Goal: Communication & Community: Answer question/provide support

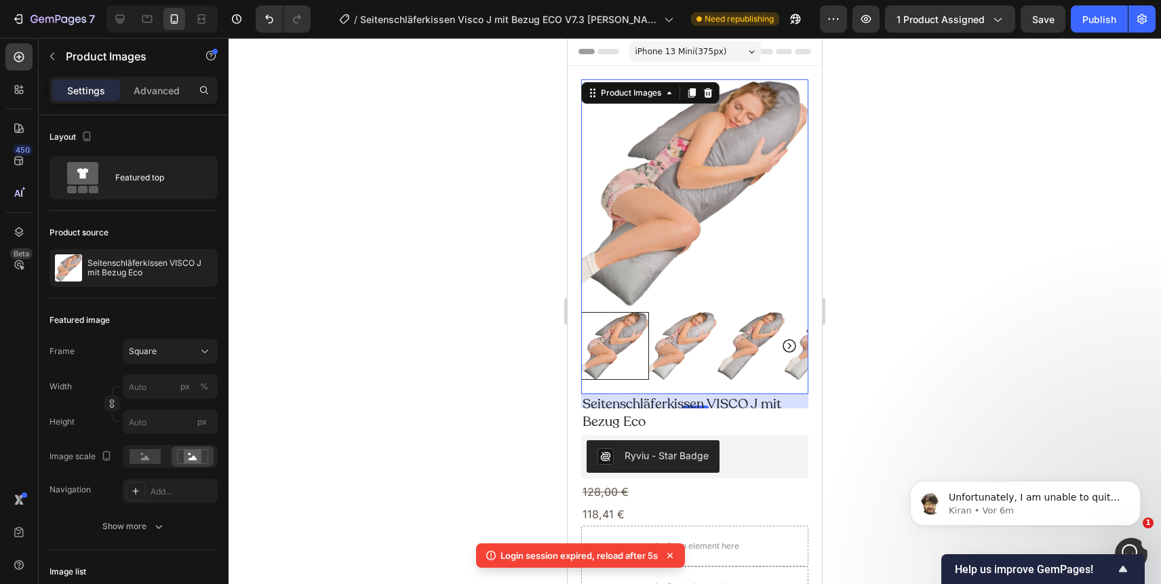
scroll to position [472, 0]
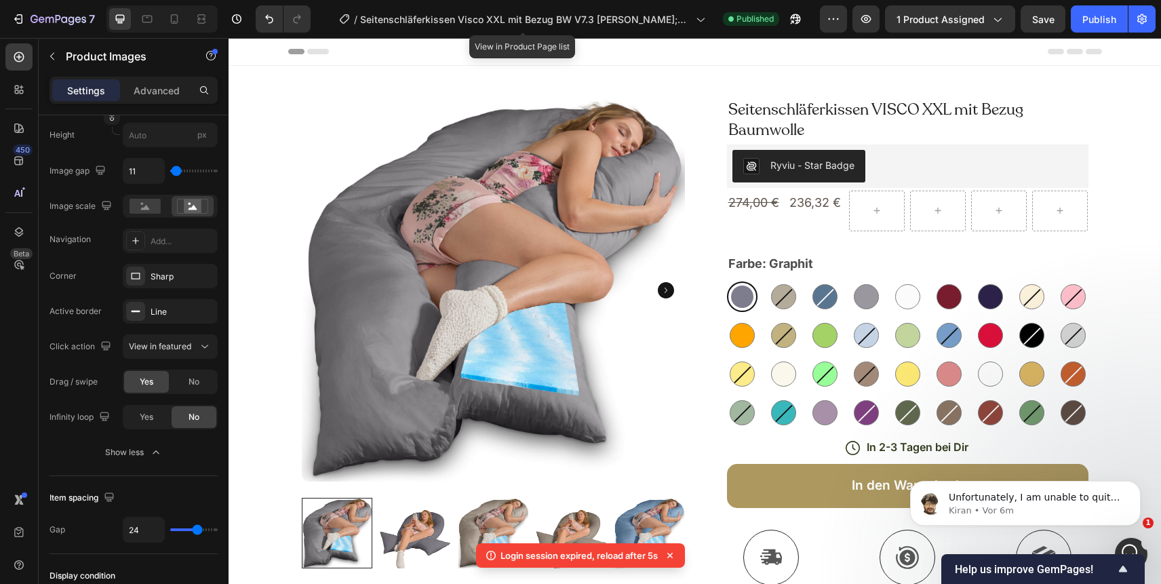
scroll to position [595, 0]
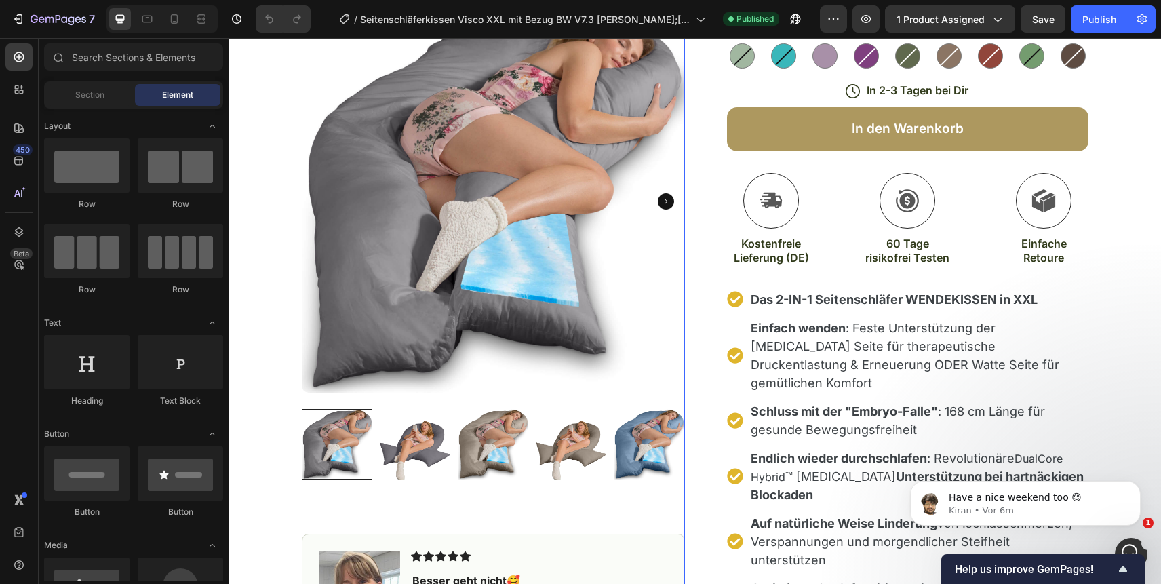
scroll to position [349, 0]
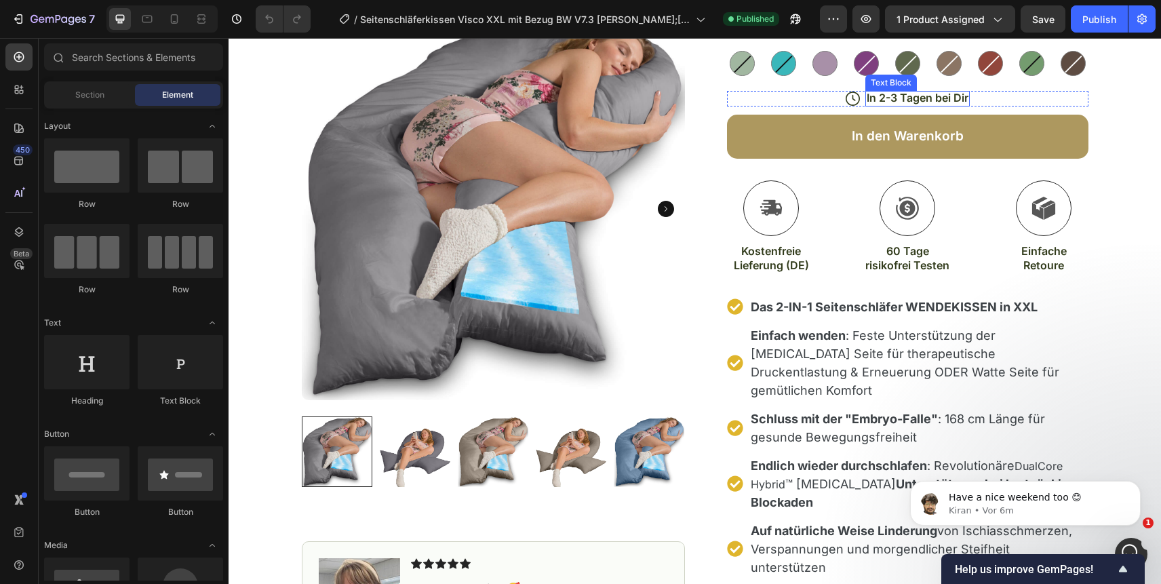
click at [889, 96] on p "In 2-3 Tagen bei Dir" at bounding box center [917, 98] width 102 height 14
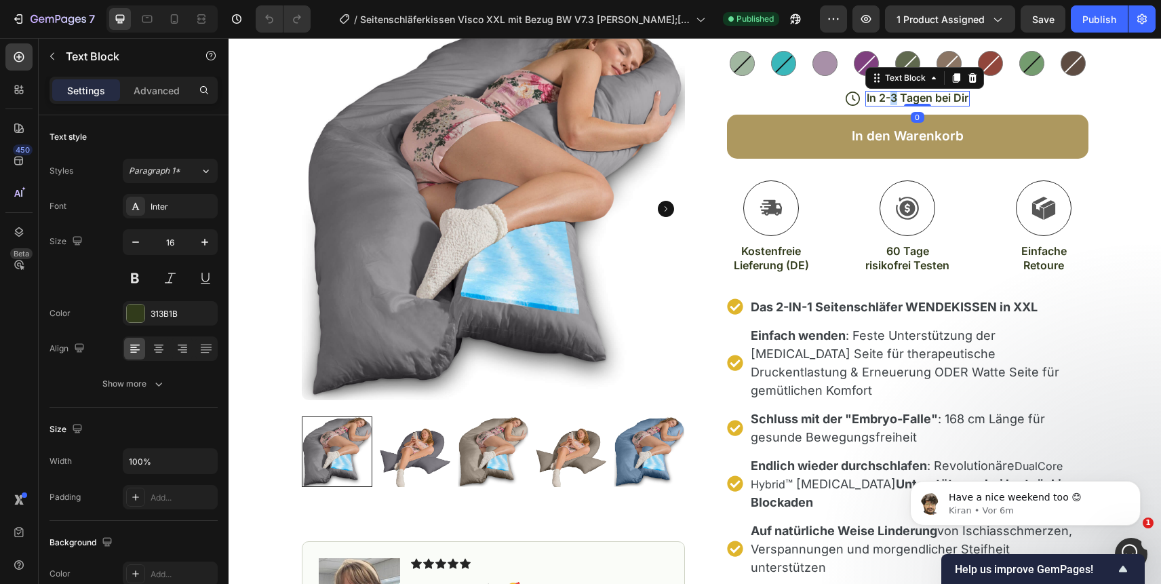
click at [889, 96] on p "In 2-3 Tagen bei Dir" at bounding box center [917, 98] width 102 height 14
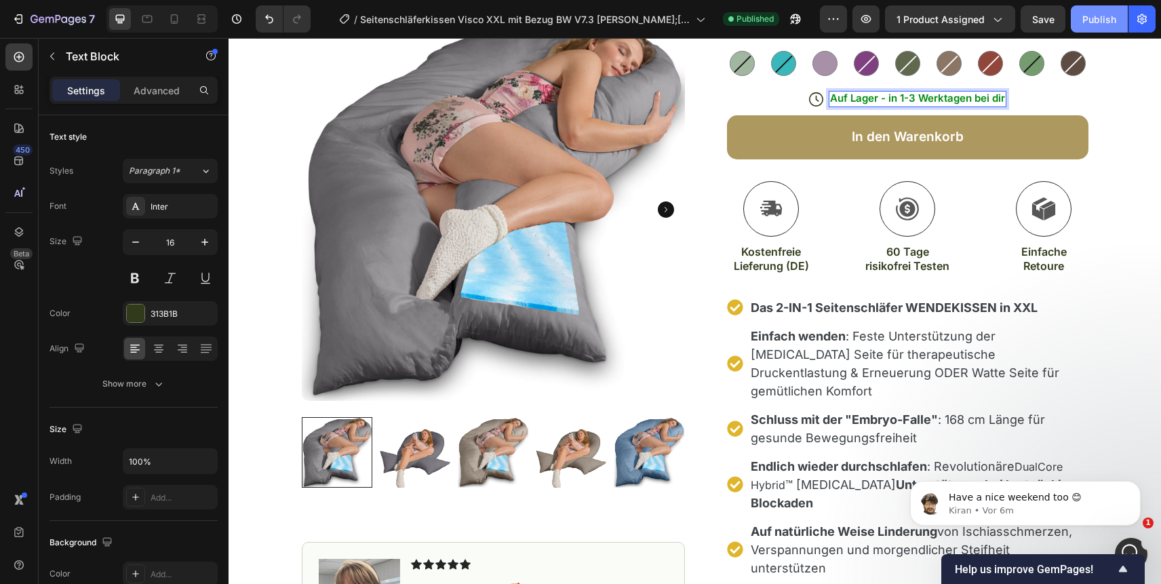
click at [1086, 23] on div "Publish" at bounding box center [1099, 19] width 34 height 14
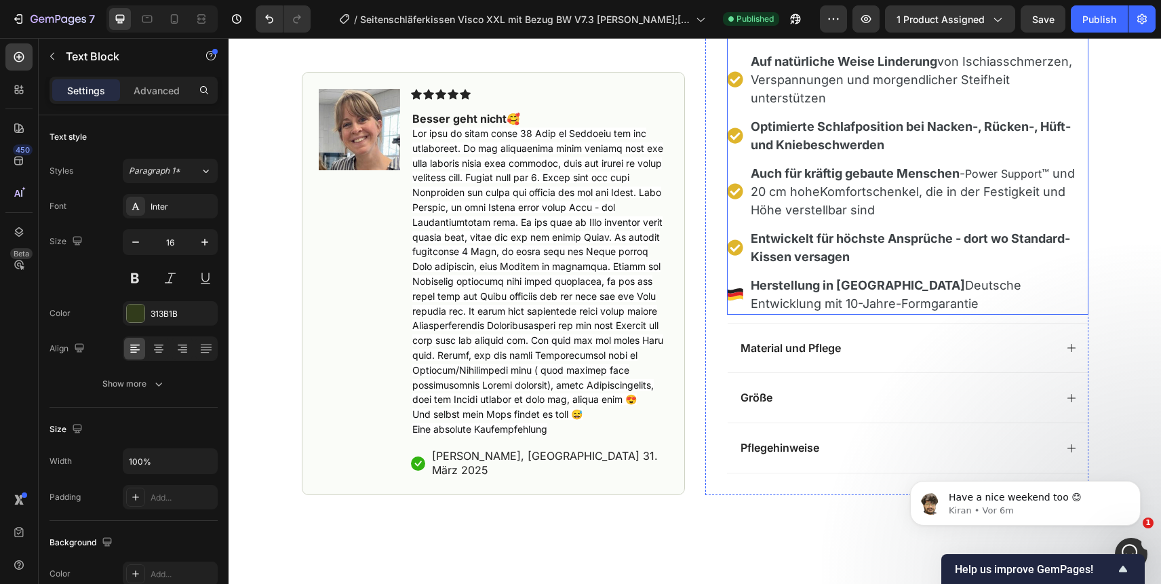
scroll to position [814, 0]
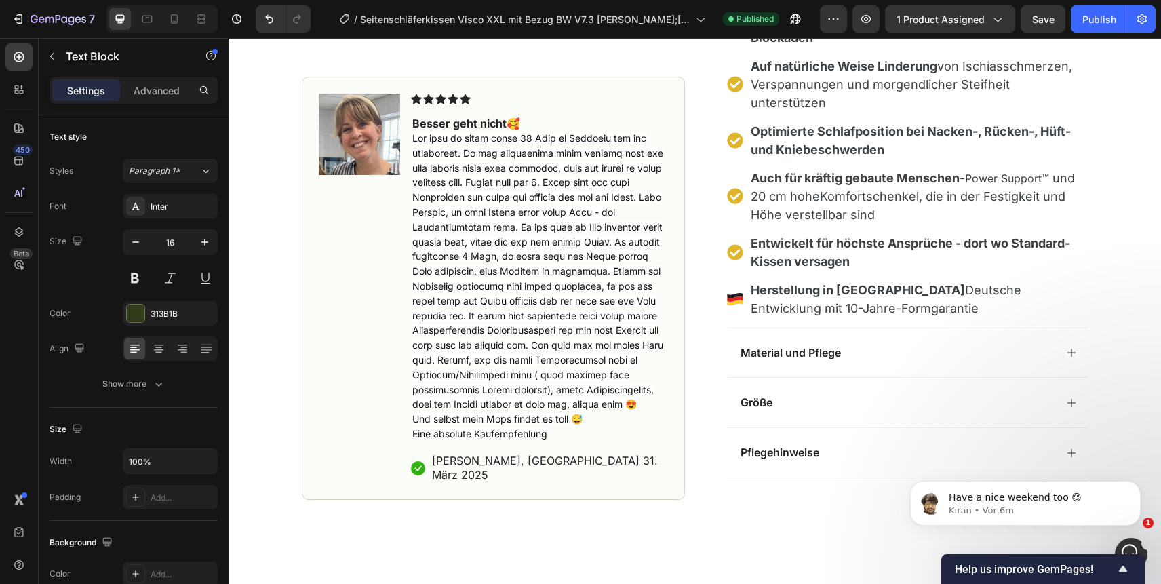
click at [186, 20] on div at bounding box center [161, 18] width 111 height 27
click at [174, 19] on icon at bounding box center [174, 19] width 14 height 14
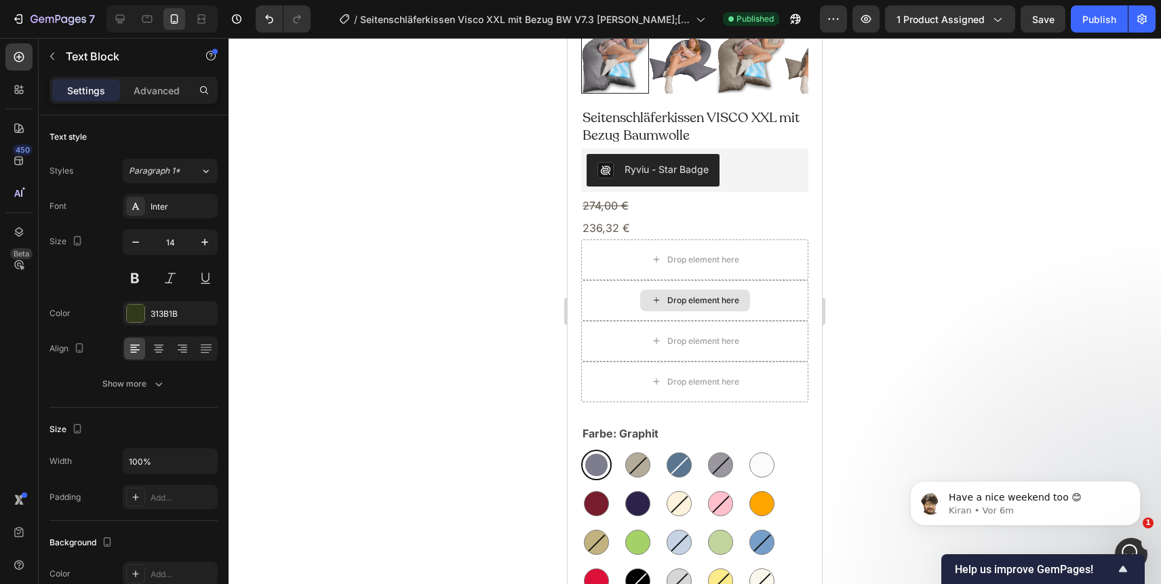
scroll to position [271, 0]
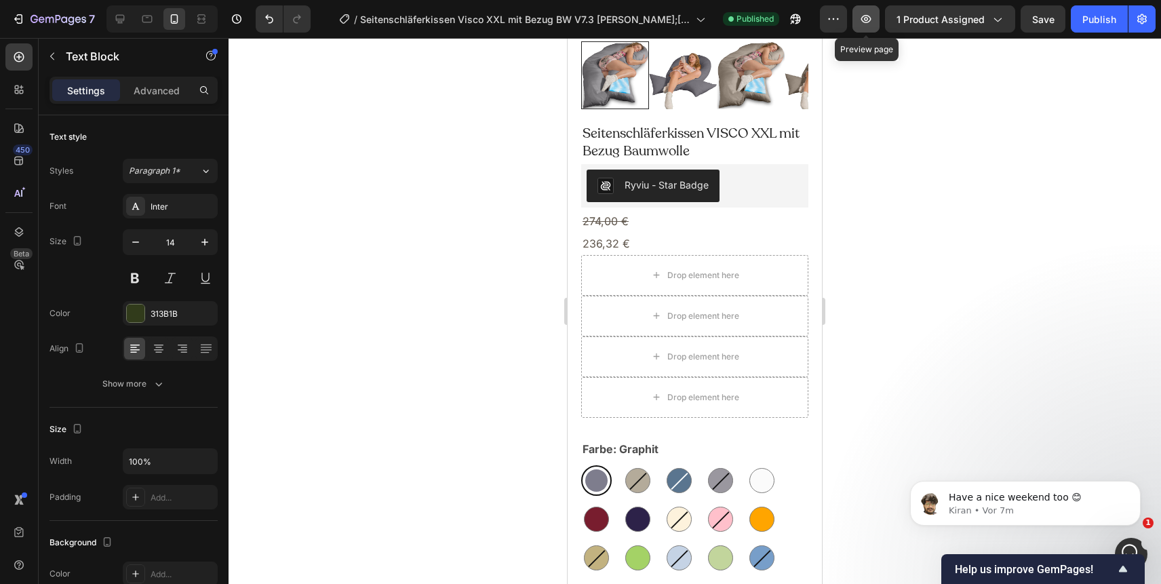
click at [864, 22] on icon "button" at bounding box center [866, 19] width 10 height 8
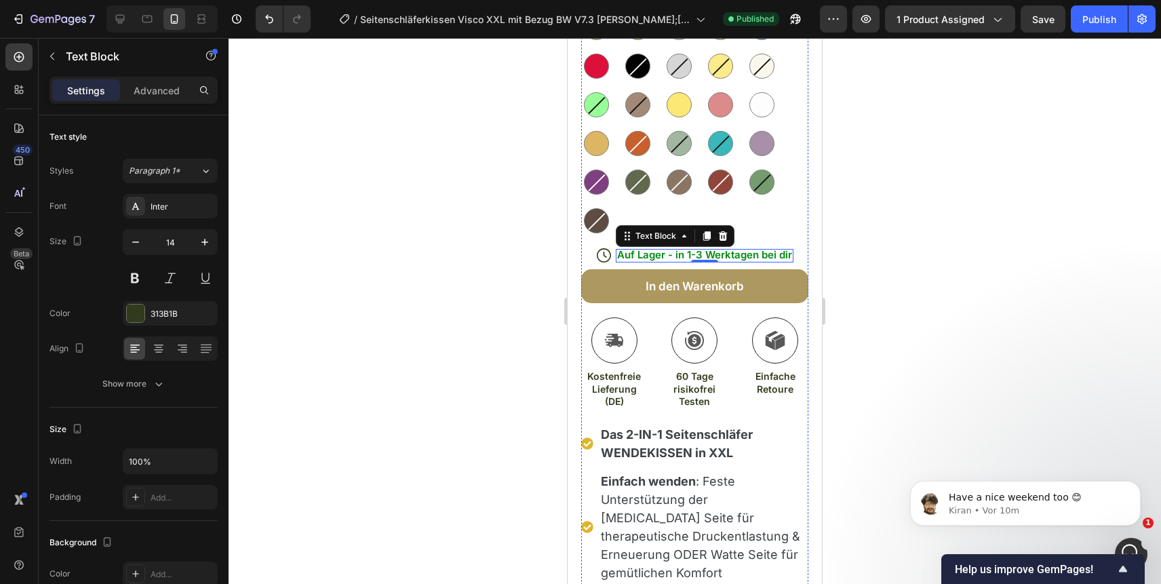
scroll to position [797, 0]
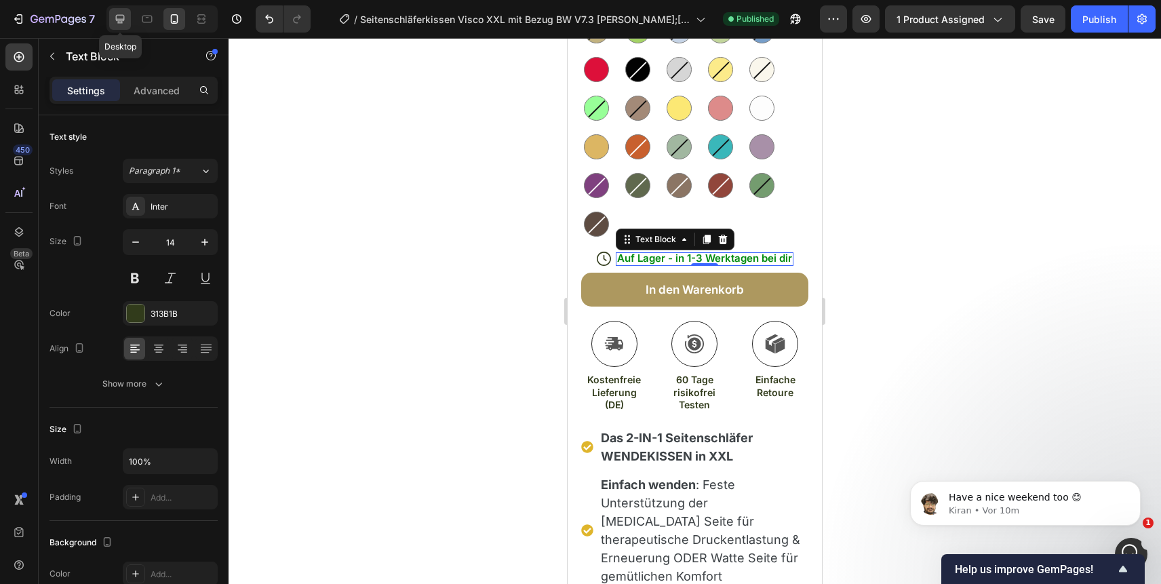
click at [121, 19] on icon at bounding box center [120, 19] width 9 height 9
type input "16"
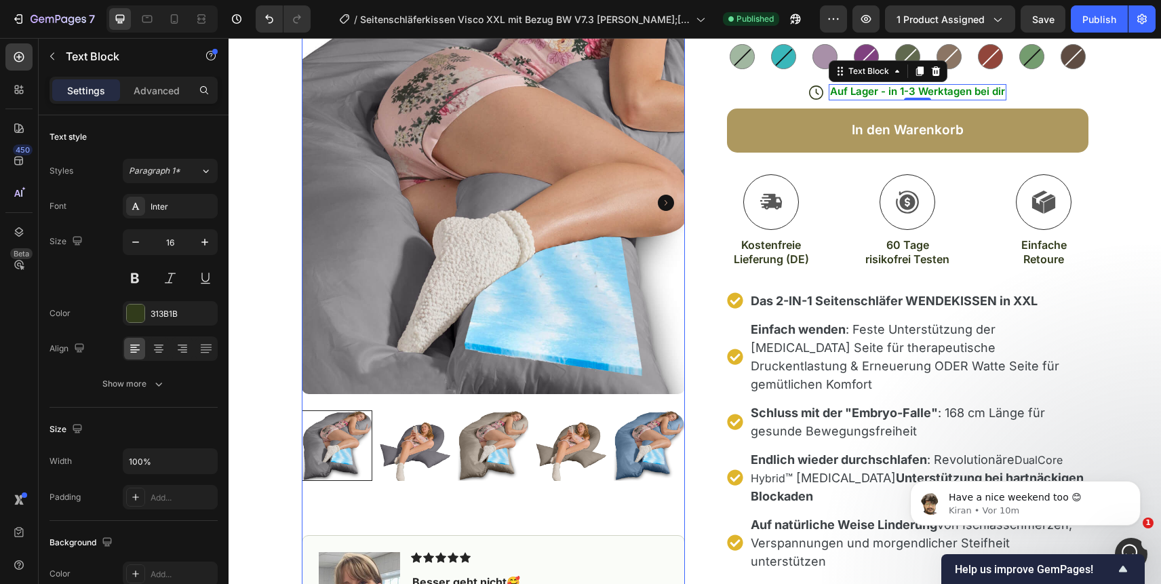
scroll to position [355, 0]
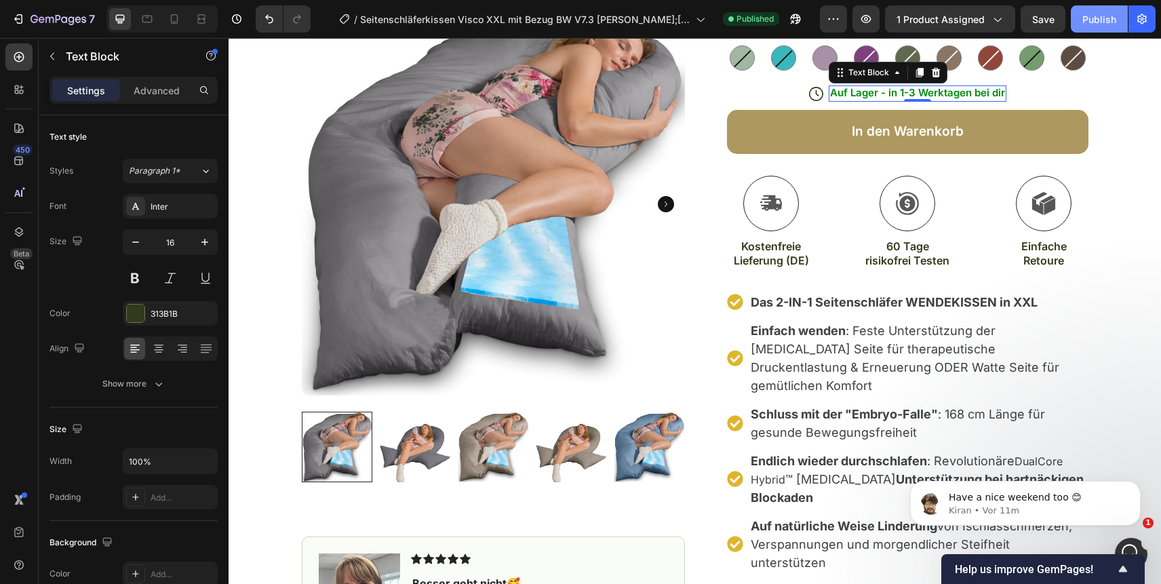
click at [1098, 17] on div "Publish" at bounding box center [1099, 19] width 34 height 14
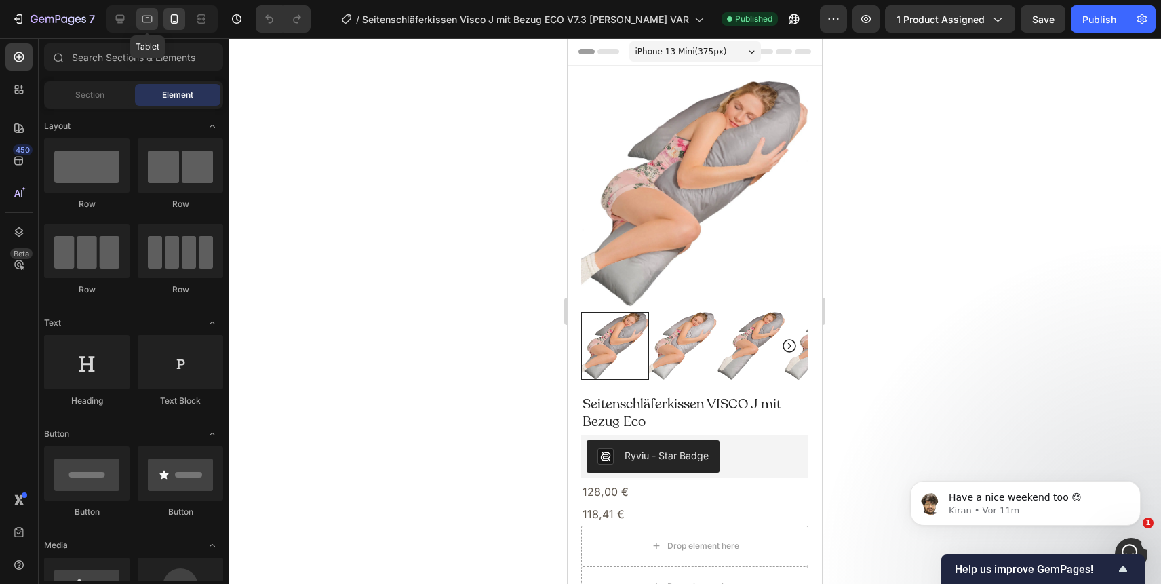
click at [146, 24] on icon at bounding box center [147, 19] width 14 height 14
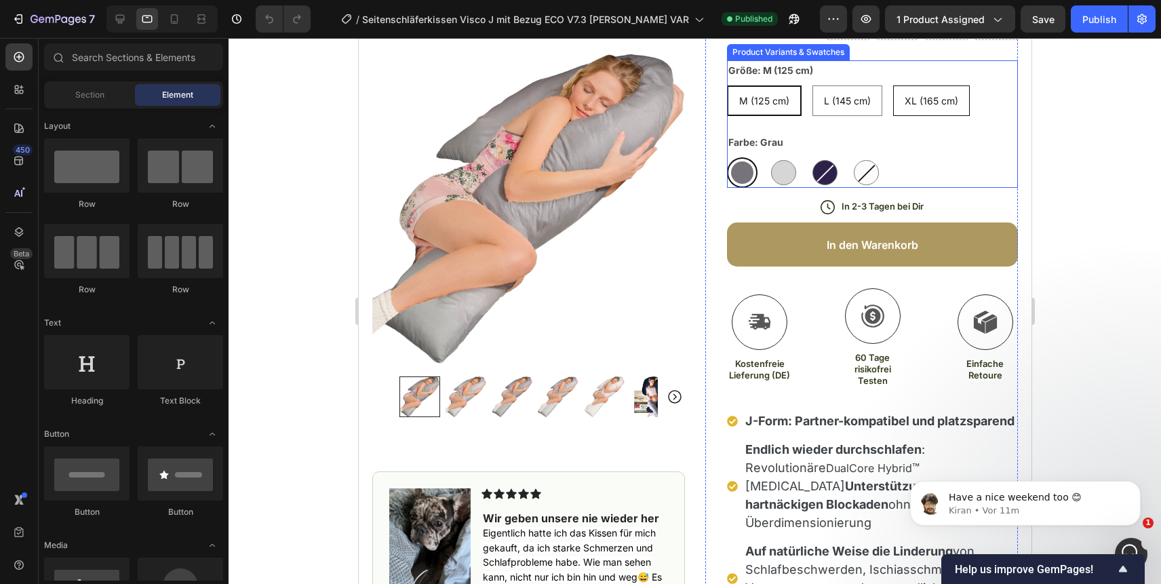
scroll to position [207, 0]
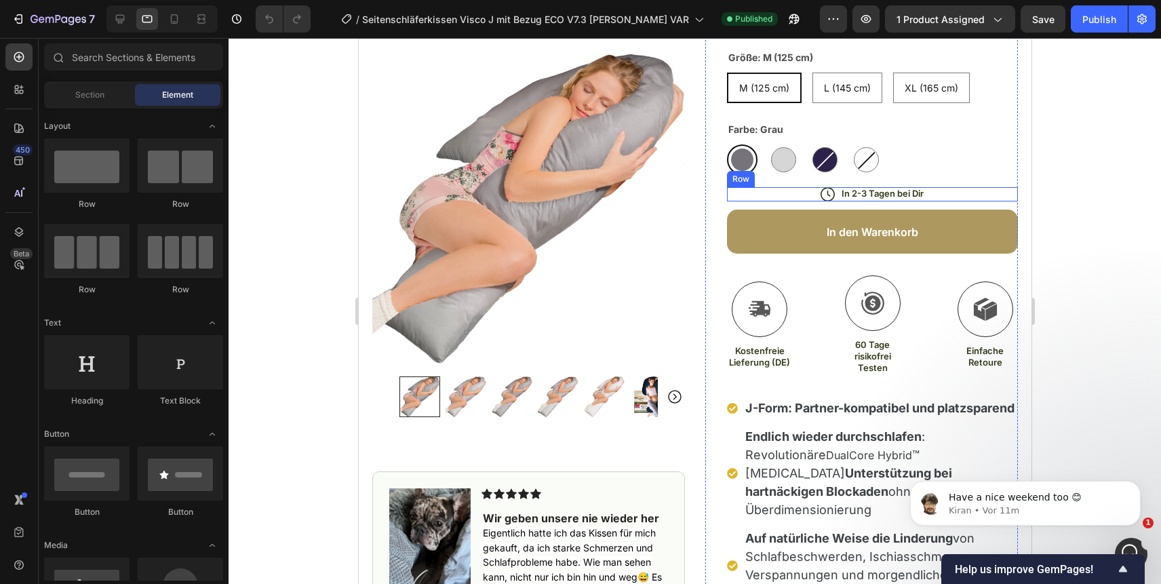
click at [878, 200] on div "In 2-3 Tagen bei Dir Text Block" at bounding box center [881, 194] width 85 height 13
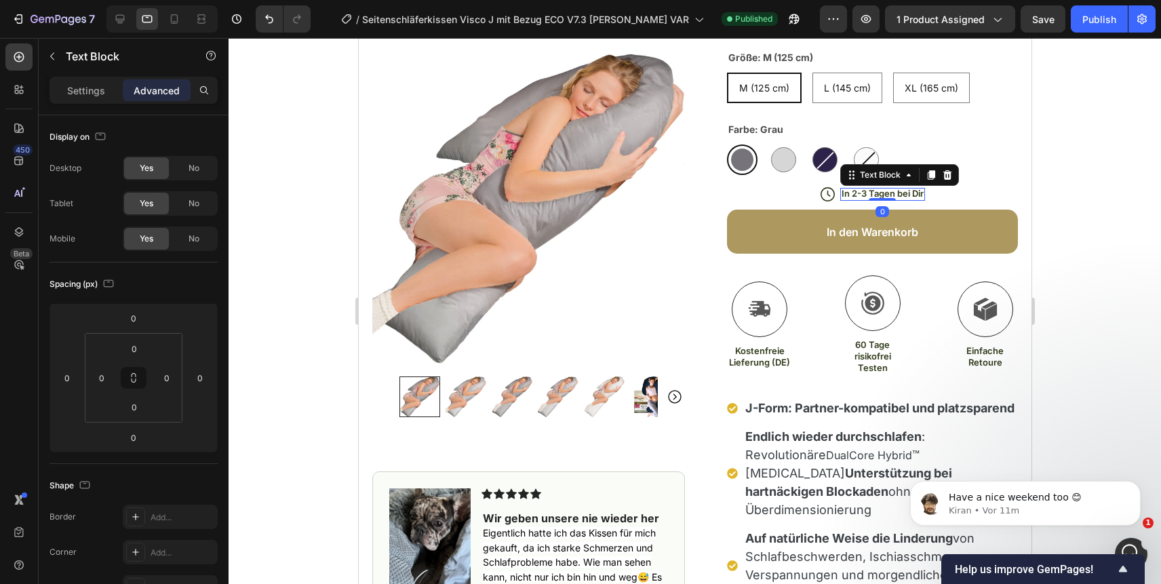
click at [878, 200] on div at bounding box center [881, 199] width 27 height 3
click at [883, 190] on p "In 2-3 Tagen bei Dir" at bounding box center [882, 194] width 82 height 12
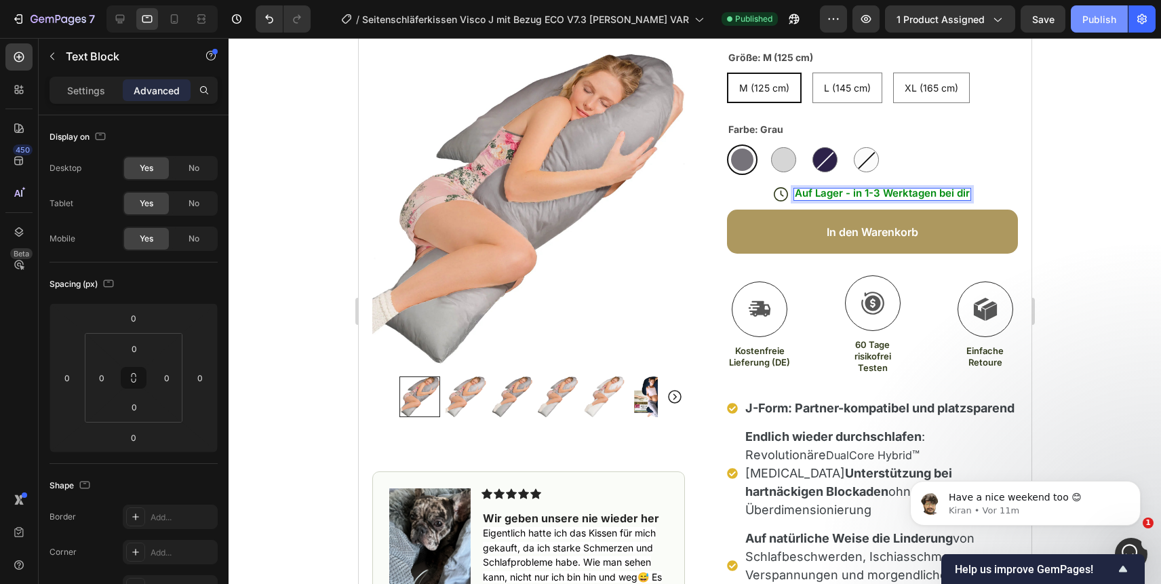
click at [1096, 26] on button "Publish" at bounding box center [1099, 18] width 57 height 27
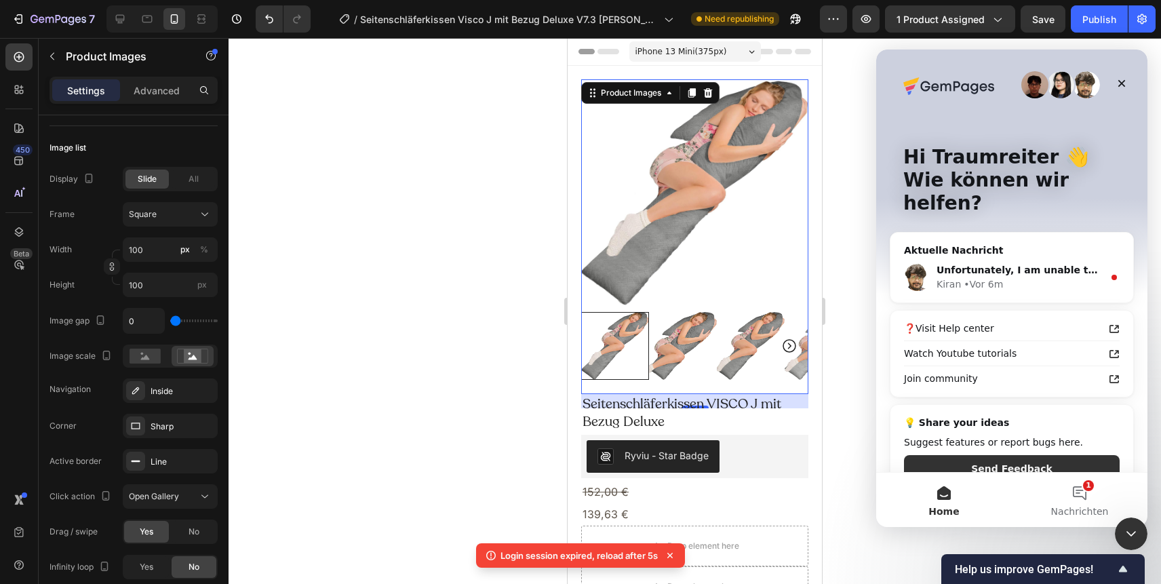
scroll to position [672, 0]
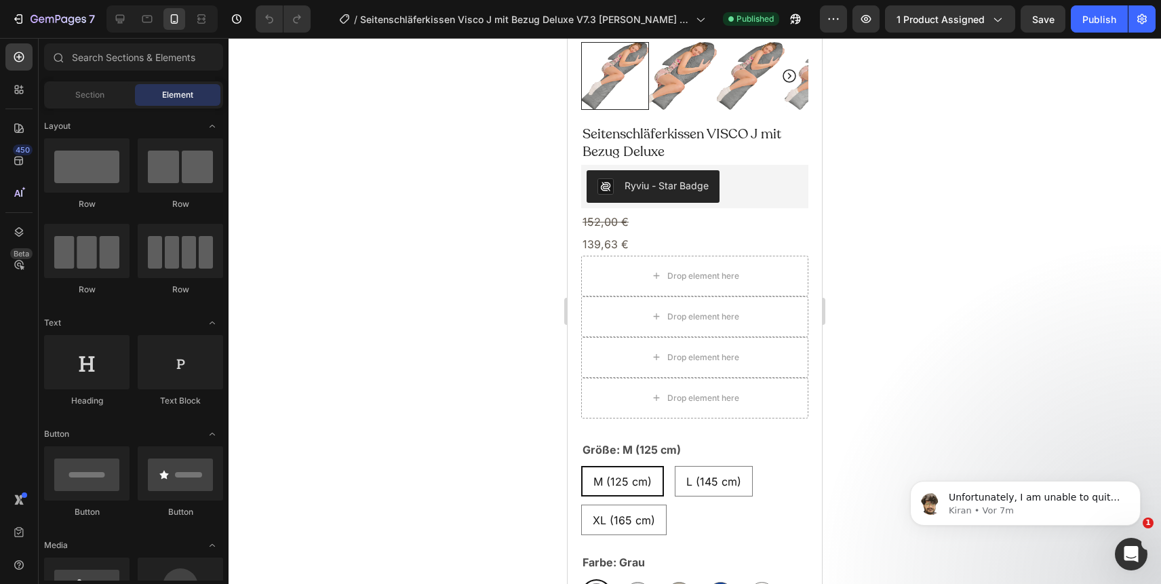
scroll to position [271, 0]
click at [1079, 495] on span "Unfortunately, I am unable to quite understand your query completely To help me…" at bounding box center [1035, 558] width 172 height 132
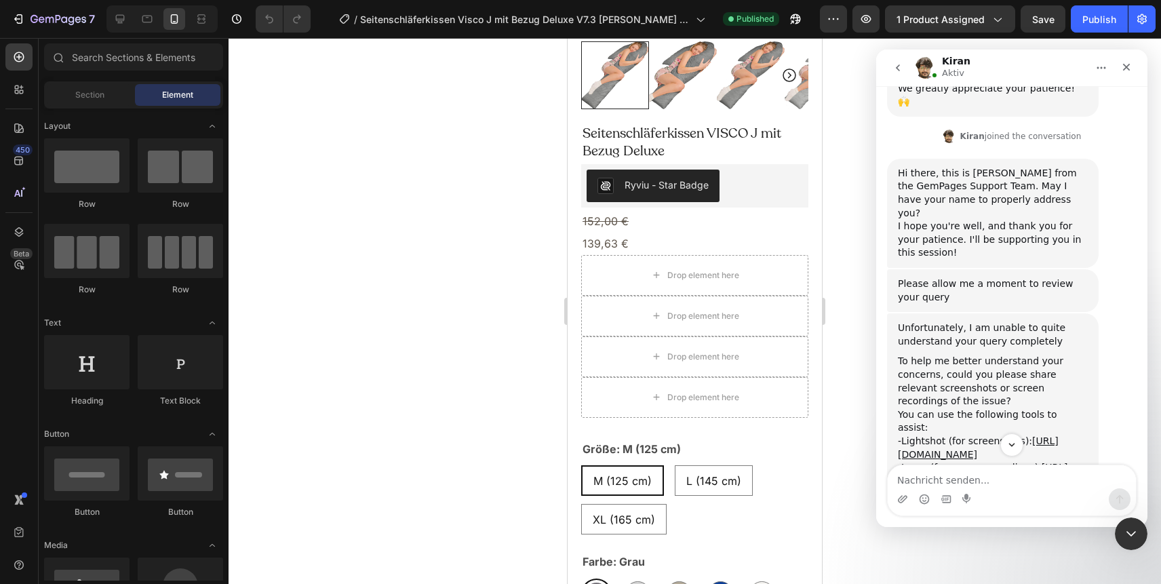
scroll to position [475, 0]
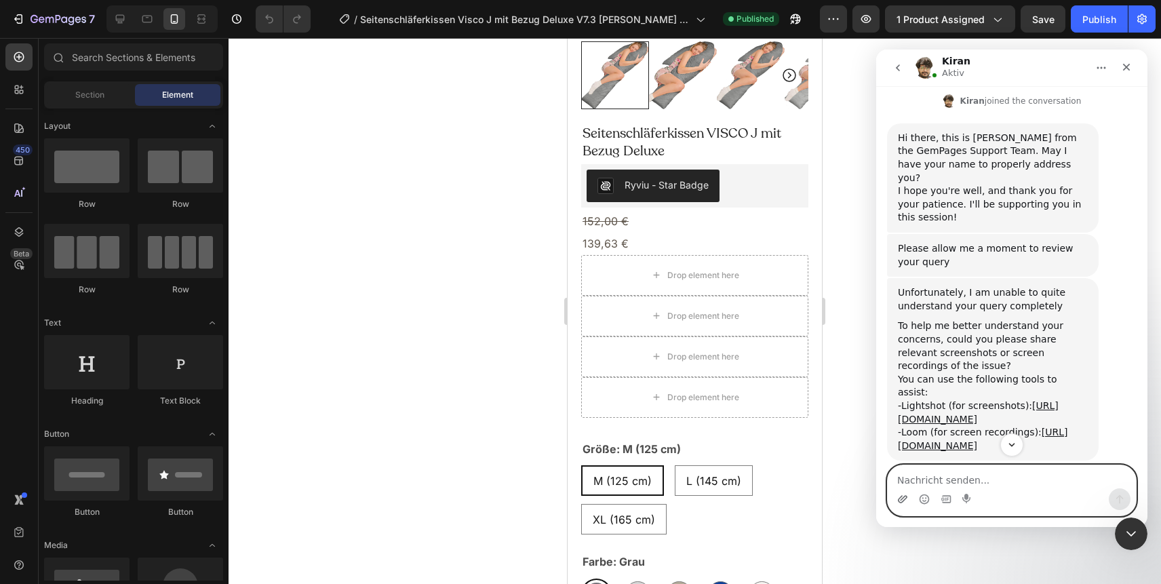
click at [904, 499] on icon "Anhang hochladen" at bounding box center [902, 498] width 9 height 7
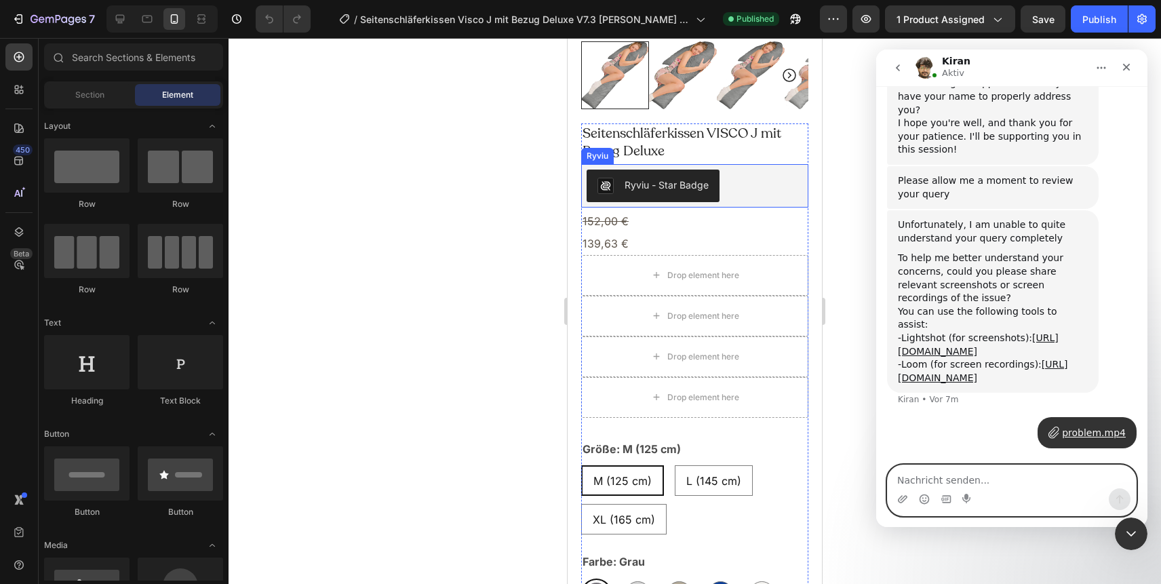
scroll to position [584, 0]
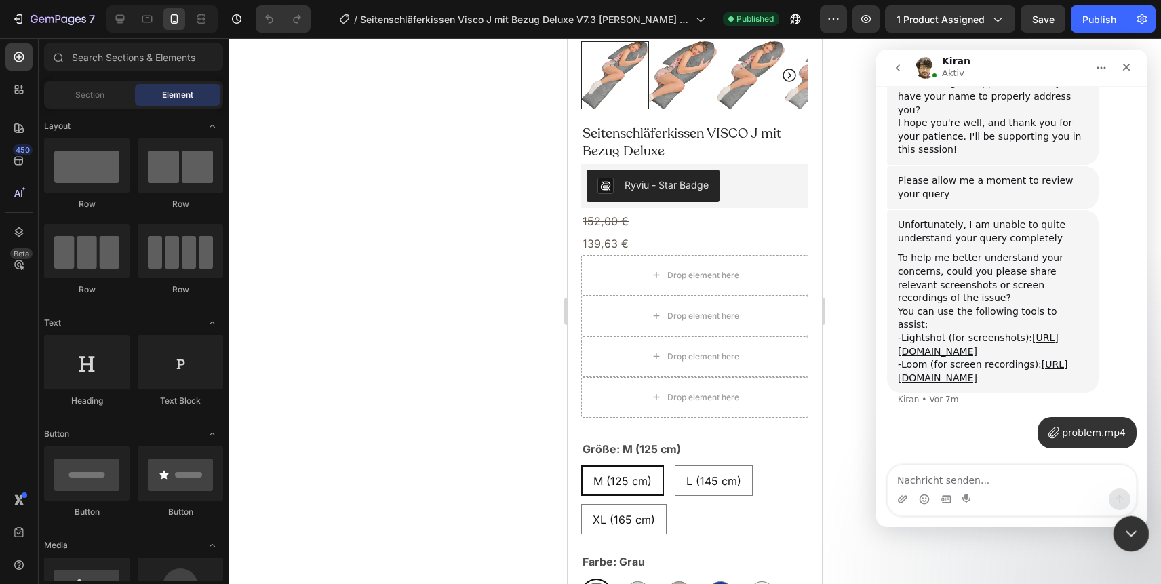
click at [1132, 537] on icon "Intercom-Nachrichtendienst schließen" at bounding box center [1129, 531] width 16 height 16
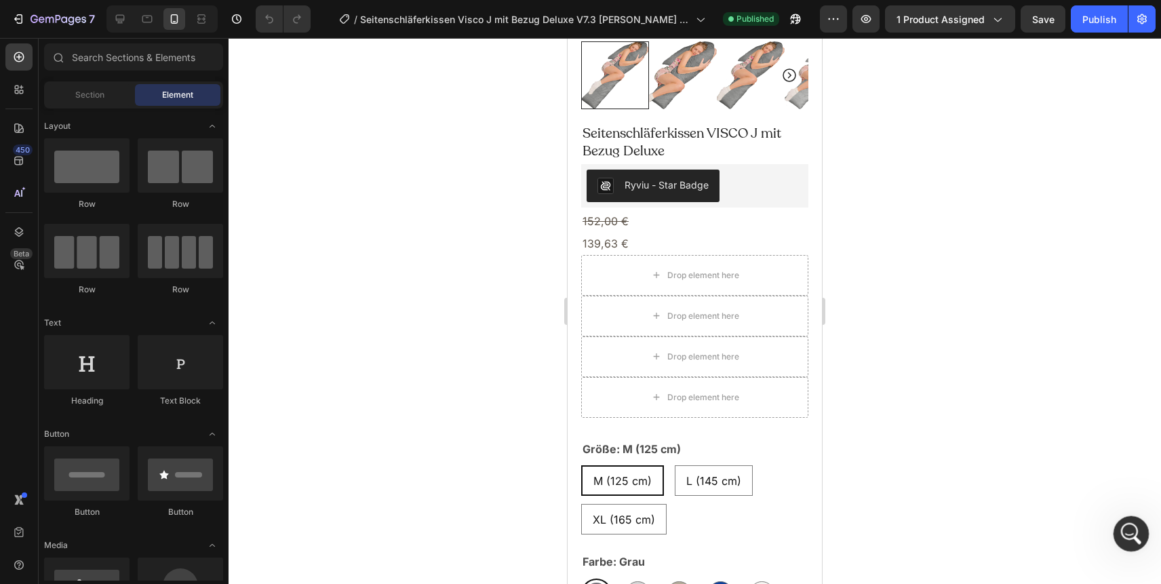
click at [1124, 523] on icon "Intercom-Nachrichtendienst öffnen" at bounding box center [1129, 532] width 22 height 22
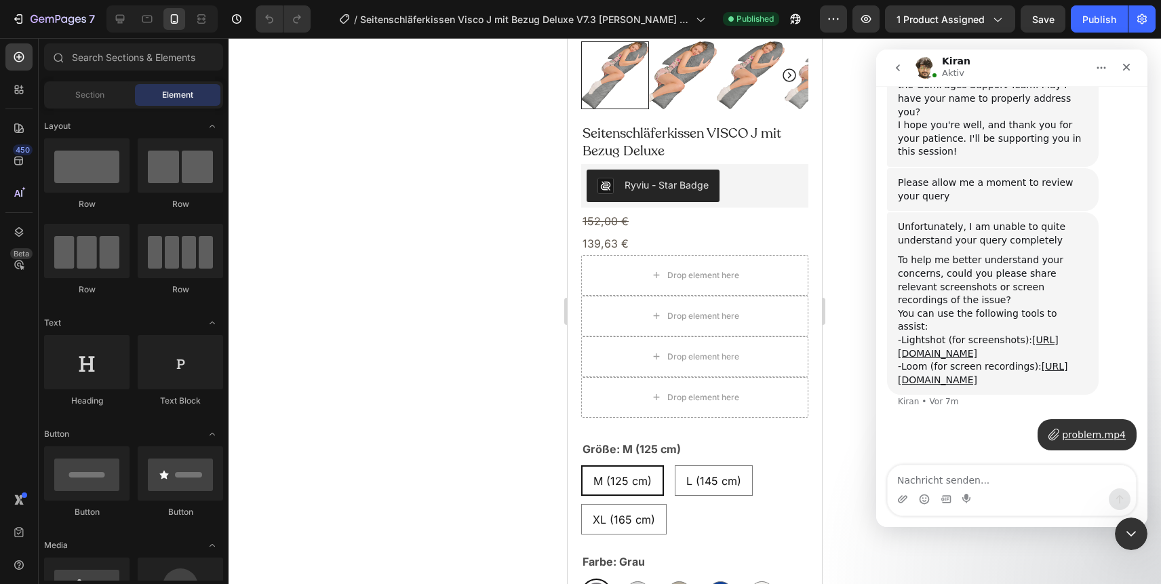
click at [904, 66] on button "go back" at bounding box center [898, 68] width 26 height 26
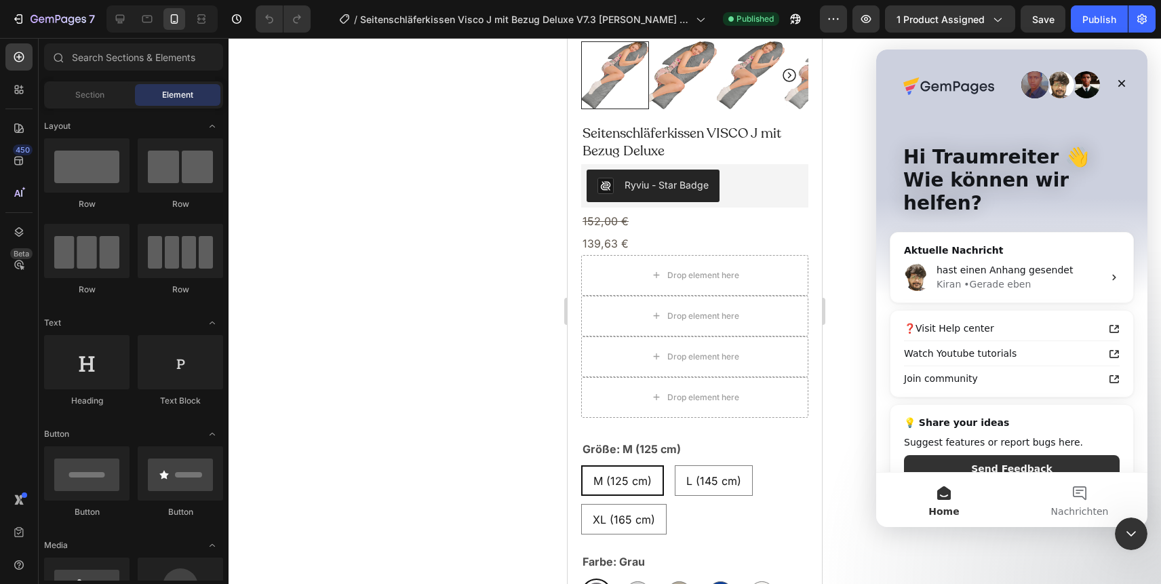
scroll to position [0, 0]
click at [1082, 490] on button "Nachrichten" at bounding box center [1080, 500] width 136 height 54
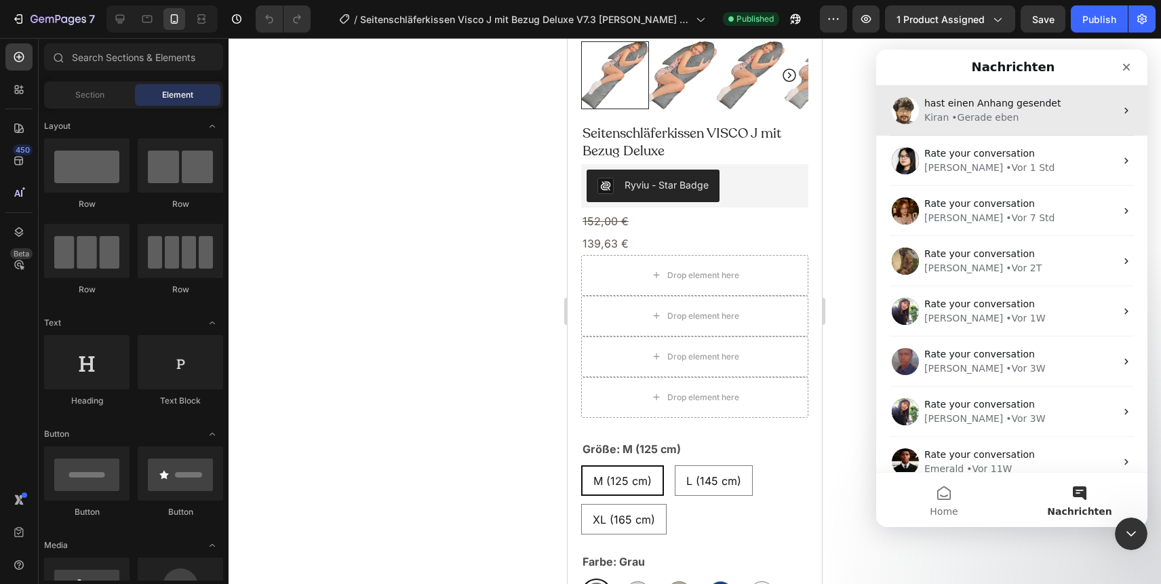
scroll to position [1, 0]
click at [1007, 111] on div "• Gerade eben" at bounding box center [984, 117] width 67 height 14
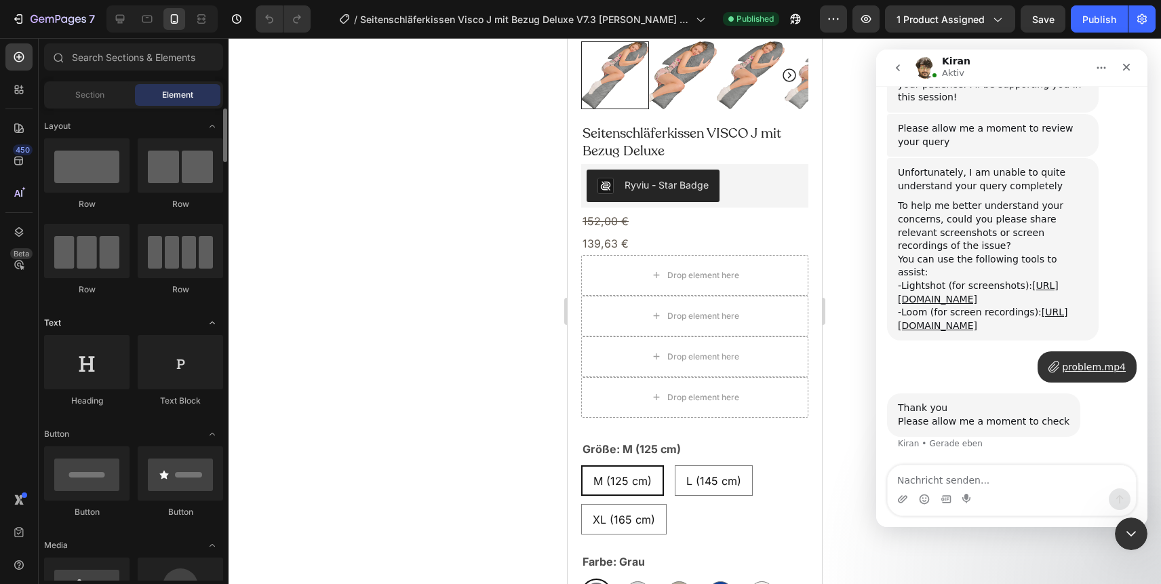
scroll to position [637, 0]
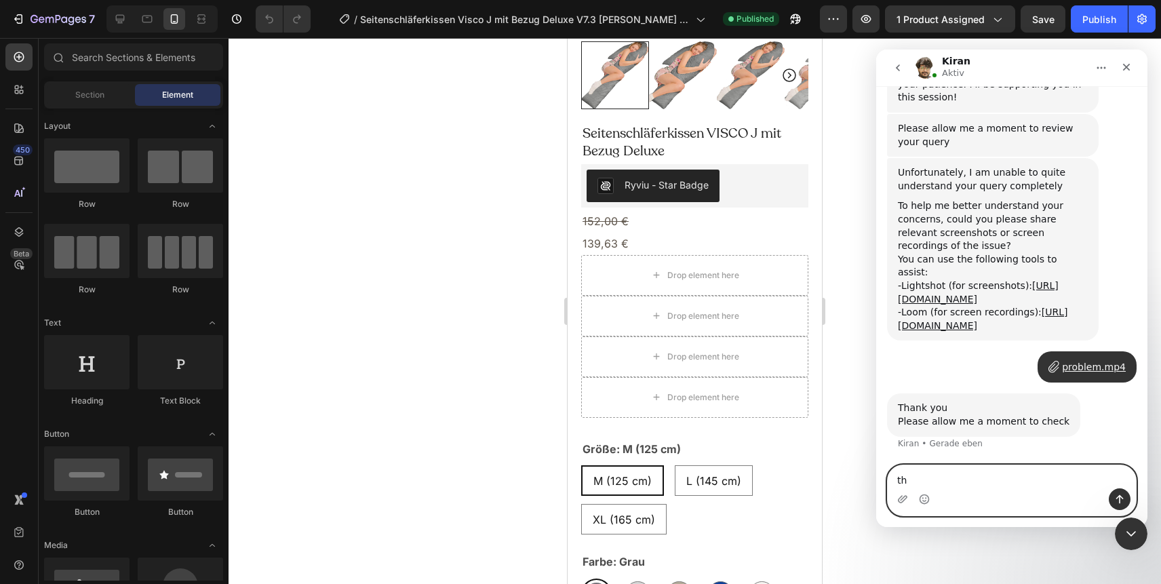
type textarea "thx"
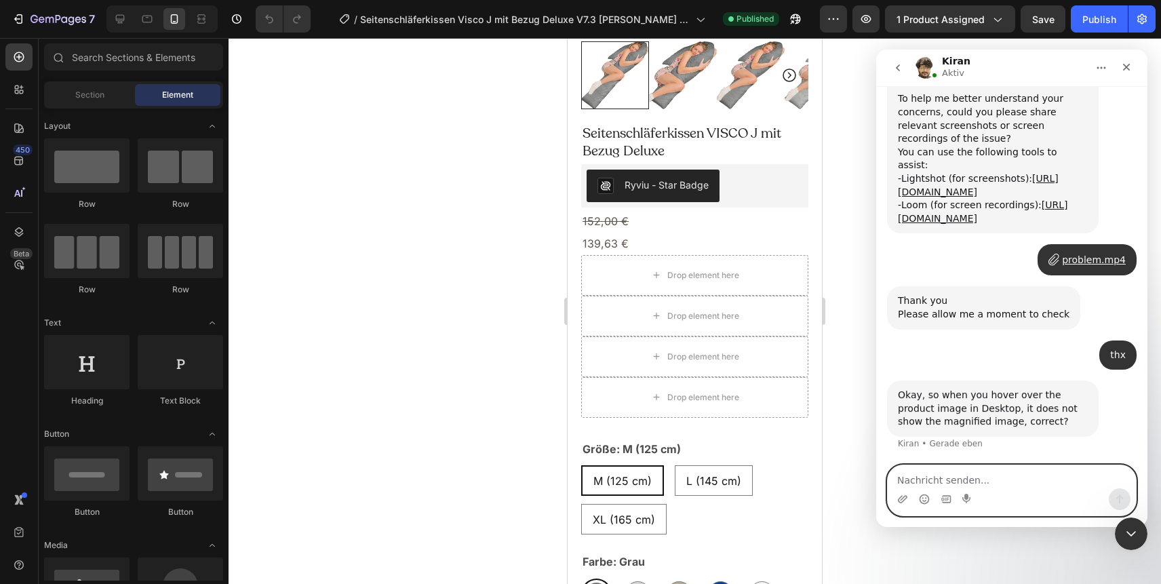
scroll to position [744, 0]
click at [923, 473] on textarea "Nachricht senden..." at bounding box center [1011, 476] width 248 height 23
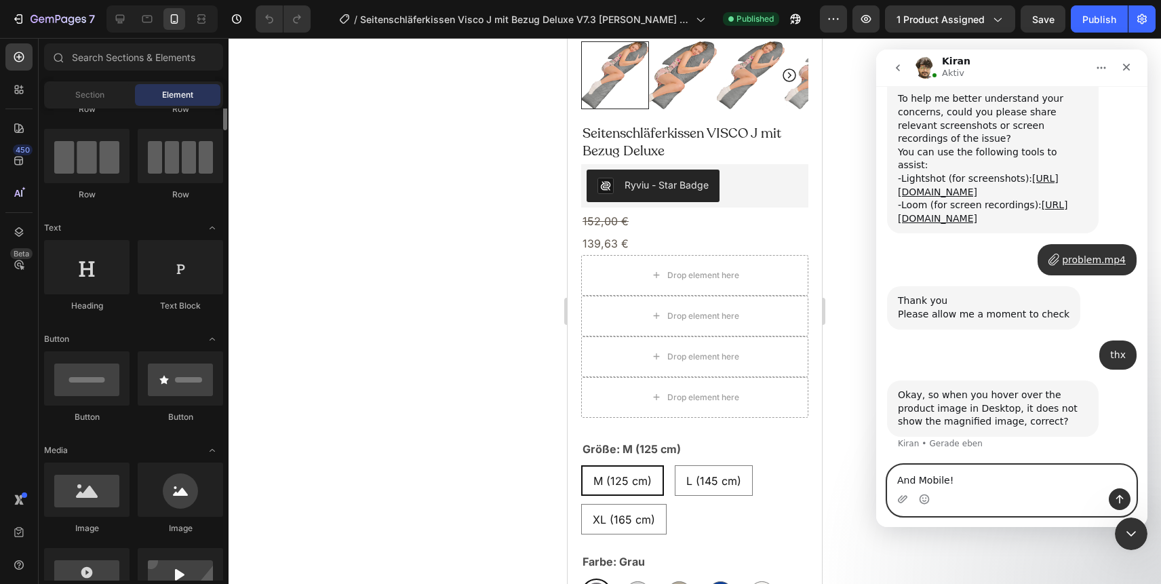
scroll to position [57, 0]
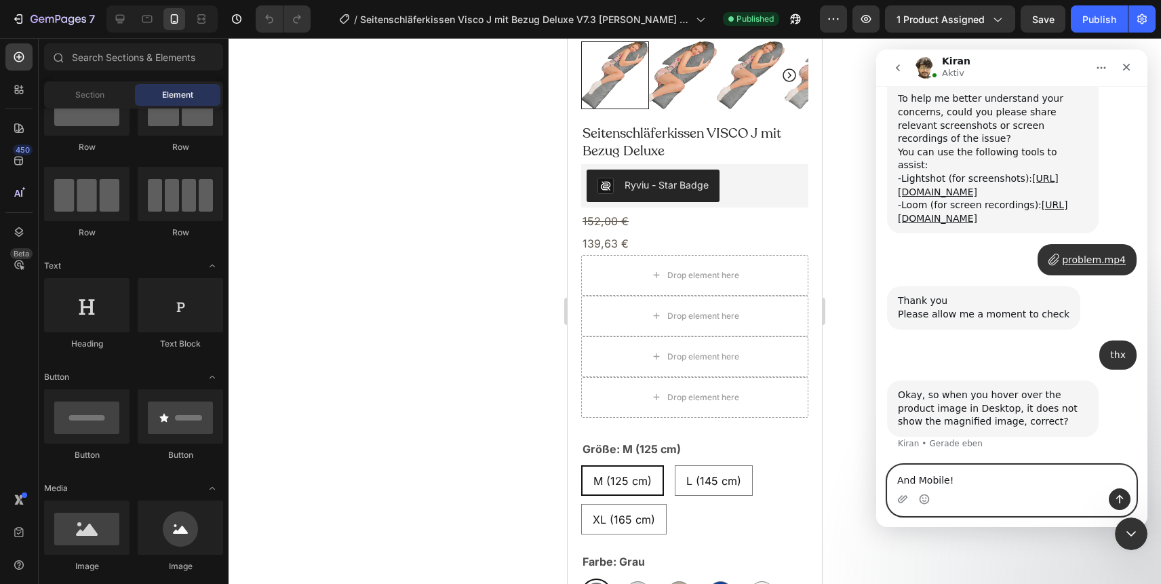
click at [946, 483] on textarea "And Mobile!" at bounding box center [1011, 476] width 248 height 23
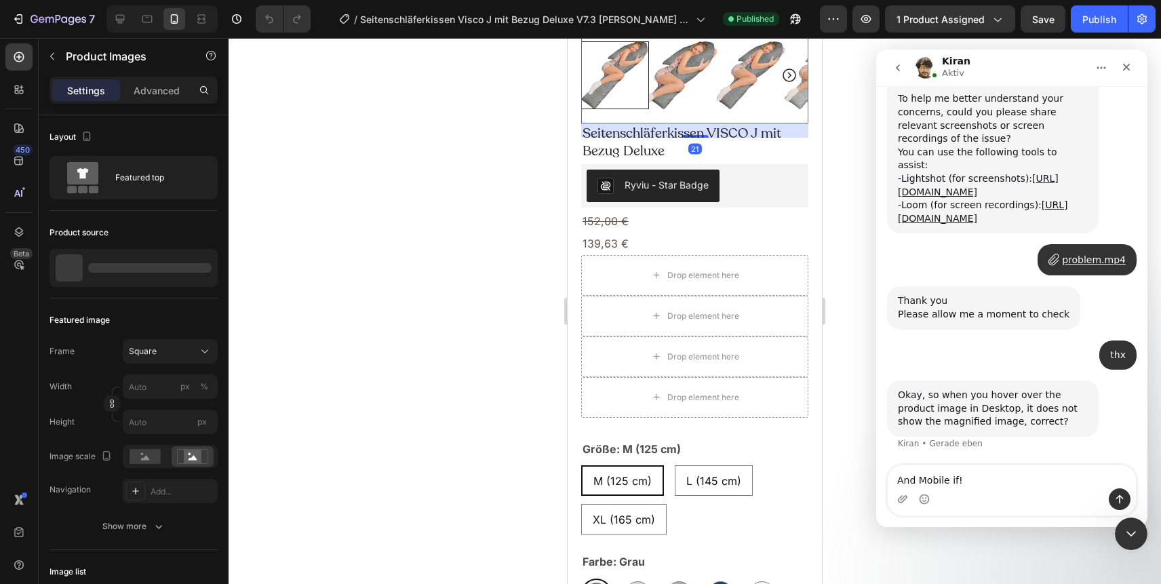
click at [687, 101] on div at bounding box center [683, 75] width 68 height 68
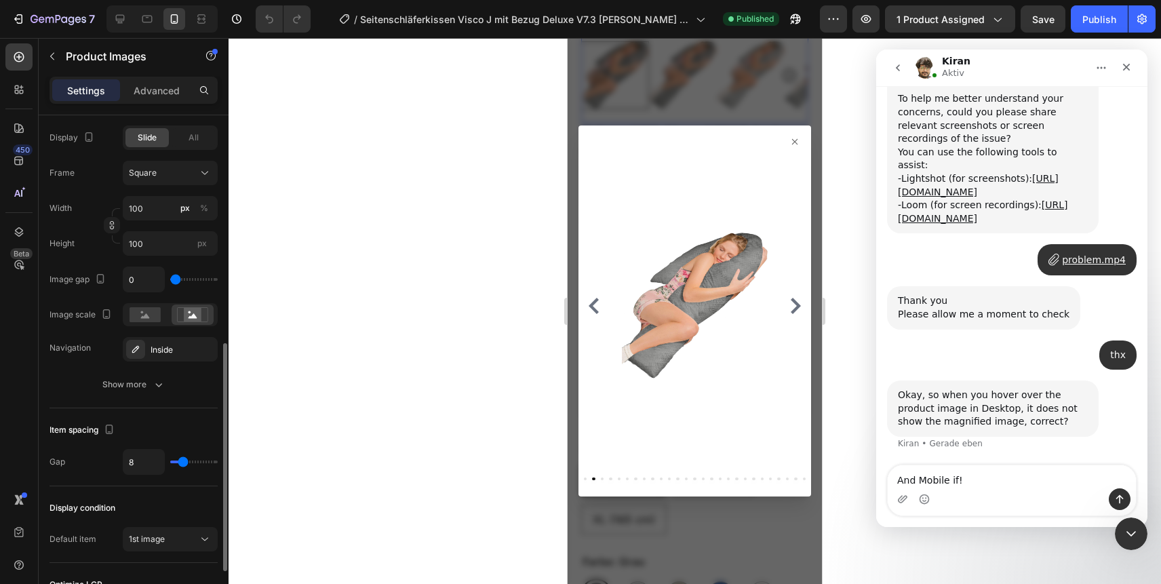
scroll to position [478, 0]
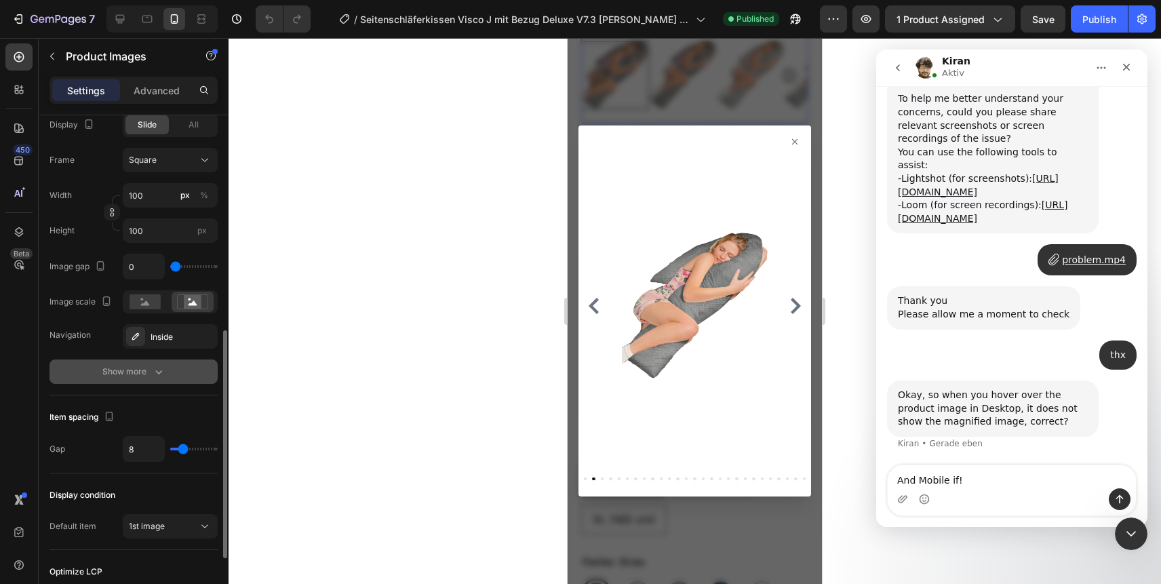
click at [159, 372] on icon "button" at bounding box center [158, 372] width 7 height 4
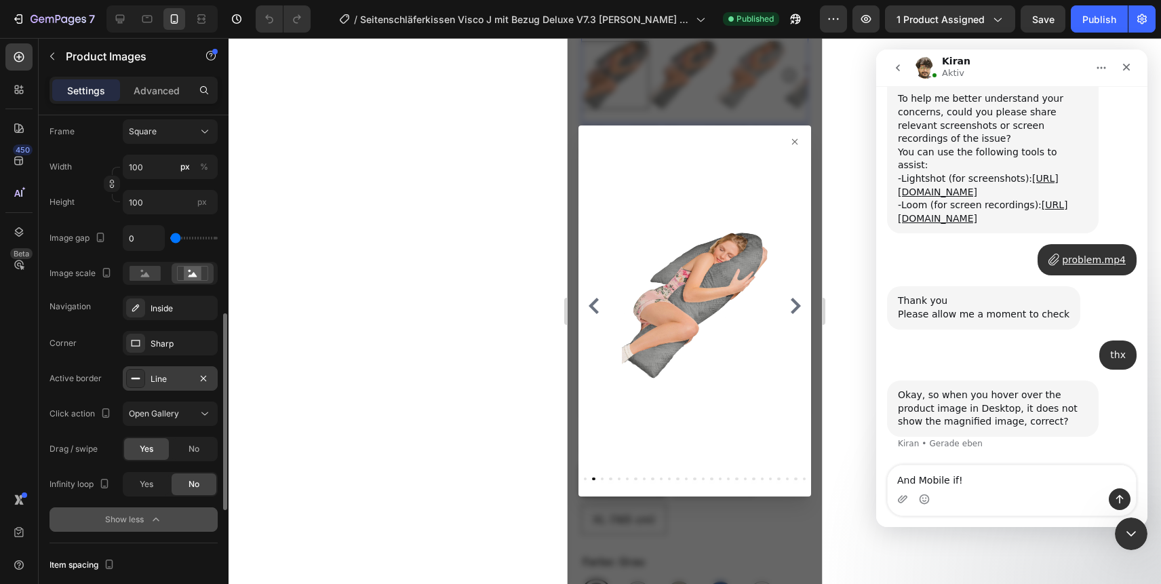
scroll to position [507, 0]
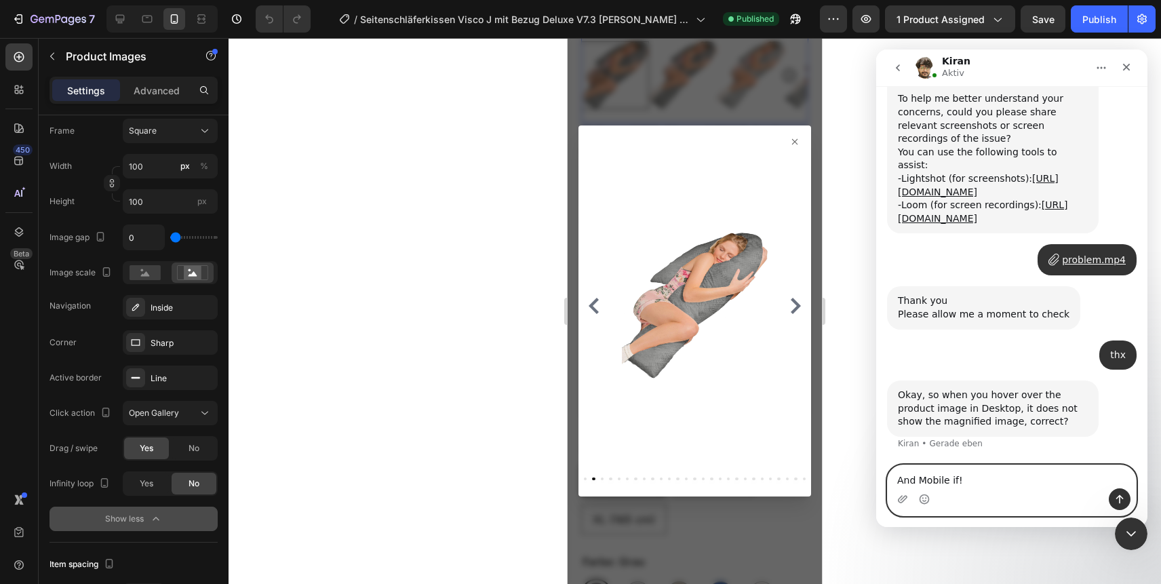
drag, startPoint x: 955, startPoint y: 480, endPoint x: 965, endPoint y: 516, distance: 37.5
click at [955, 481] on textarea "And Mobile if!" at bounding box center [1011, 476] width 248 height 23
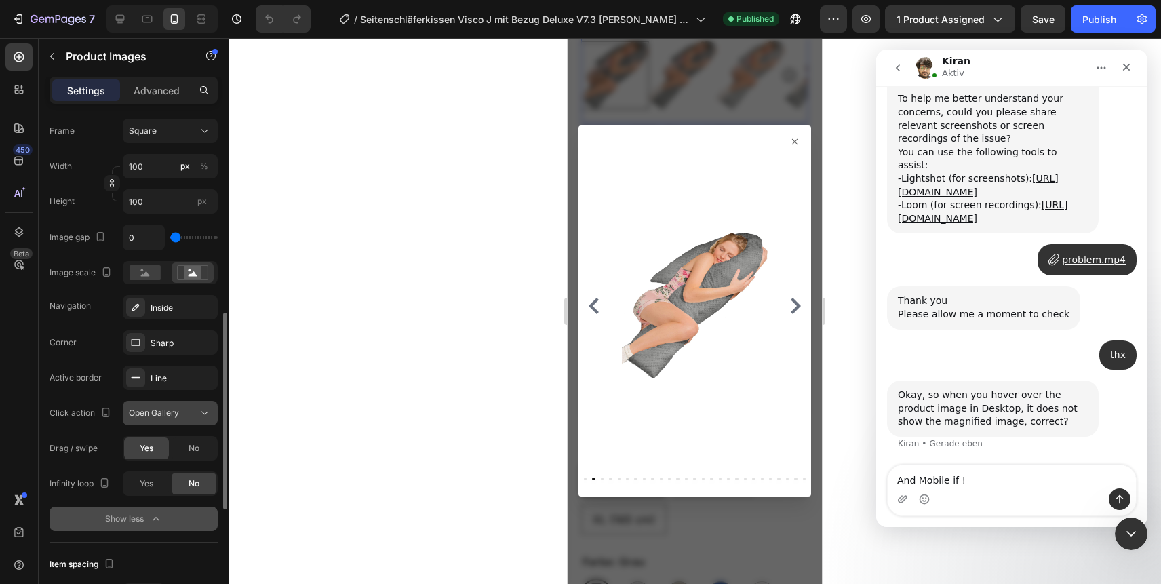
click at [199, 414] on icon at bounding box center [205, 413] width 14 height 14
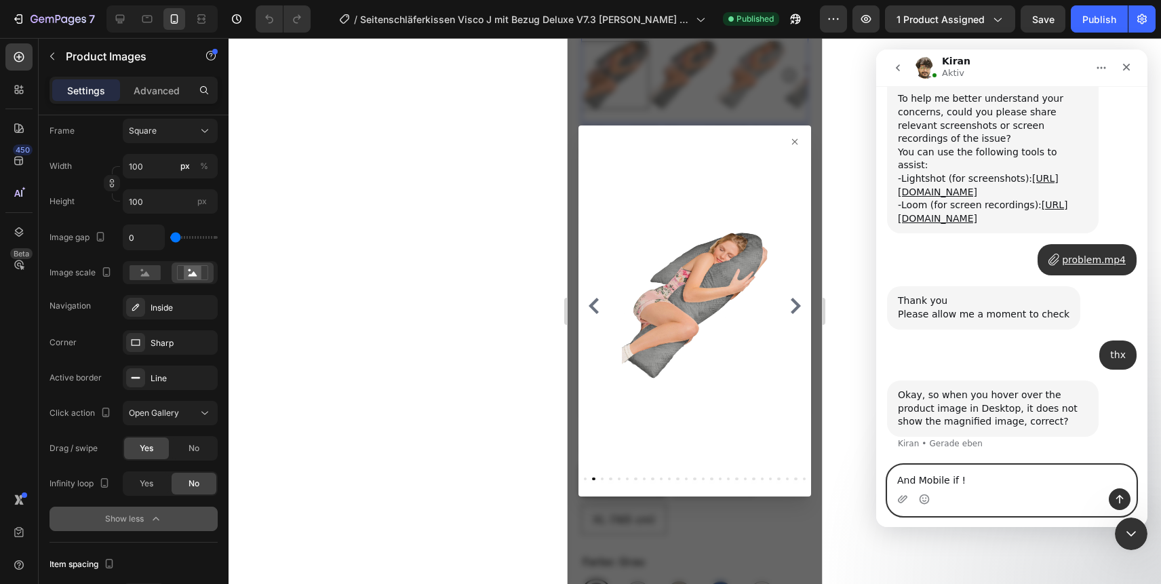
click at [953, 475] on textarea "And Mobile if !" at bounding box center [1011, 476] width 248 height 23
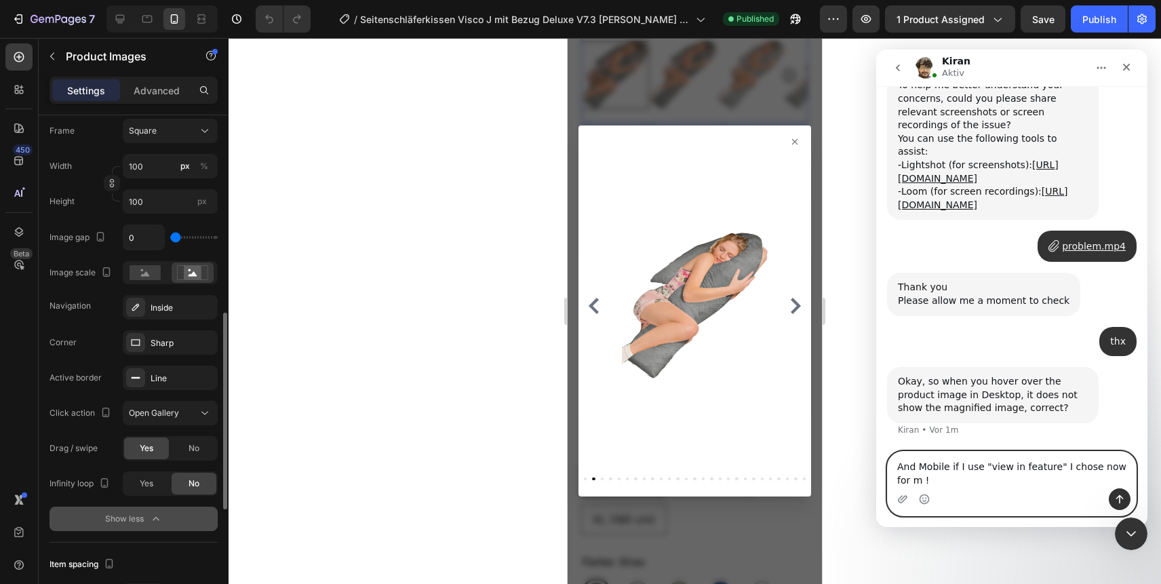
scroll to position [758, 0]
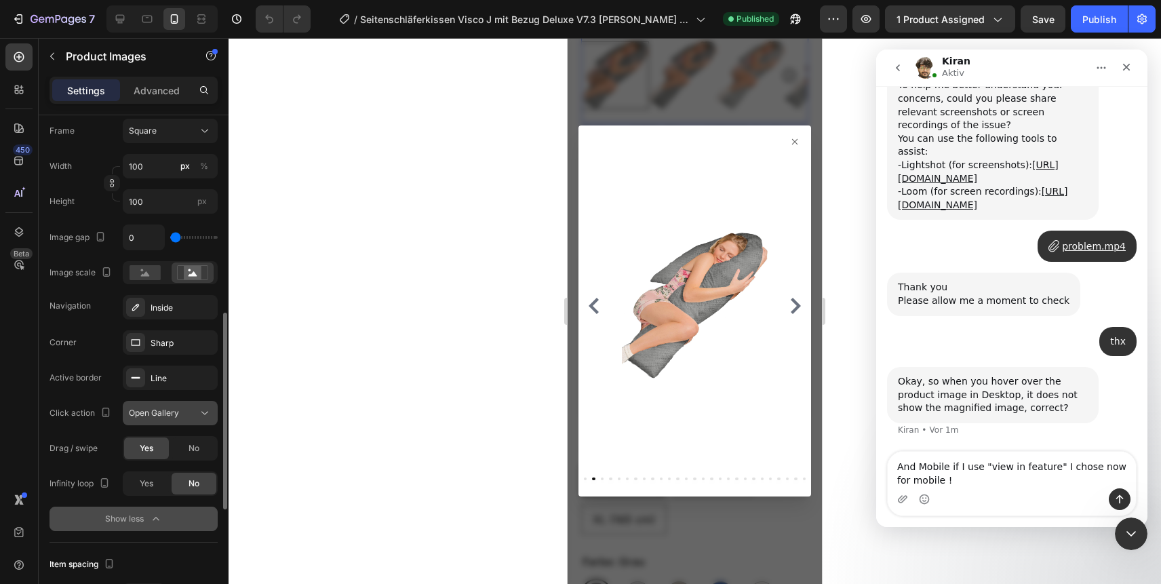
click at [185, 406] on div "Open Gallery" at bounding box center [170, 413] width 83 height 14
drag, startPoint x: 930, startPoint y: 480, endPoint x: 1825, endPoint y: 579, distance: 900.4
click at [930, 480] on textarea "And Mobile if I use "view in feature" I chose now for mobile !" at bounding box center [1011, 470] width 248 height 37
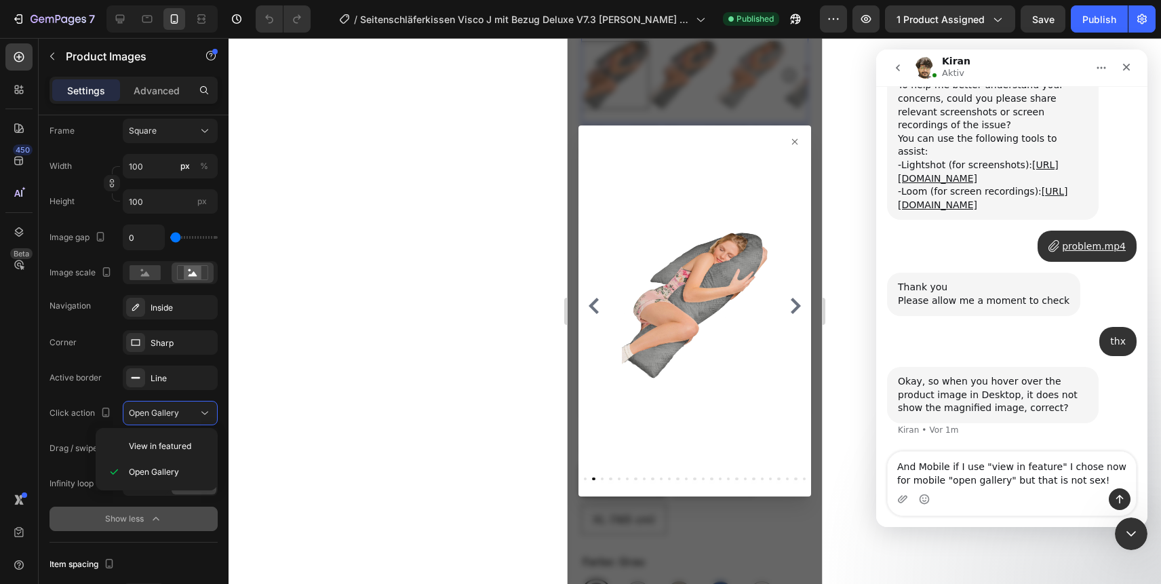
type textarea "And Mobile if I use "view in feature" I chose now for mobile "open gallery" but…"
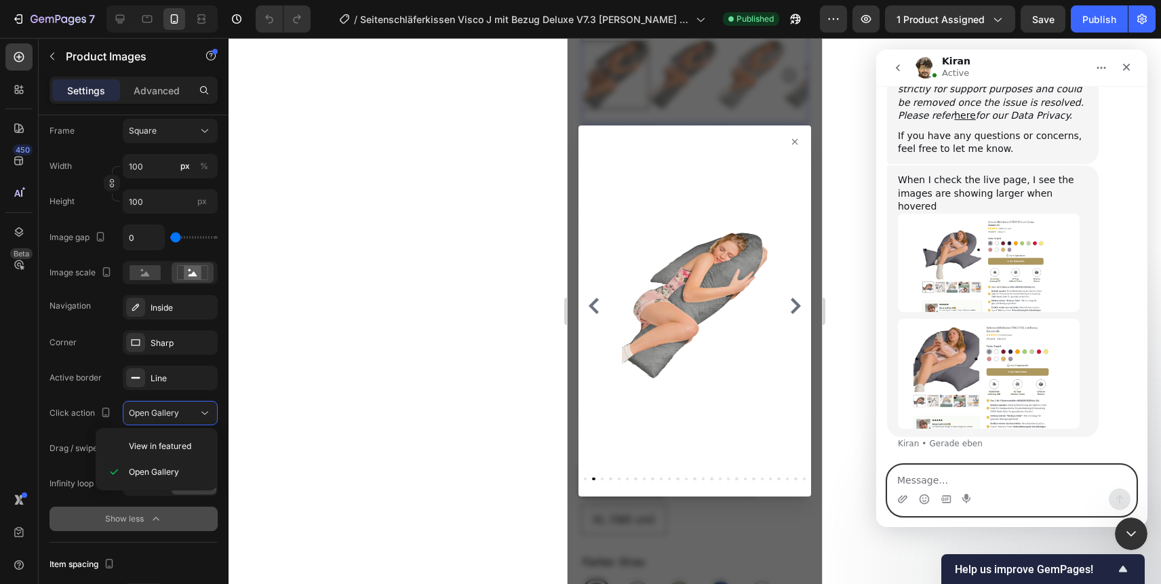
scroll to position [1278, 0]
type textarea "B"
type textarea "That is the hoover efect"
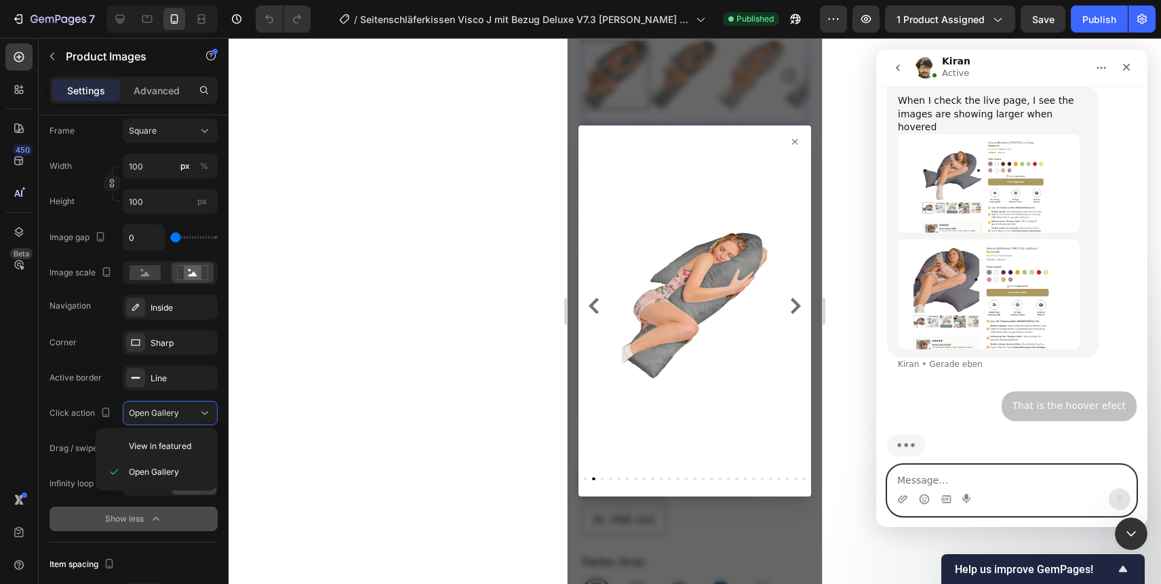
scroll to position [1370, 0]
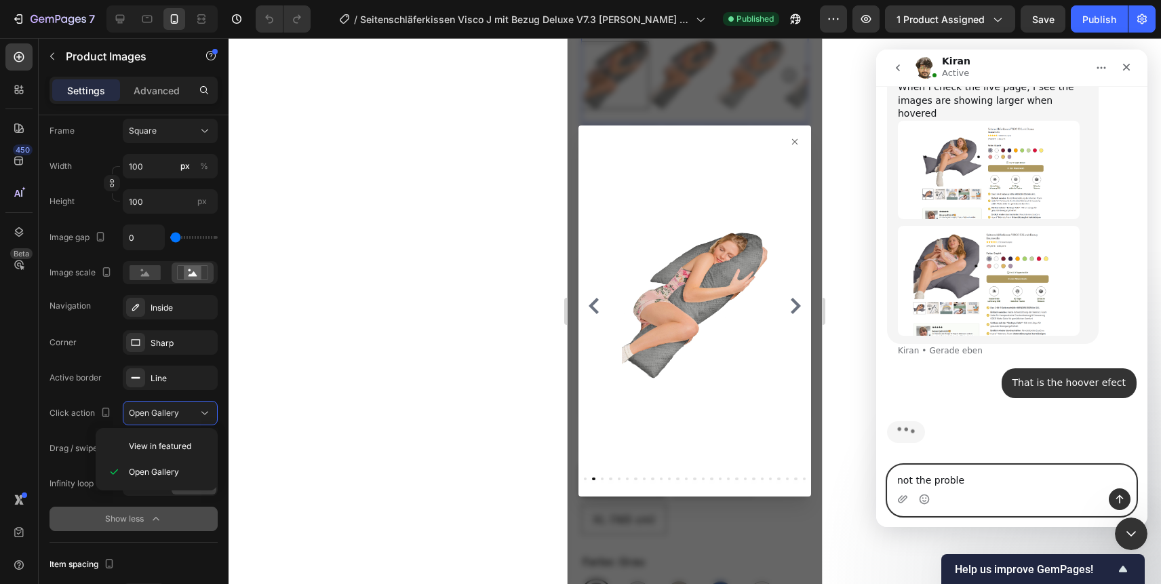
type textarea "not the problem"
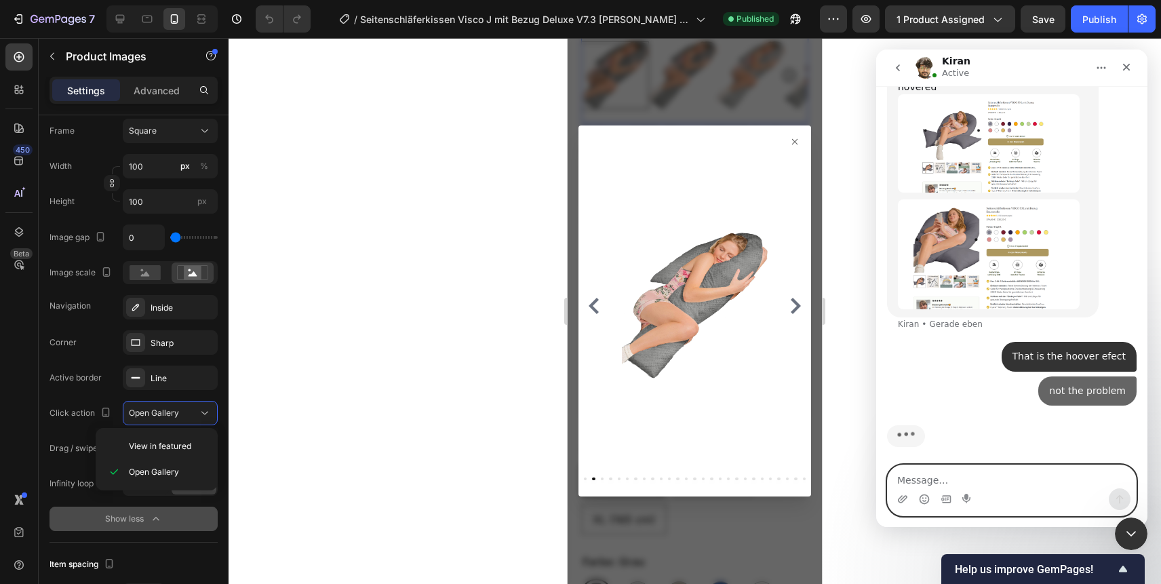
scroll to position [1401, 0]
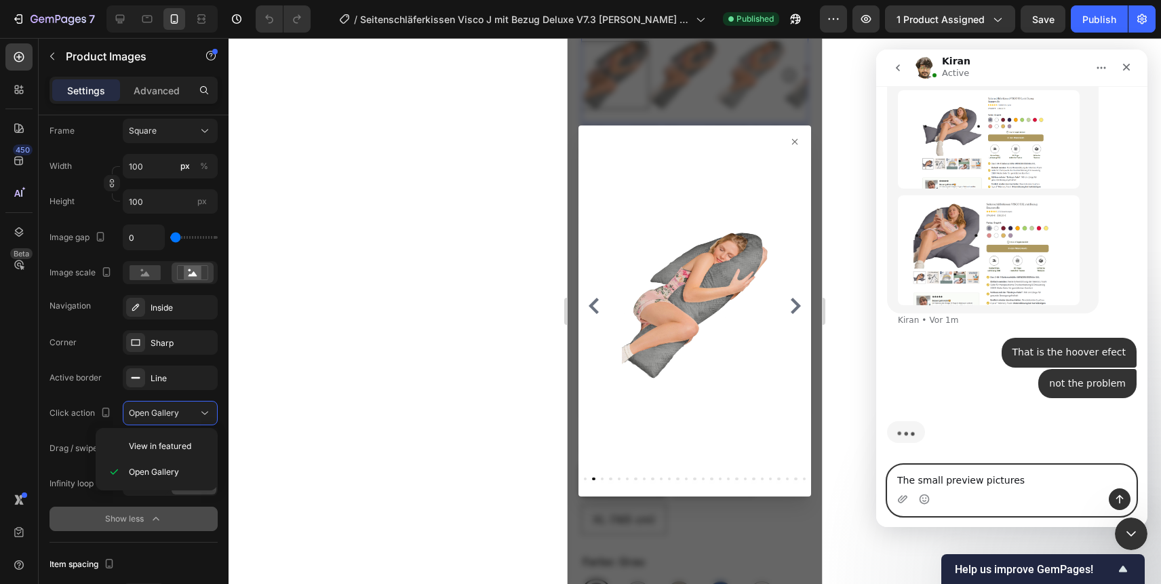
type textarea "The small preview pictures"
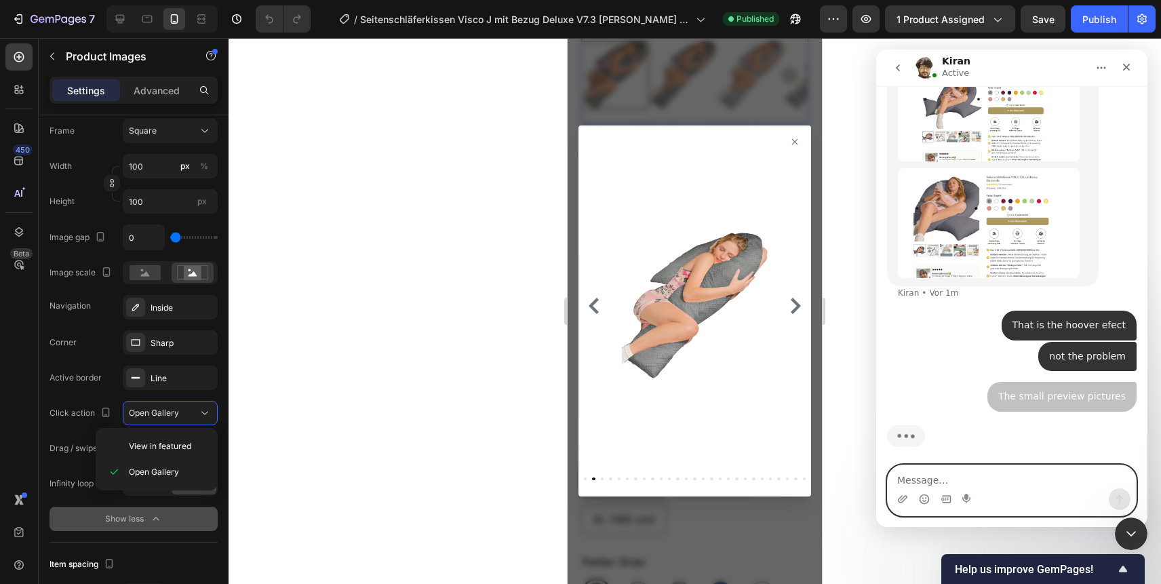
scroll to position [1432, 0]
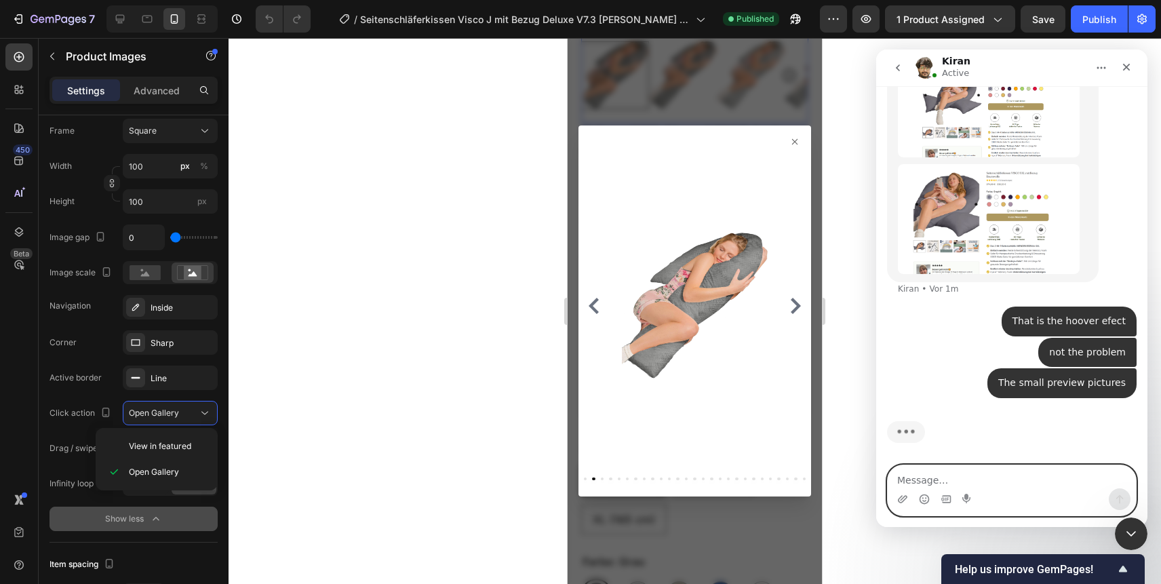
type textarea "a"
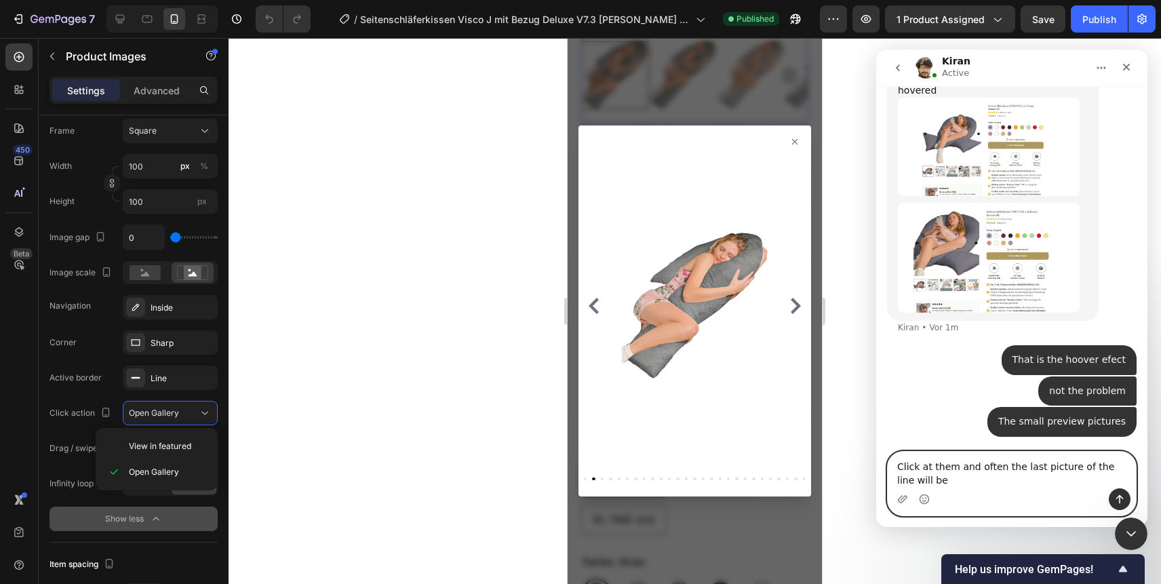
scroll to position [1393, 0]
type textarea "Click at them and often the last picture of the line will be shown instead the …"
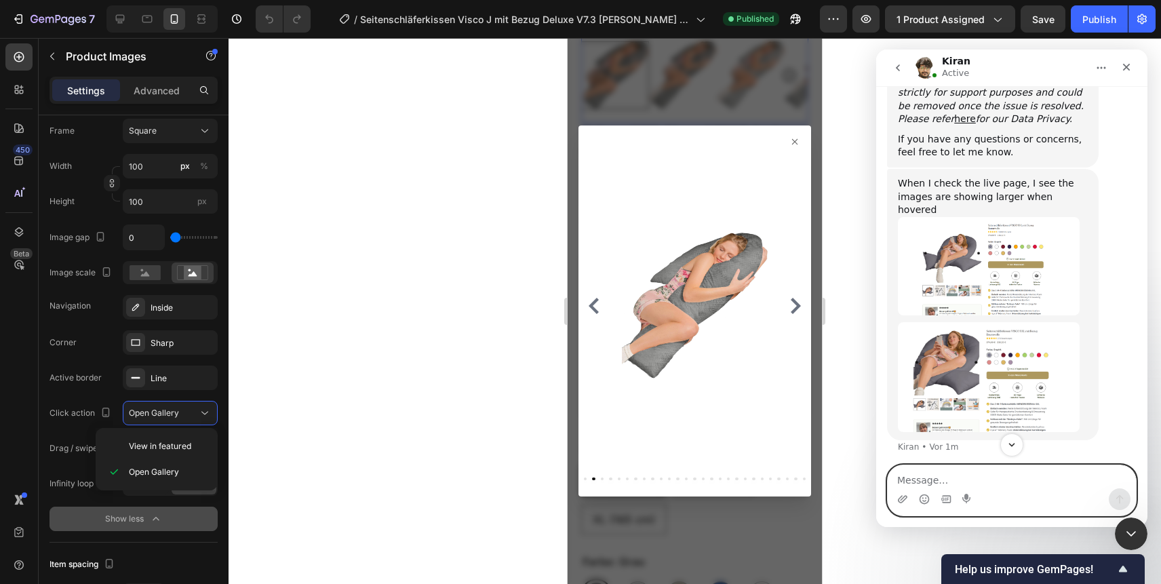
scroll to position [1264, 0]
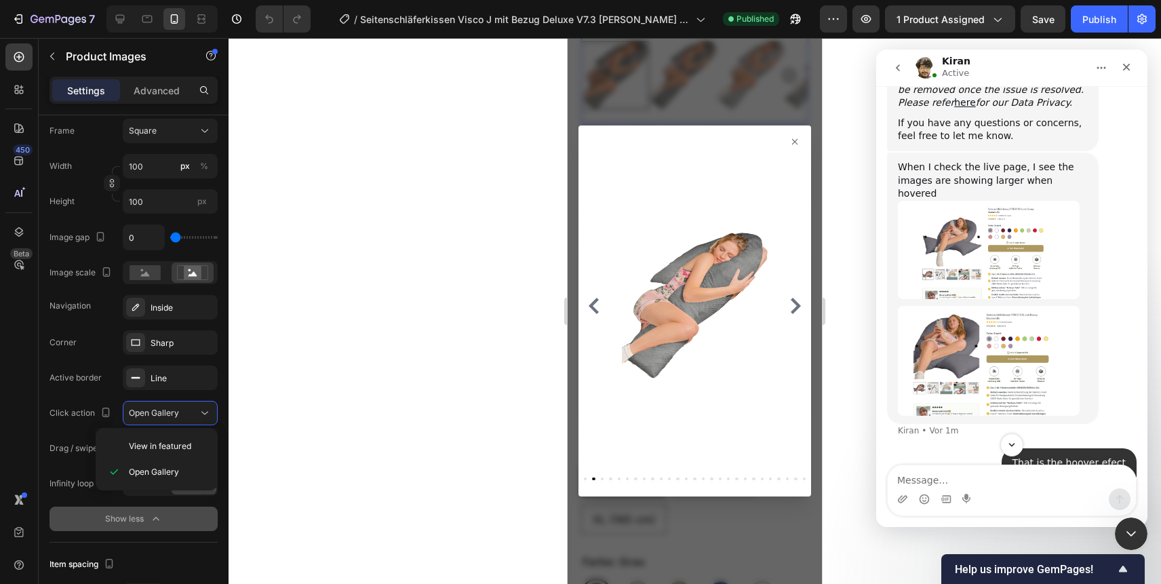
click at [998, 262] on img "Kiran sagt…" at bounding box center [989, 250] width 182 height 98
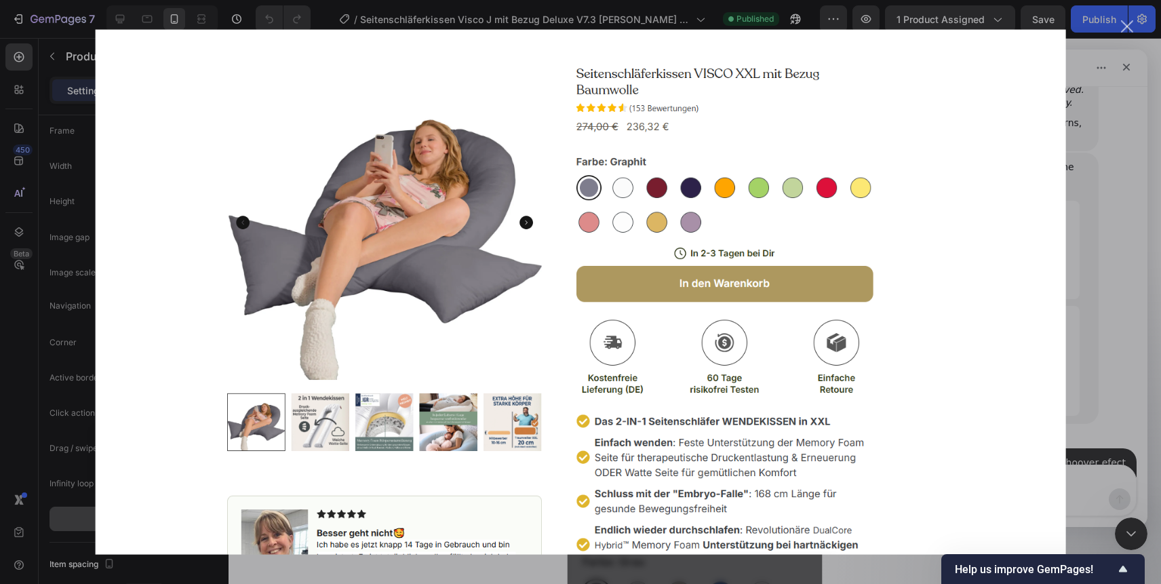
click at [597, 240] on img "Schließen" at bounding box center [581, 291] width 970 height 525
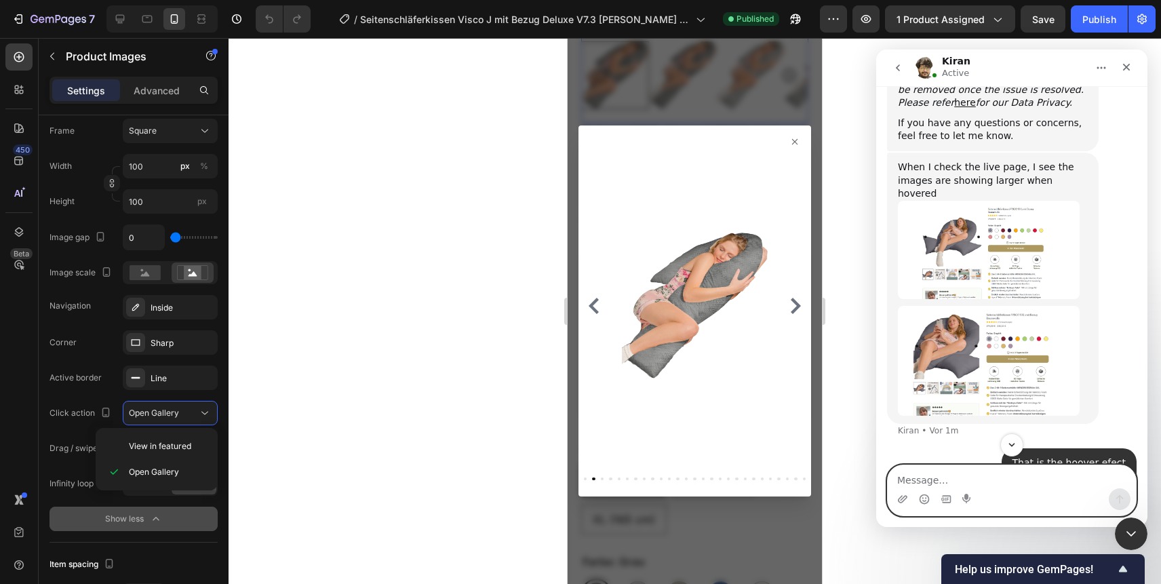
click at [943, 483] on textarea "Message…" at bounding box center [1011, 476] width 248 height 23
type textarea "You are looking the wrong product!!!!"
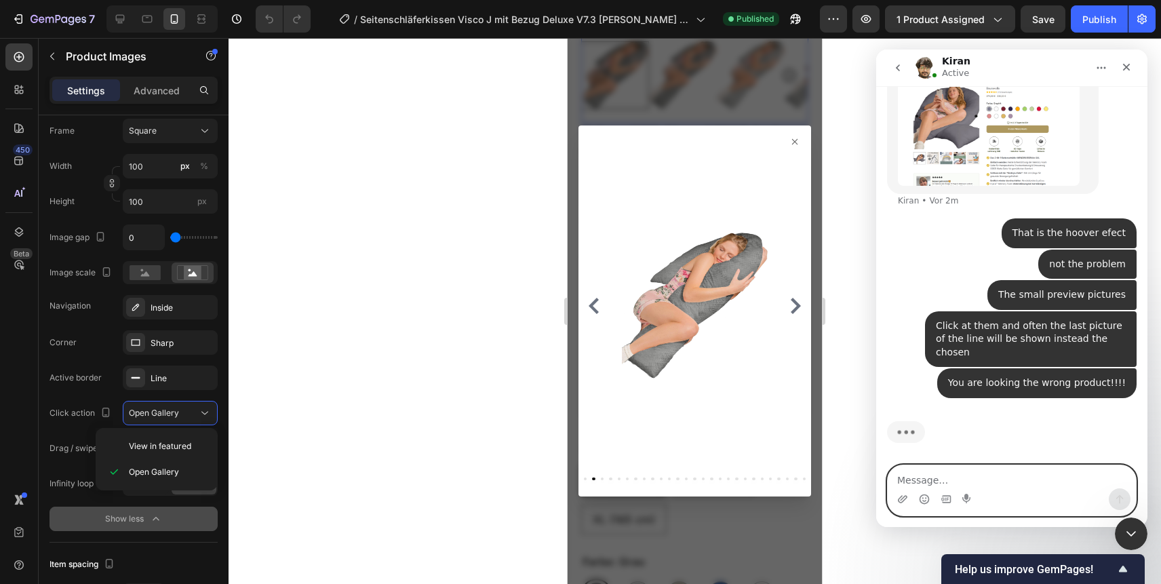
scroll to position [1507, 0]
type textarea "That is all right!"
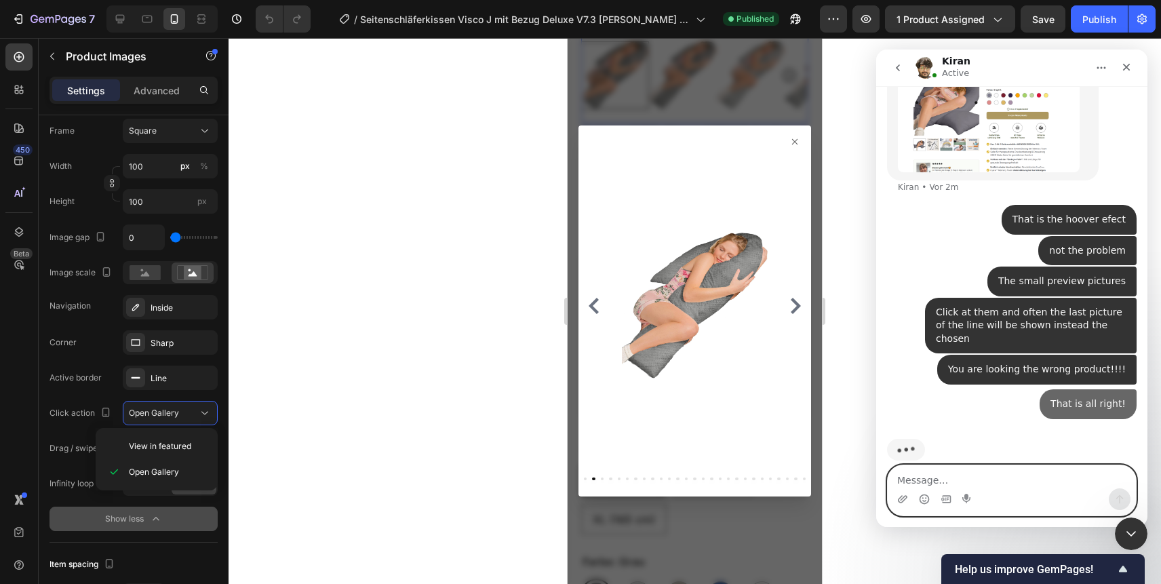
scroll to position [1538, 0]
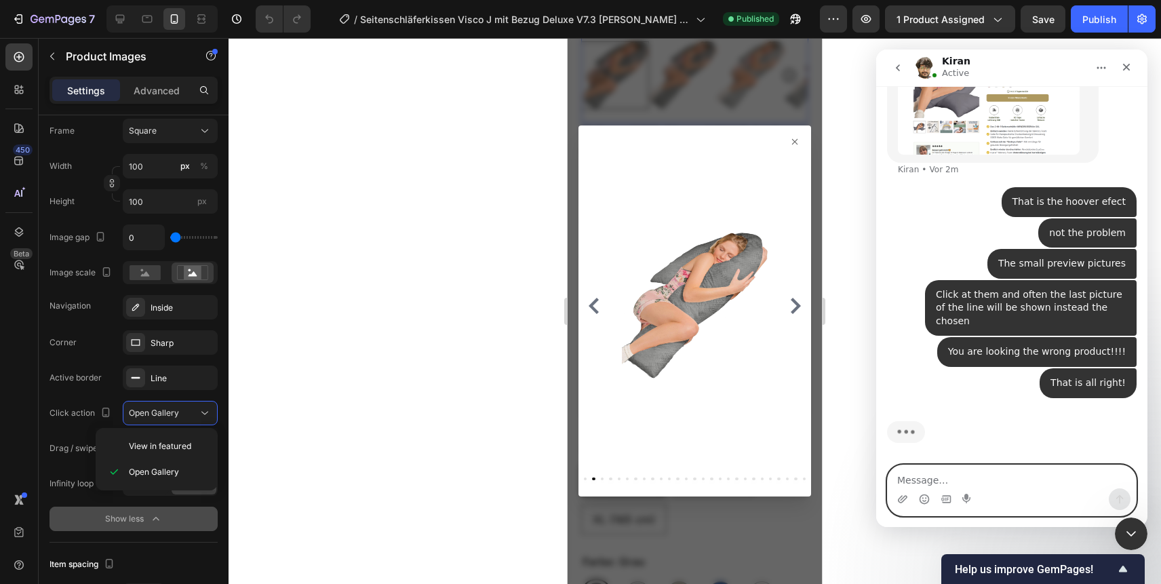
type textarea "V"
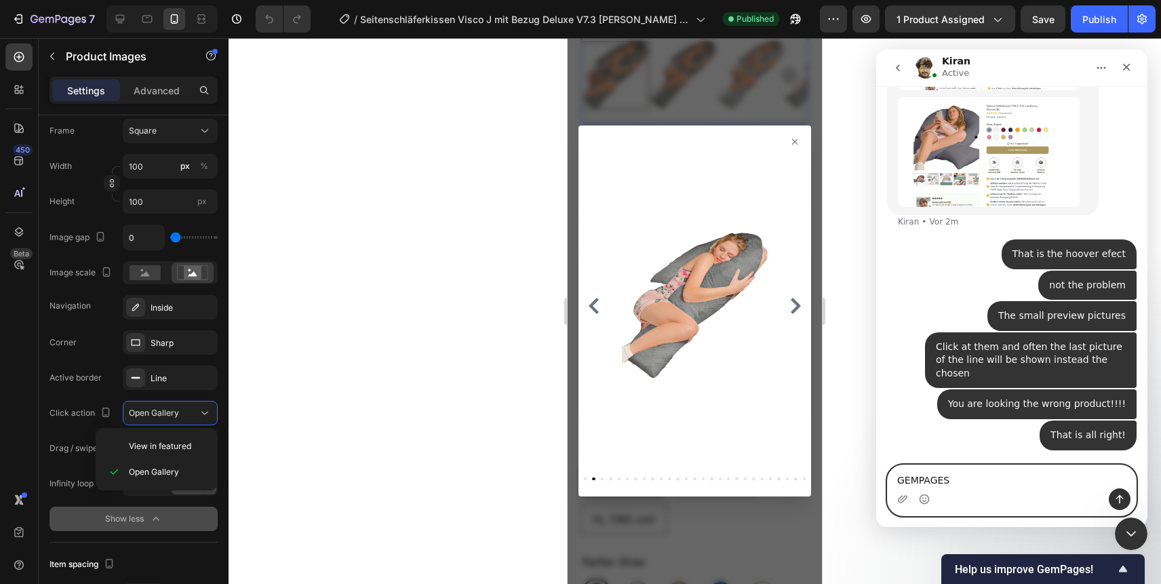
type textarea "GEMPAGES 6"
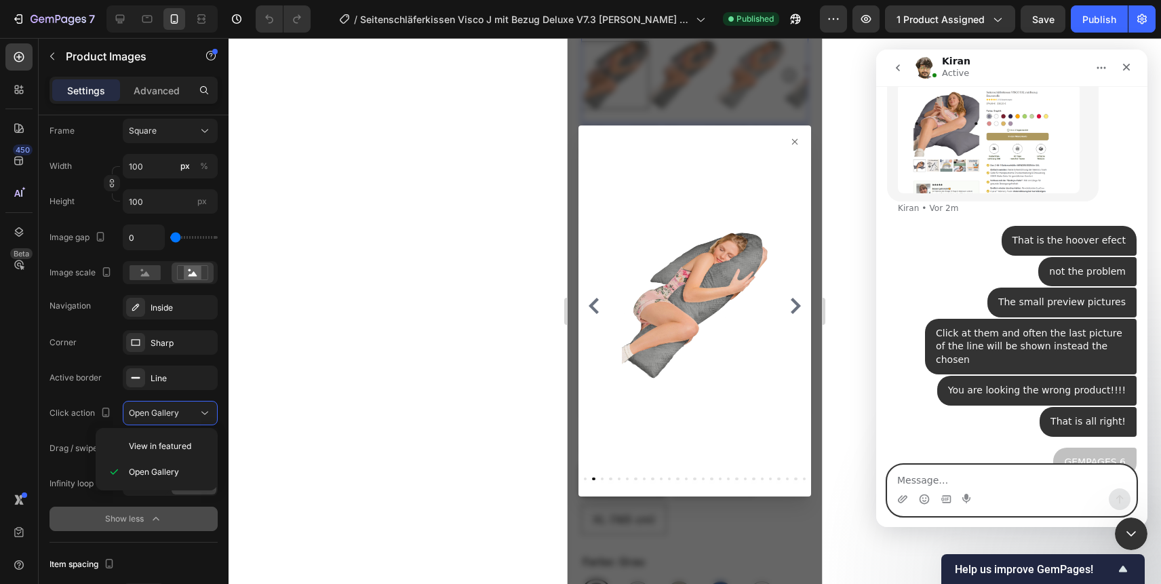
scroll to position [1517, 0]
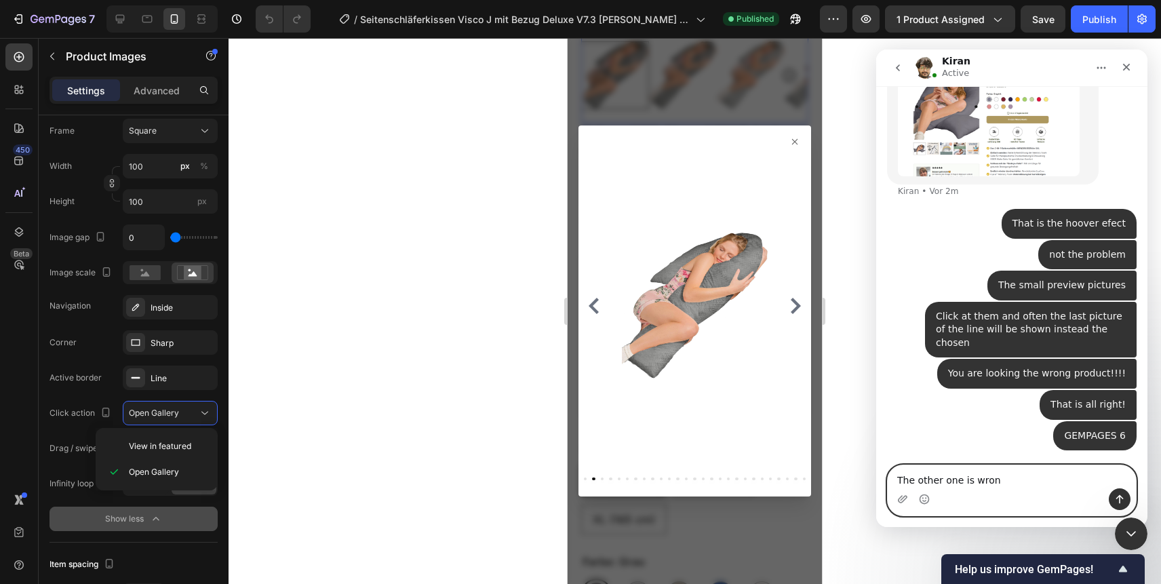
type textarea "The other one is wrong"
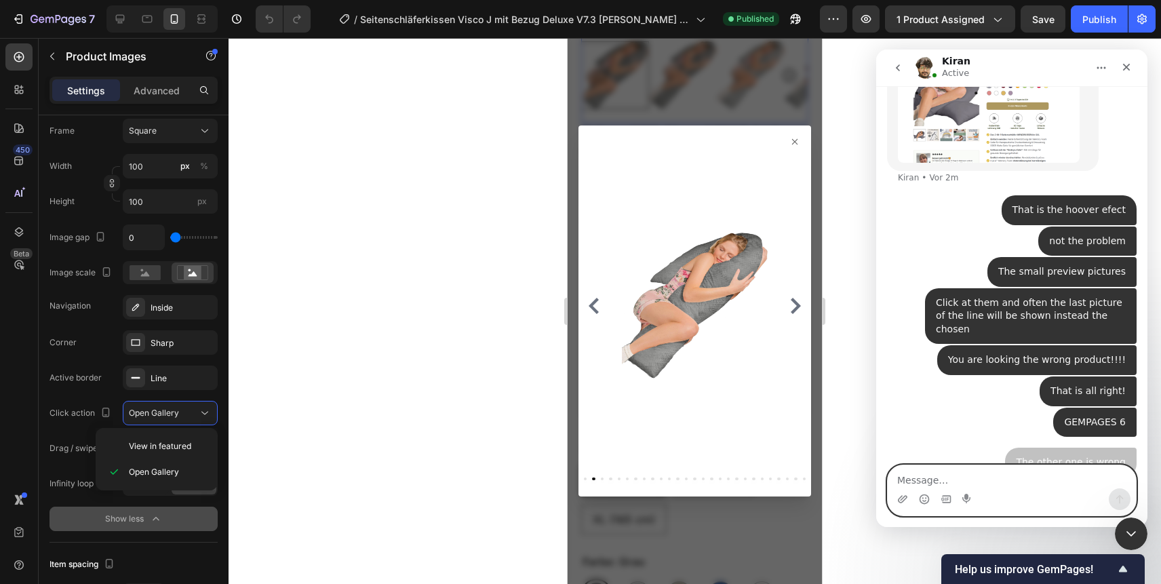
scroll to position [1548, 0]
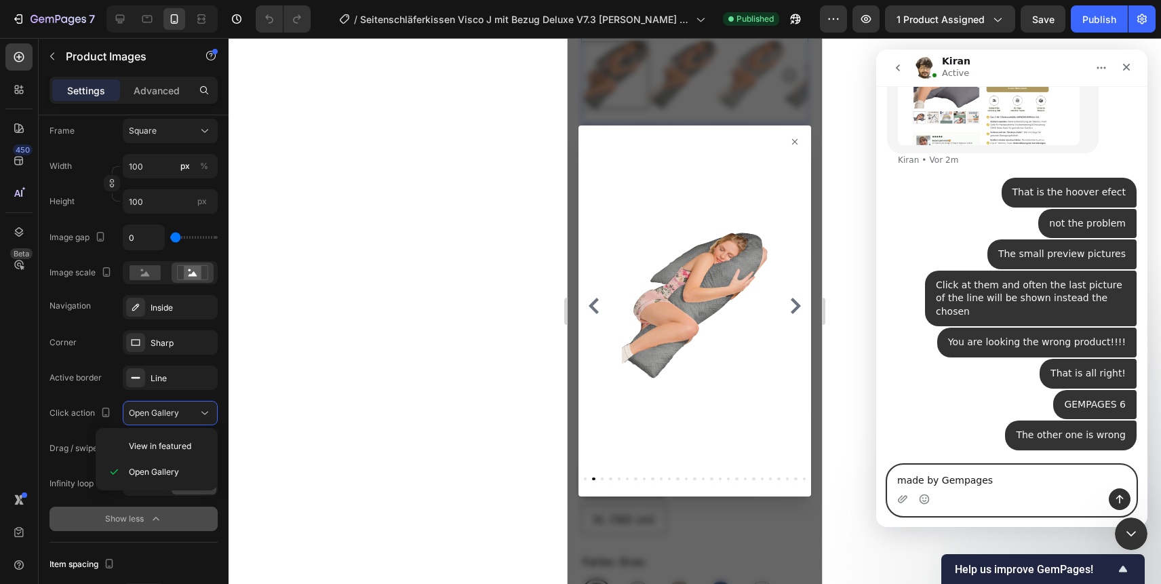
type textarea "made by Gempages 7"
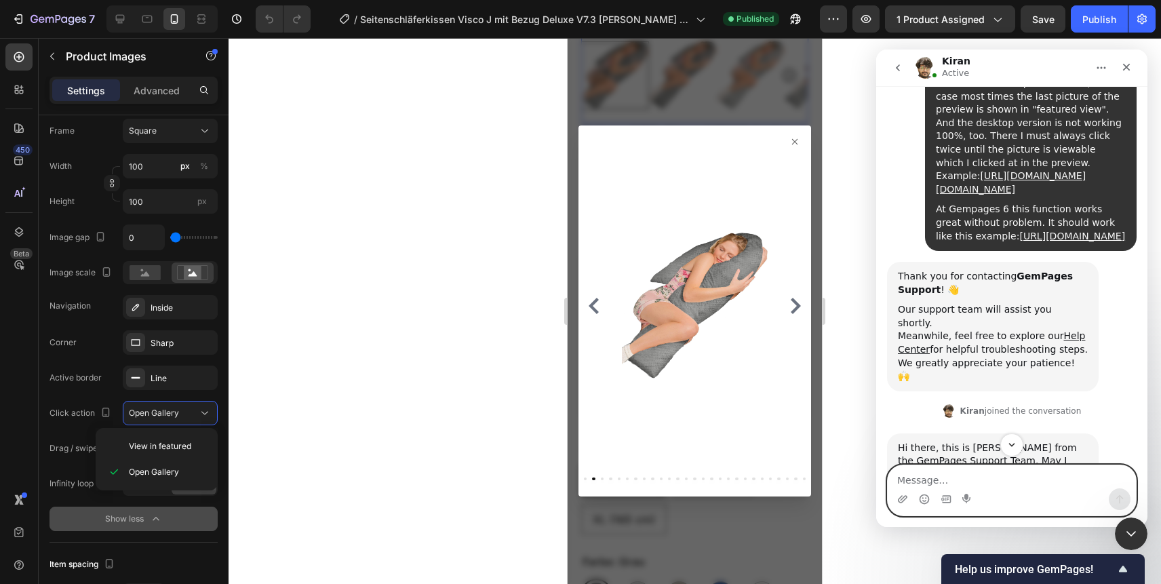
scroll to position [220, 0]
click at [1010, 197] on div "By Gempages7 at mobile version only in the case if I choose click action "Open …" at bounding box center [1031, 104] width 190 height 186
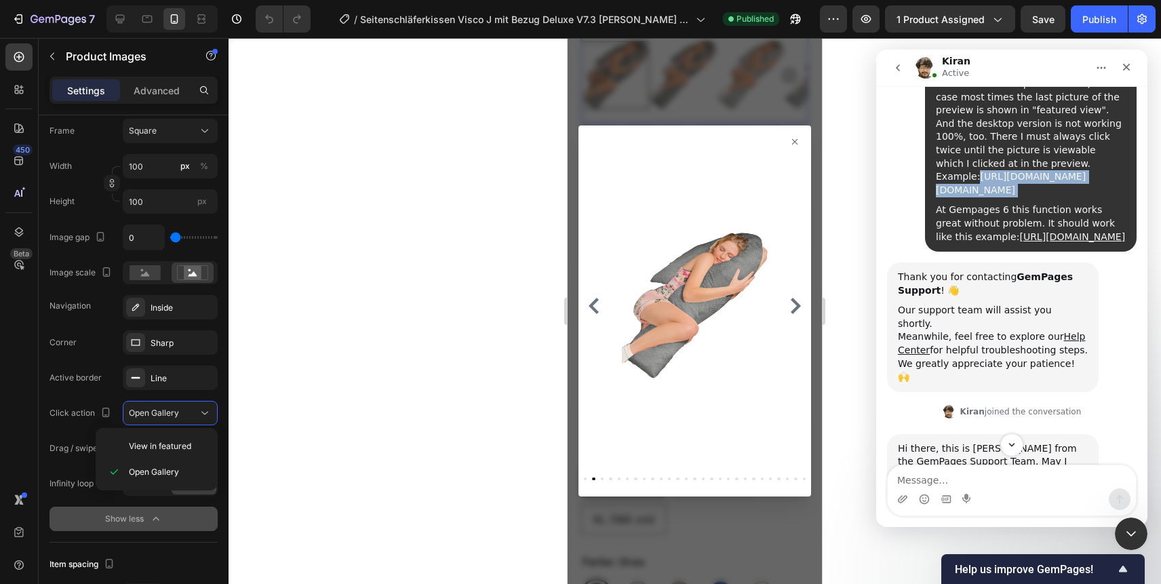
copy link "https://builder.gempages.net/editor/493514107949941731/585687388349530819?type=…"
drag, startPoint x: 1010, startPoint y: 235, endPoint x: 940, endPoint y: 174, distance: 92.8
click at [940, 174] on div "By Gempages7 at mobile version only in the case if I choose click action "Open …" at bounding box center [1031, 104] width 190 height 186
click at [936, 455] on div "Intercom Messenger" at bounding box center [1011, 444] width 271 height 23
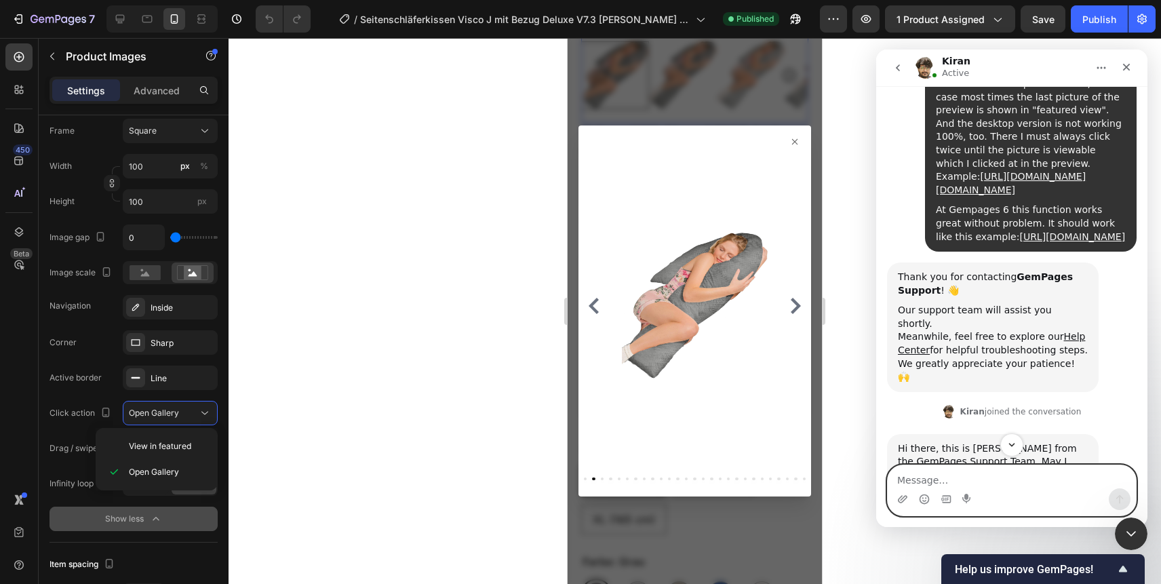
click at [936, 469] on textarea "Message…" at bounding box center [1011, 476] width 248 height 23
paste textarea "https://builder.gempages.net/editor/493514107949941731/585687388349530819?type=…"
type textarea "https://builder.gempages.net/editor/493514107949941731/585687388349530819?type=…"
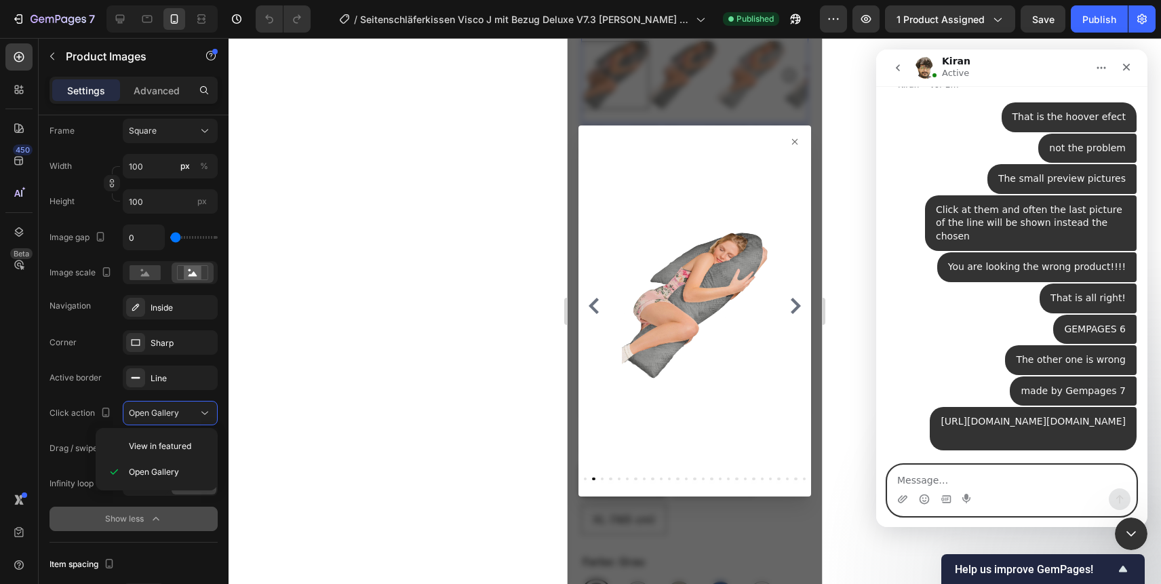
scroll to position [1676, 0]
type textarea "Prove this"
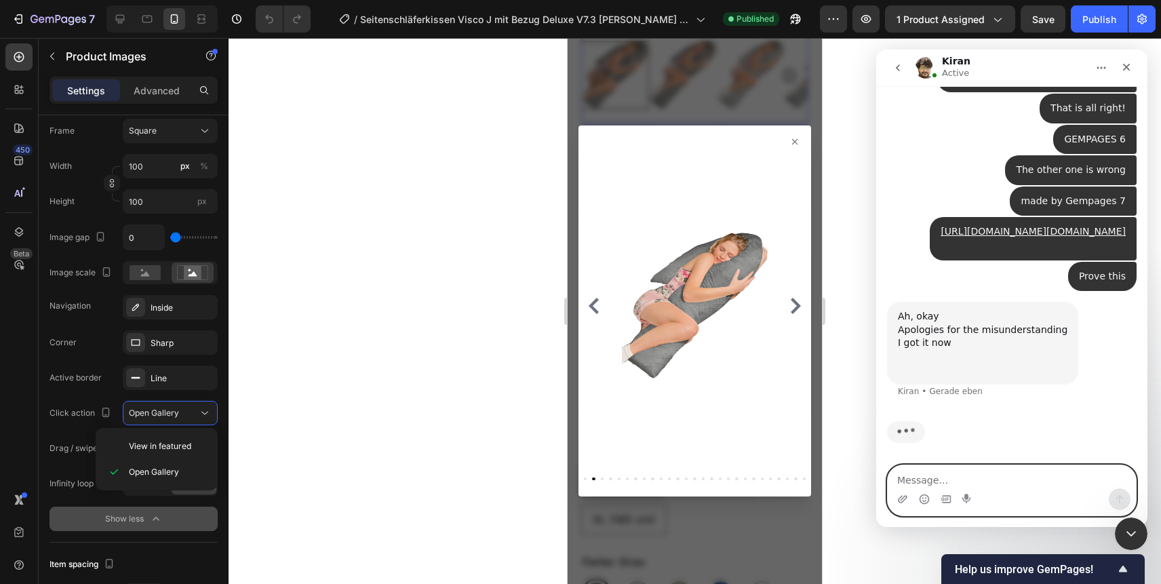
scroll to position [1853, 0]
click at [923, 500] on icon "Emoji-Auswahl" at bounding box center [924, 499] width 11 height 11
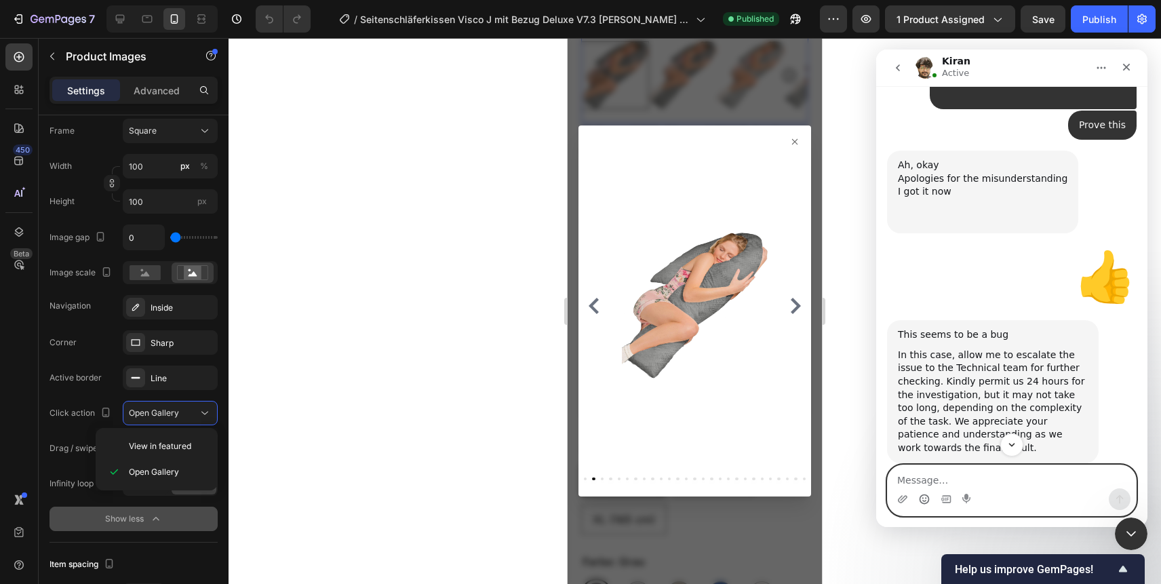
scroll to position [2030, 0]
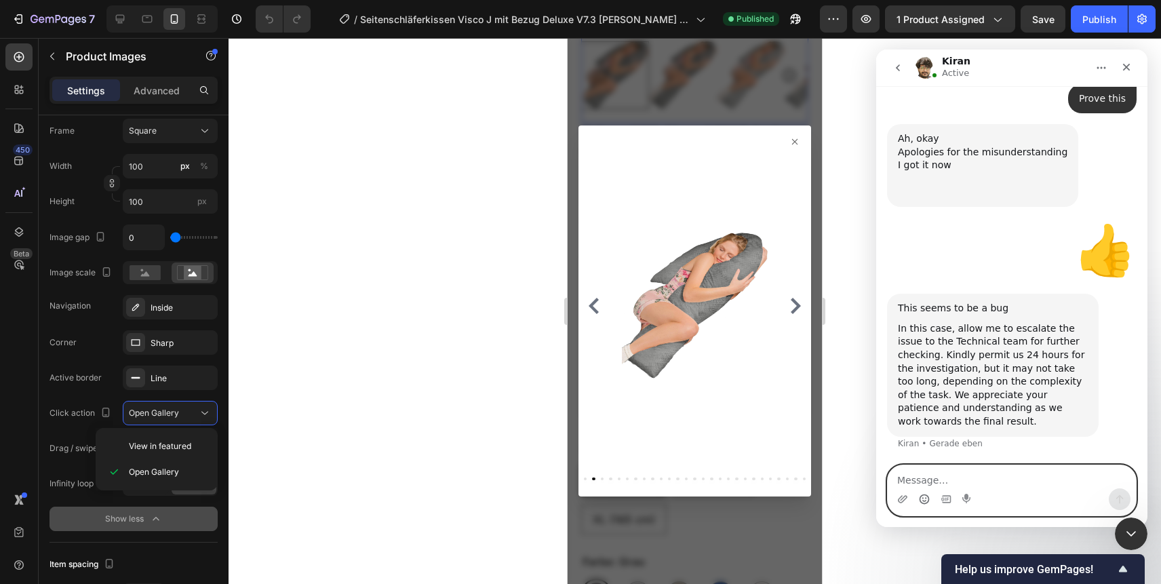
click at [952, 476] on textarea "Message…" at bounding box center [1011, 476] width 248 height 23
type textarea "thank you for your help!"
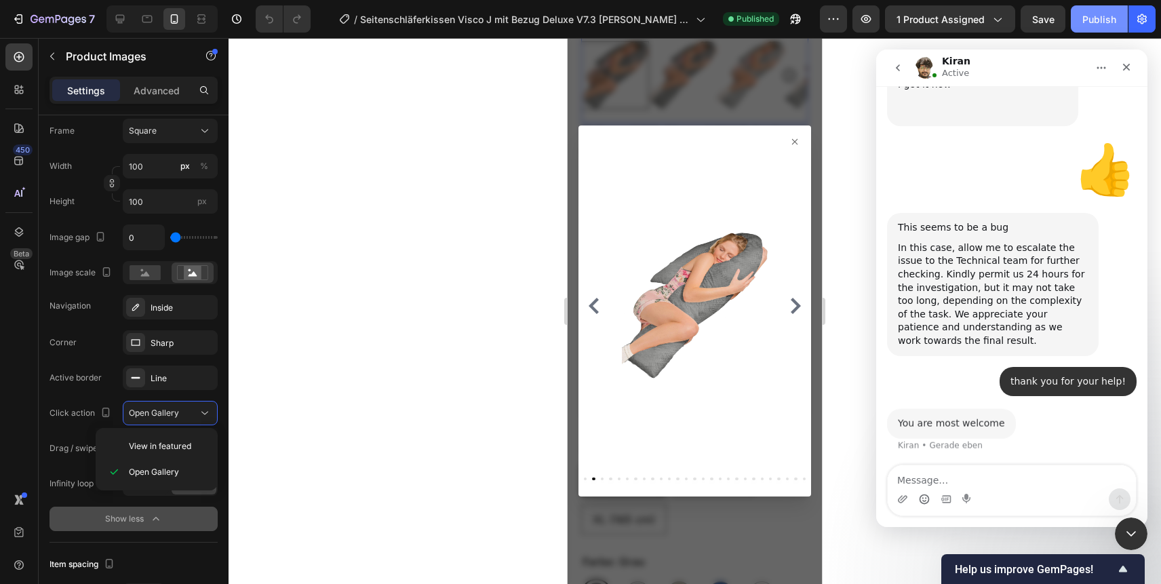
scroll to position [2111, 0]
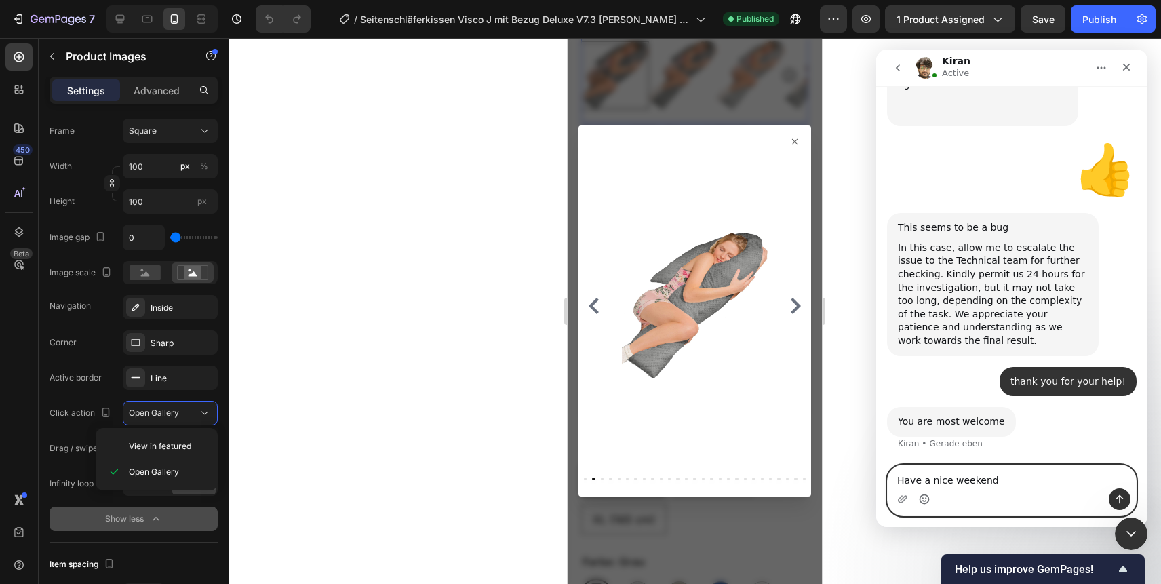
type textarea "Have a nice weekend!"
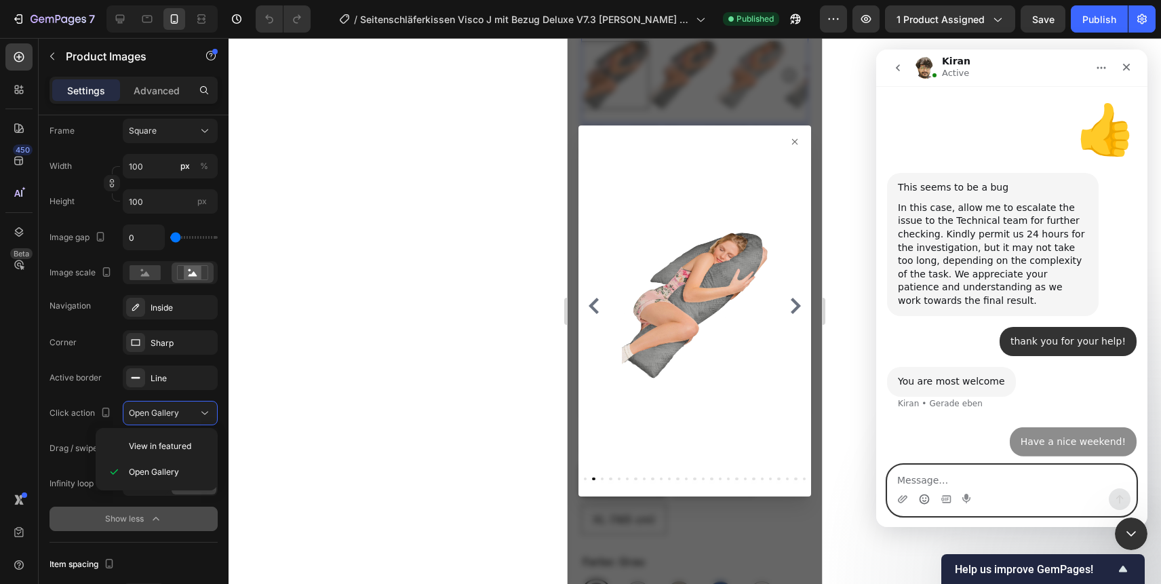
scroll to position [2151, 0]
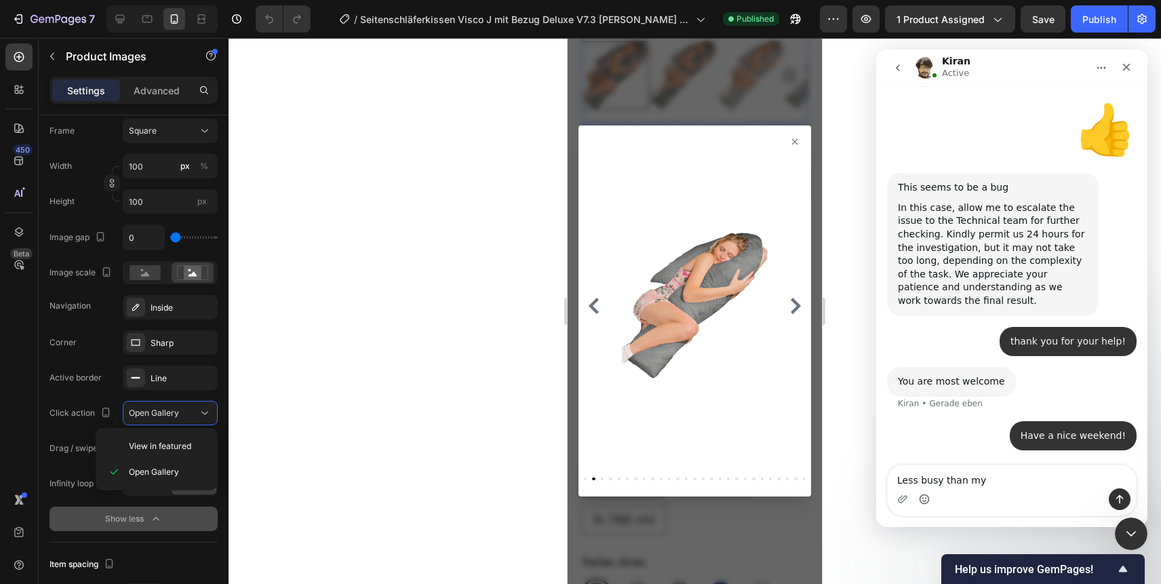
click at [924, 502] on icon "Emoji-Auswahl" at bounding box center [924, 499] width 11 height 11
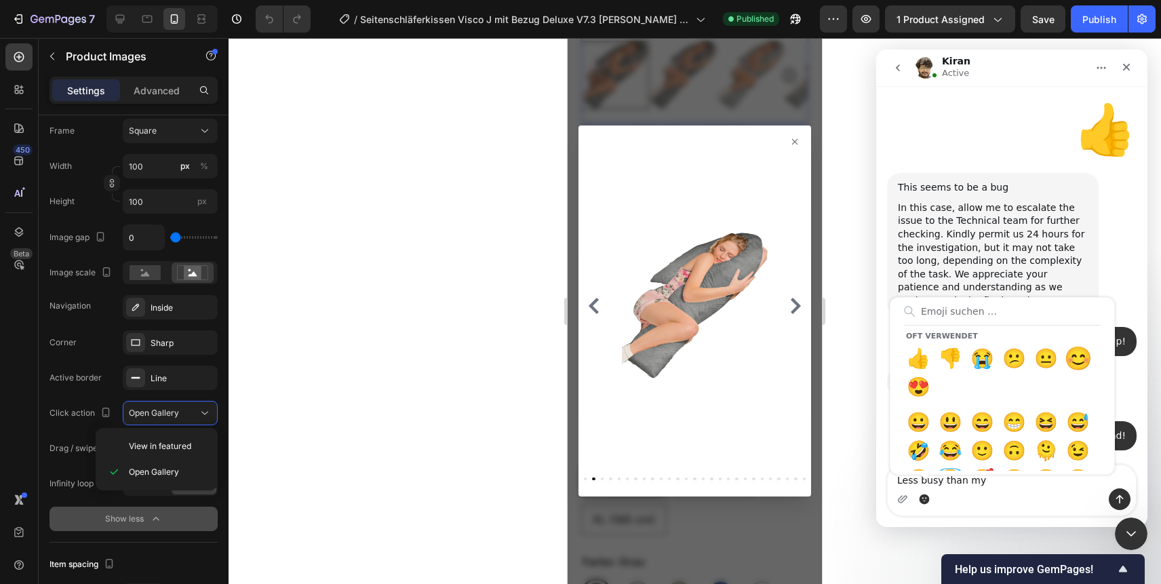
type textarea "Less busy than my 😊"
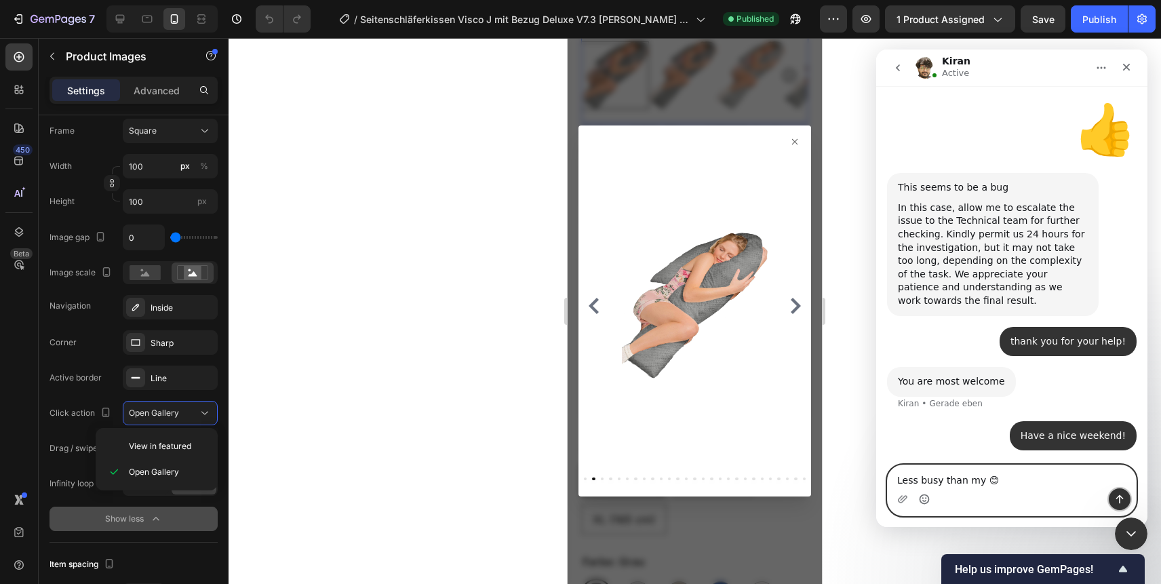
click at [1125, 506] on button "Sende eine Nachricht…" at bounding box center [1120, 499] width 22 height 22
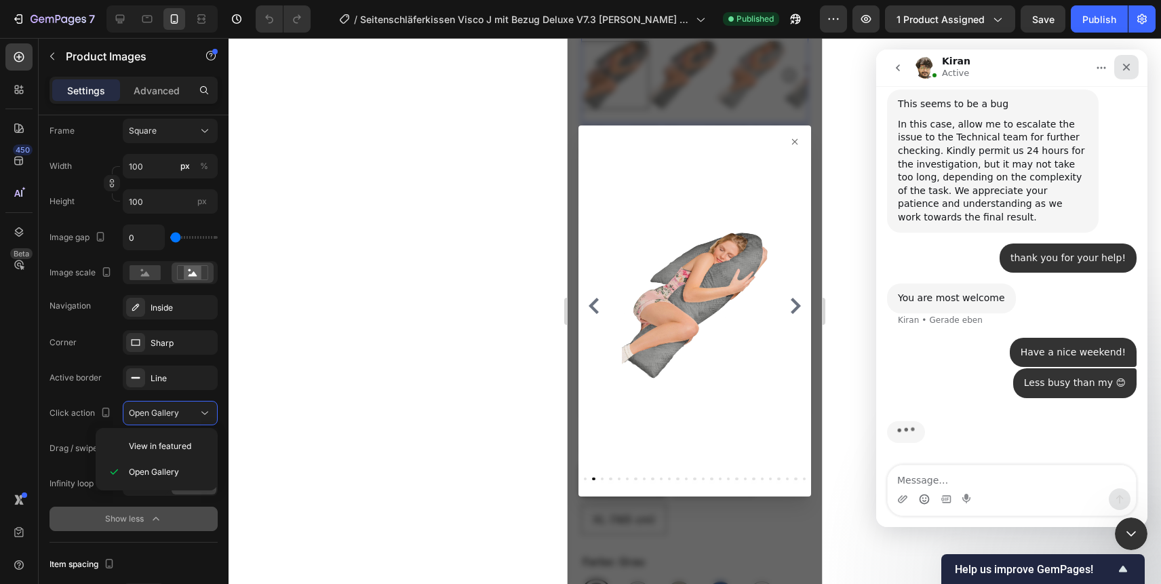
click at [1125, 66] on icon "Schließen" at bounding box center [1126, 67] width 7 height 7
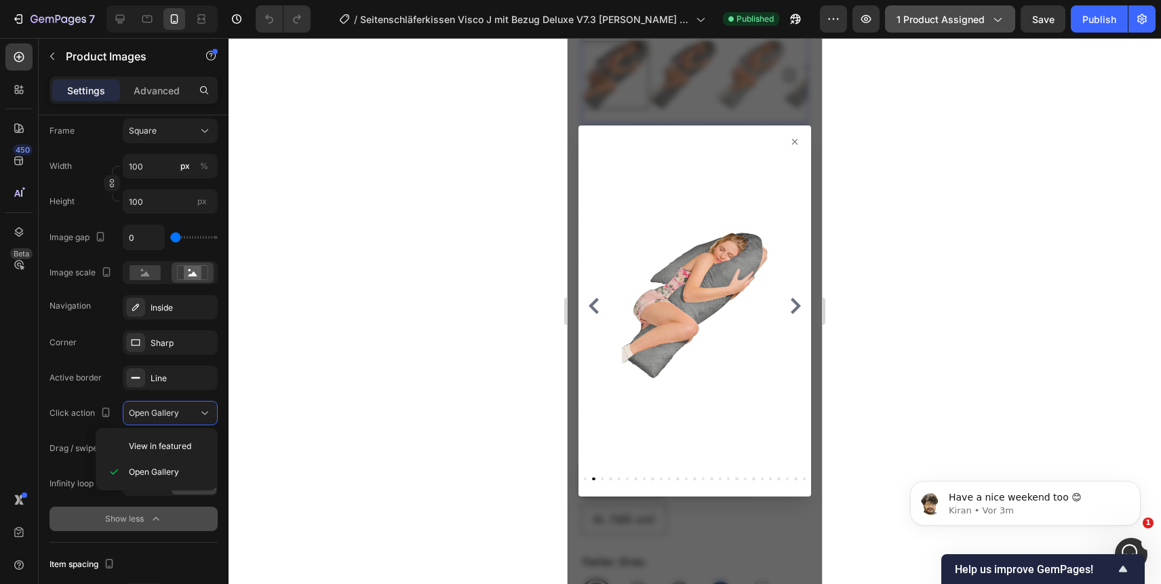
scroll to position [0, 0]
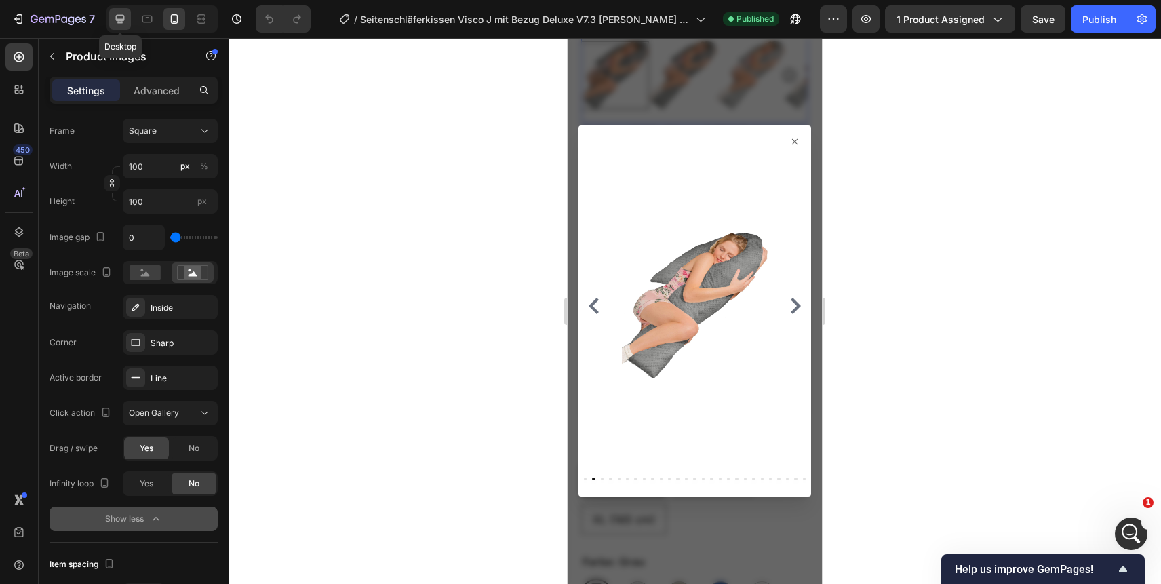
click at [117, 20] on icon at bounding box center [120, 19] width 9 height 9
type input "20"
type input "10"
type input "24"
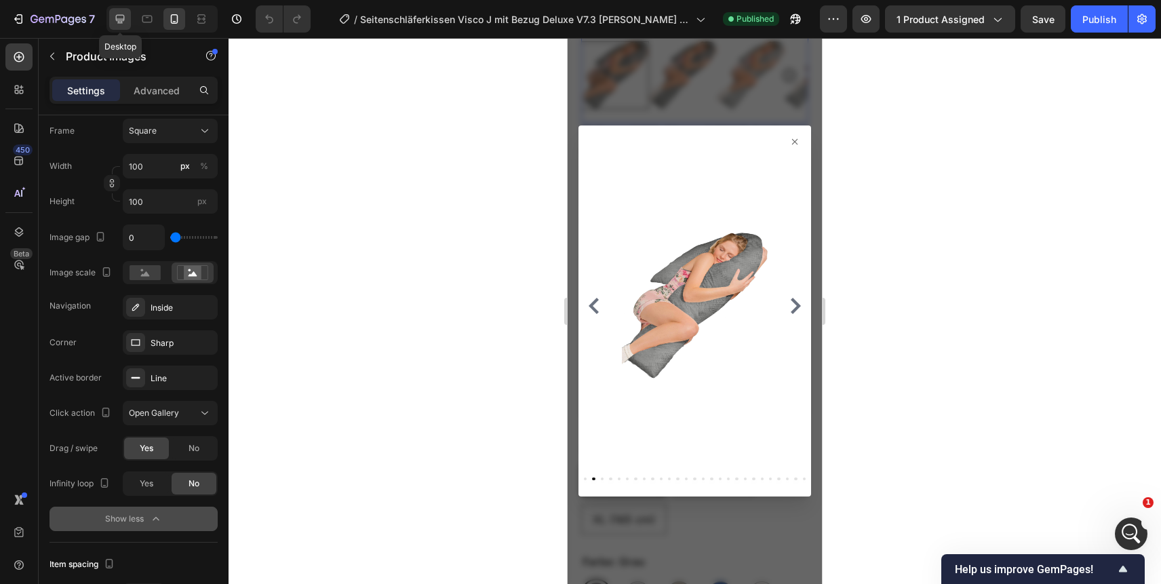
type input "24"
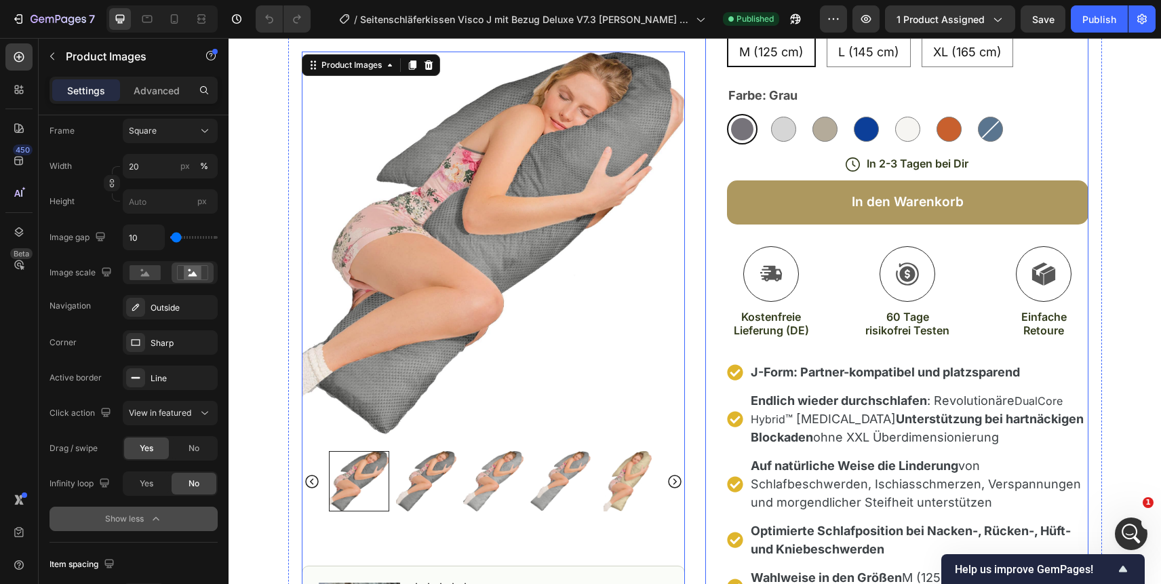
scroll to position [224, 0]
click at [922, 161] on p "In 2-3 Tagen bei Dir" at bounding box center [917, 164] width 102 height 14
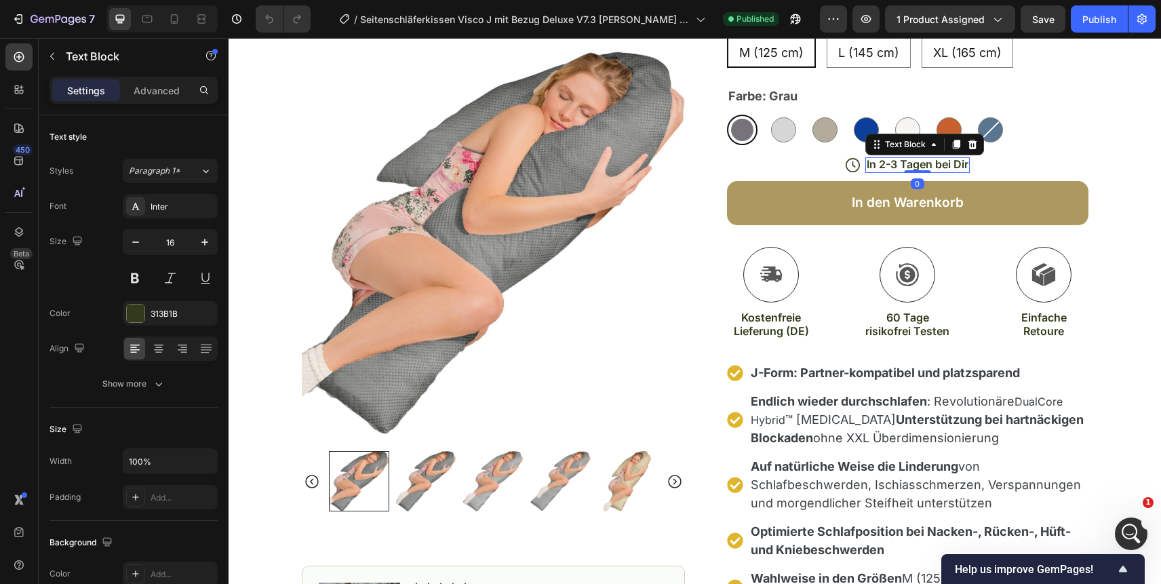
click at [922, 161] on p "In 2-3 Tagen bei Dir" at bounding box center [917, 164] width 102 height 14
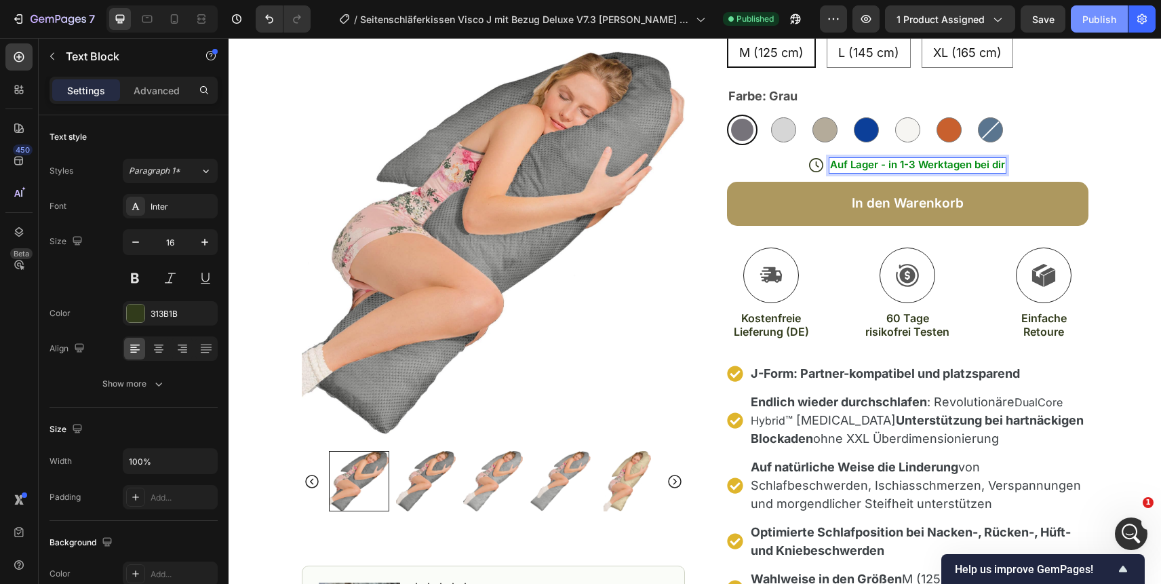
click at [1113, 18] on div "Publish" at bounding box center [1099, 19] width 34 height 14
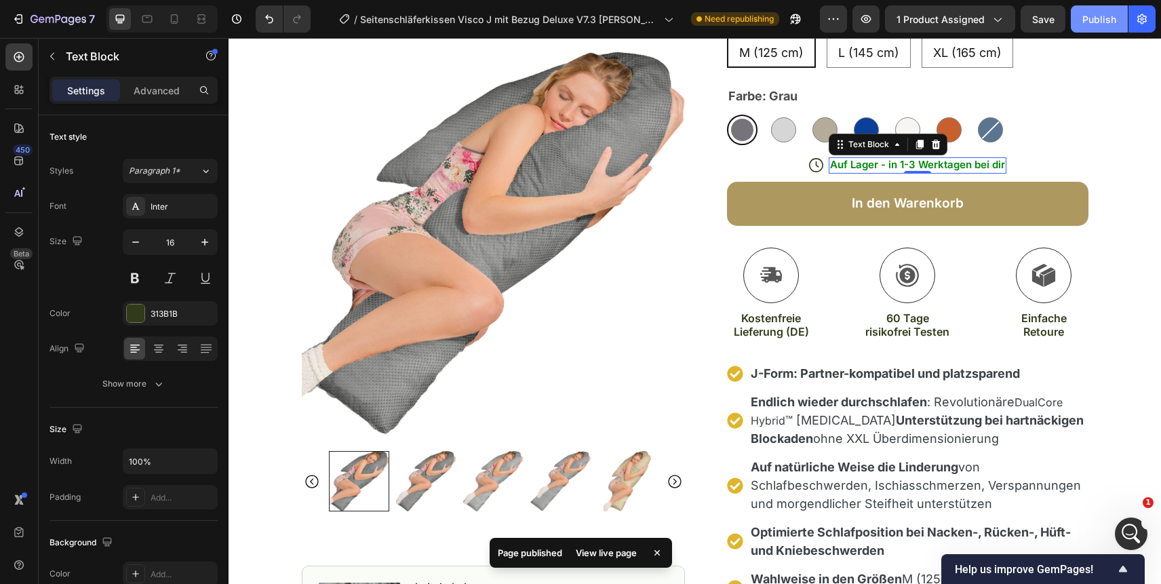
click at [1105, 26] on div "Publish" at bounding box center [1099, 19] width 34 height 14
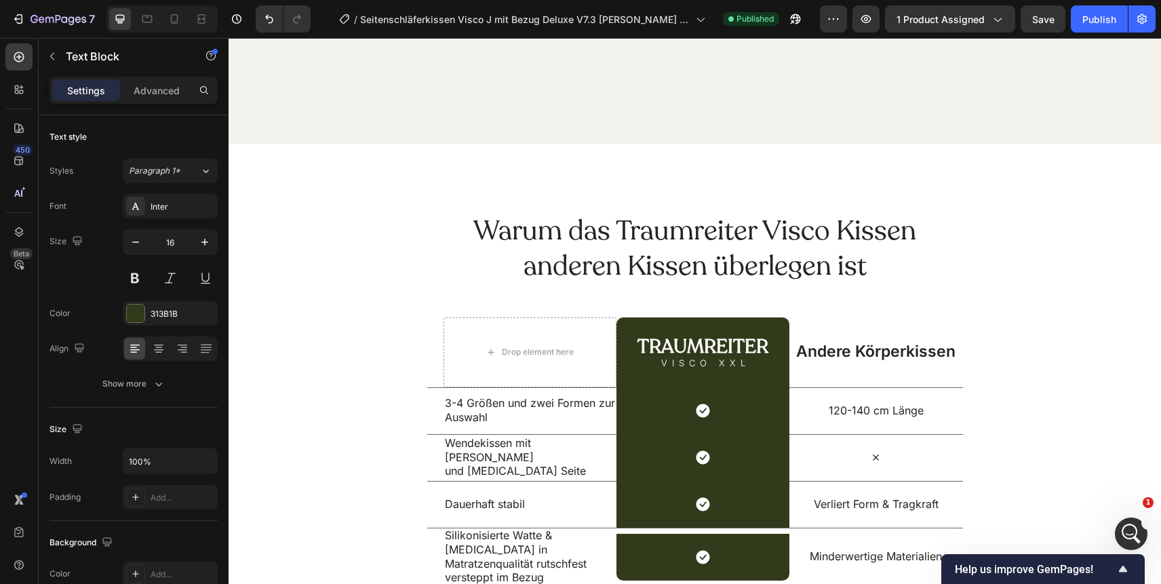
scroll to position [6907, 0]
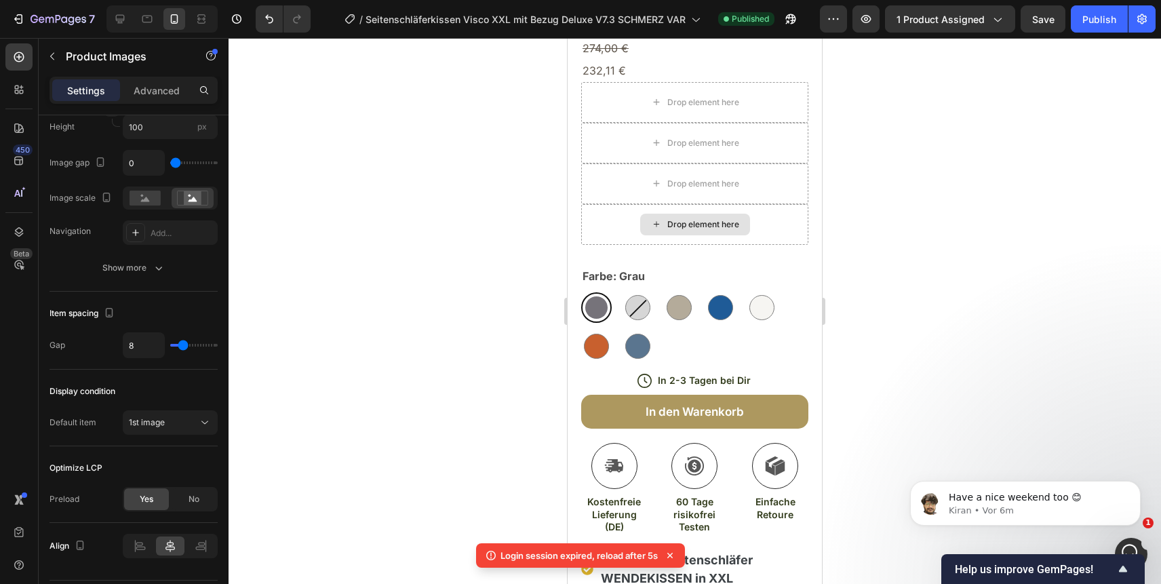
scroll to position [600, 0]
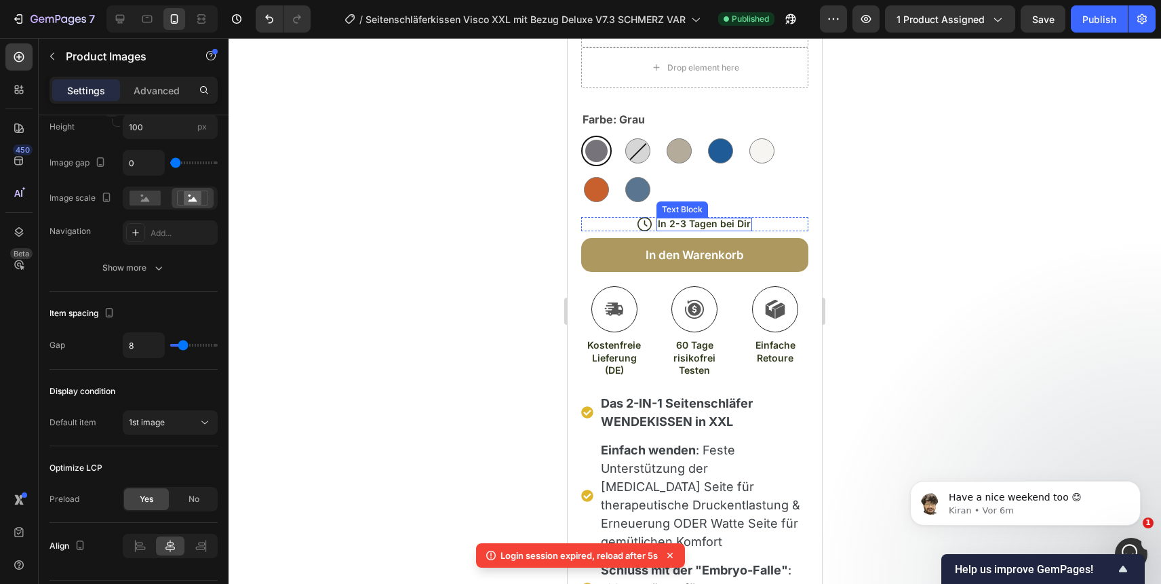
click at [696, 224] on p "In 2-3 Tagen bei Dir" at bounding box center [704, 224] width 93 height 12
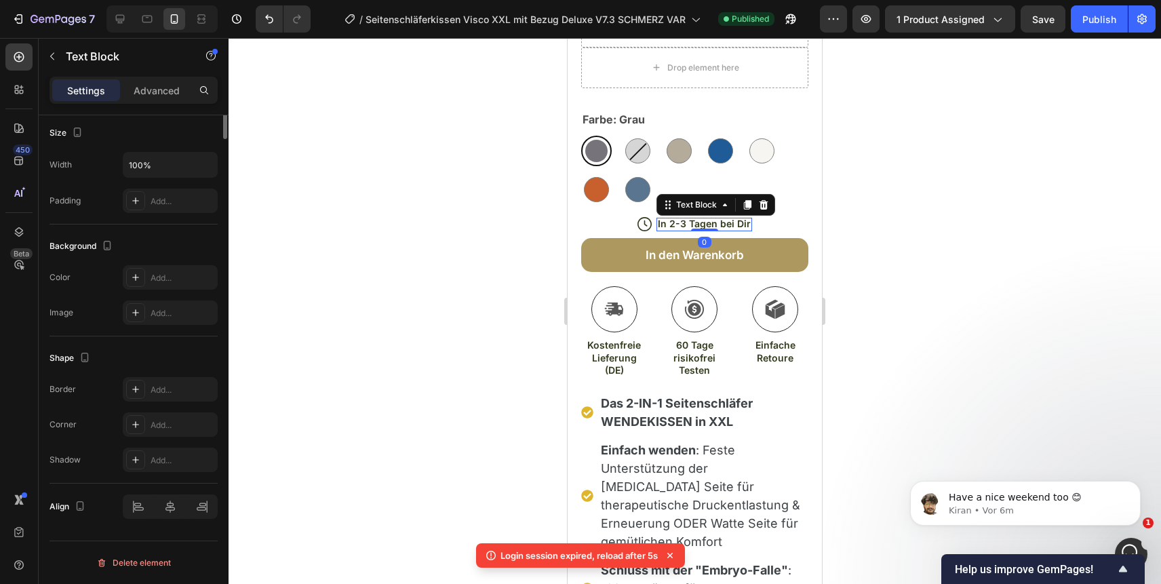
scroll to position [0, 0]
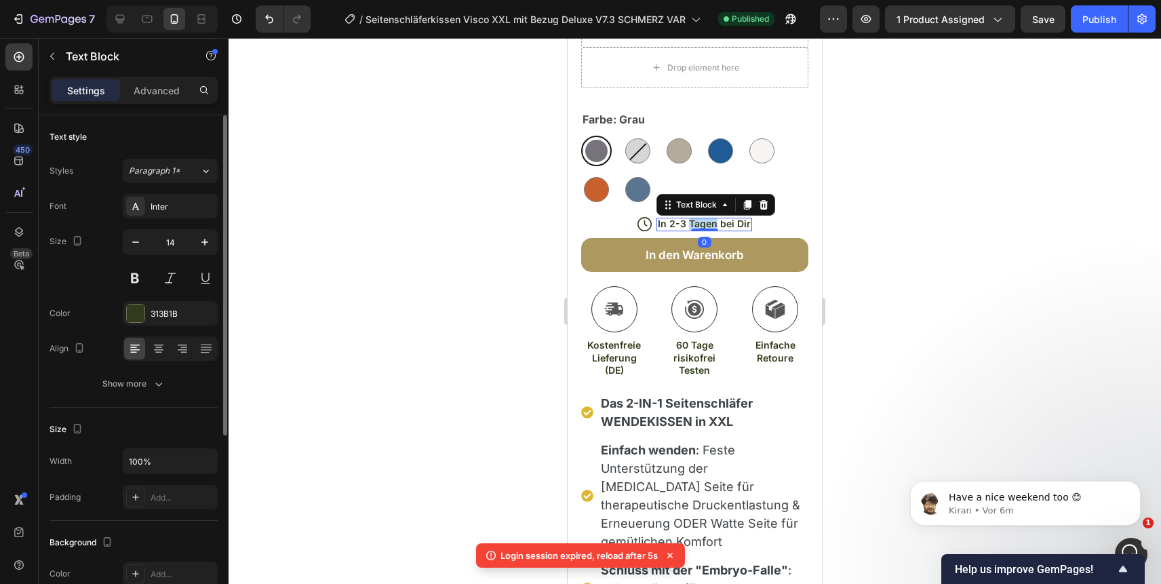
click at [696, 224] on p "In 2-3 Tagen bei Dir" at bounding box center [704, 224] width 93 height 12
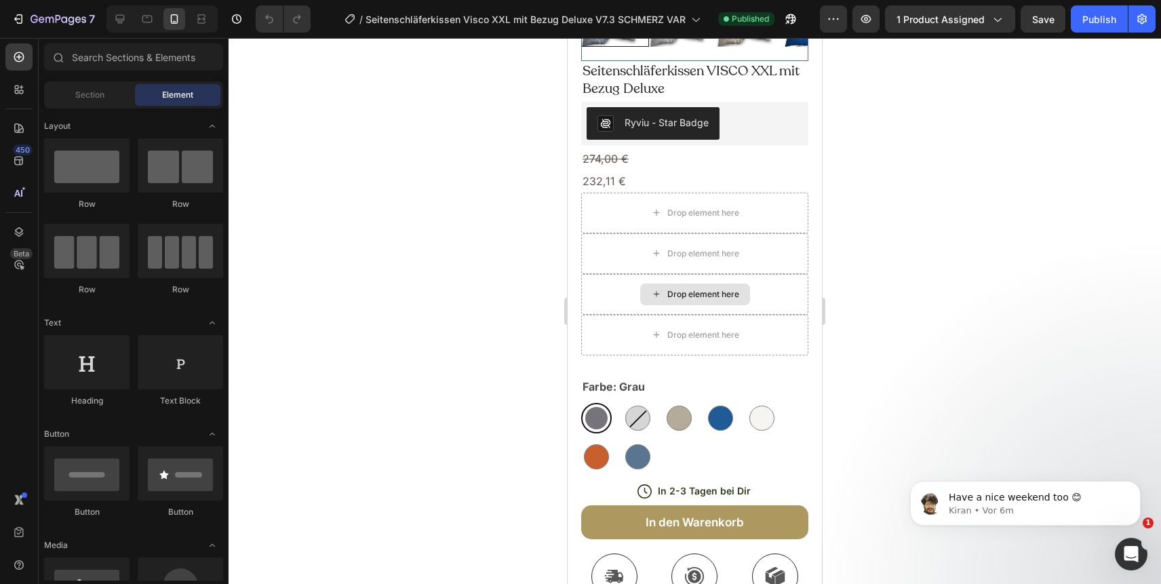
scroll to position [334, 0]
click at [892, 170] on div at bounding box center [694, 311] width 932 height 546
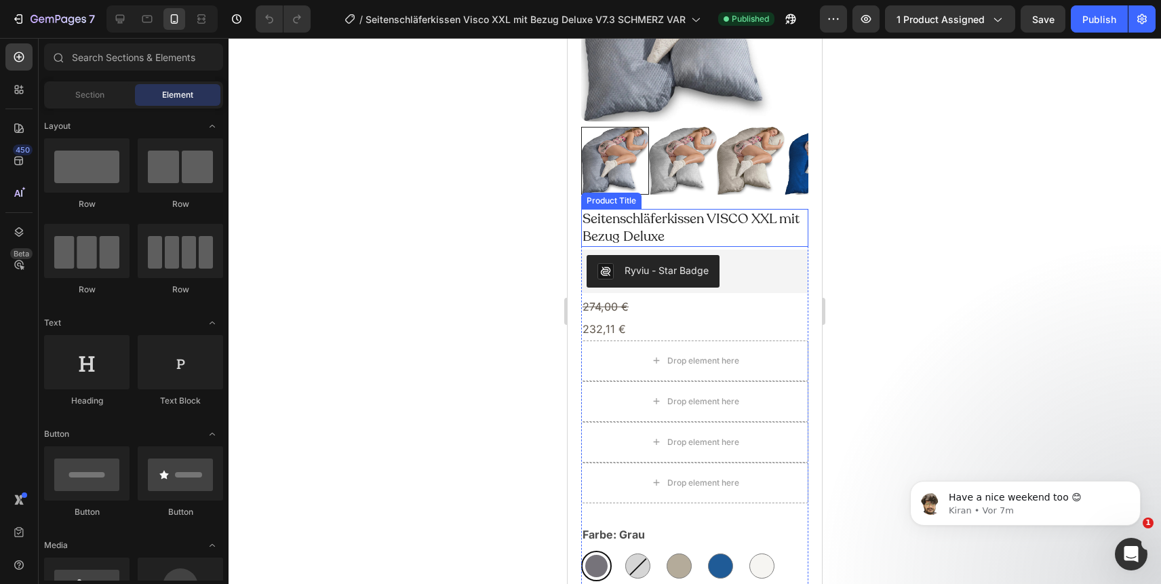
scroll to position [184, 0]
click at [461, 115] on div at bounding box center [694, 311] width 932 height 546
click at [108, 18] on div at bounding box center [161, 18] width 111 height 27
click at [126, 18] on icon at bounding box center [120, 19] width 14 height 14
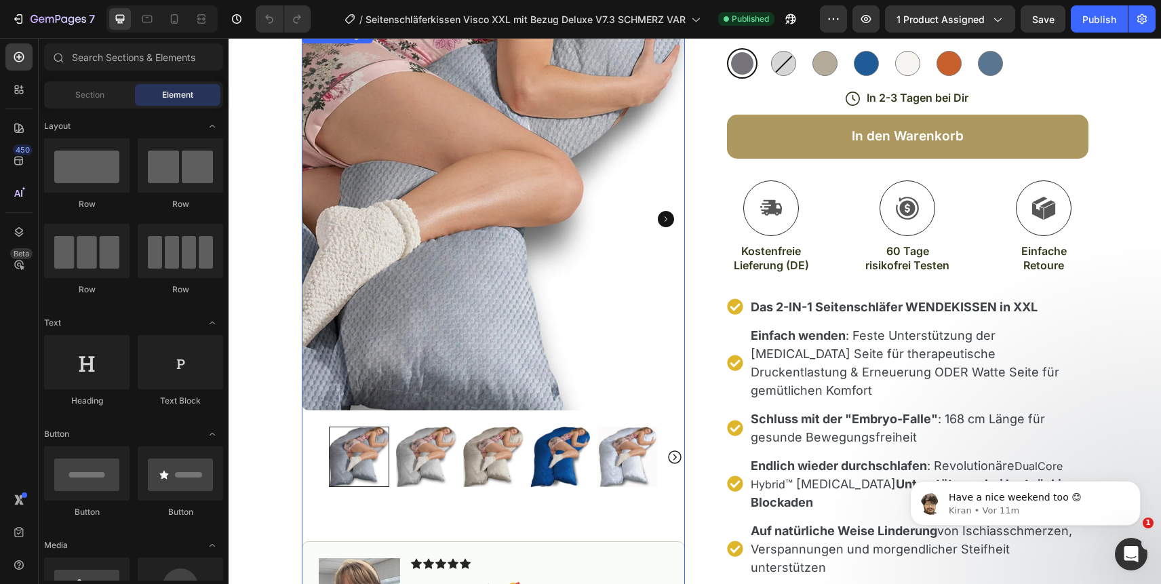
scroll to position [210, 0]
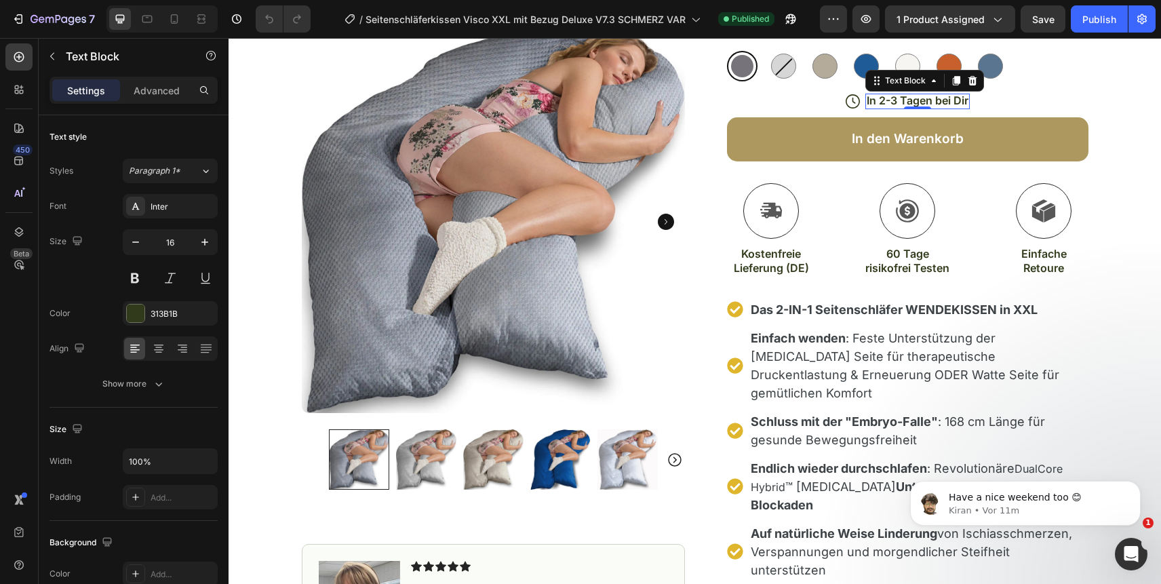
click at [911, 100] on p "In 2-3 Tagen bei Dir" at bounding box center [917, 101] width 102 height 14
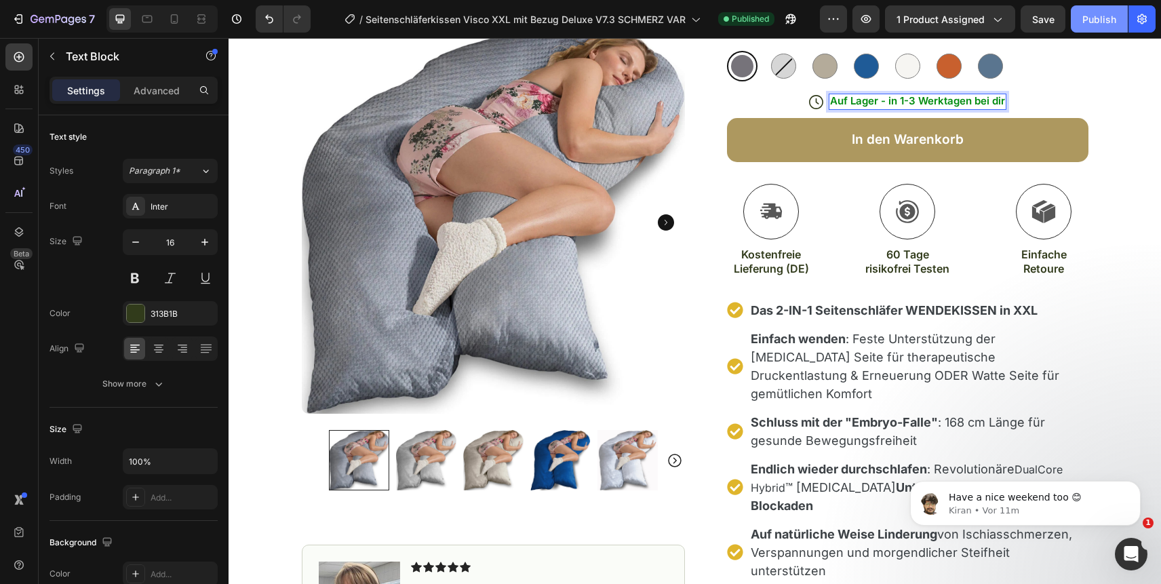
click at [1106, 20] on div "Publish" at bounding box center [1099, 19] width 34 height 14
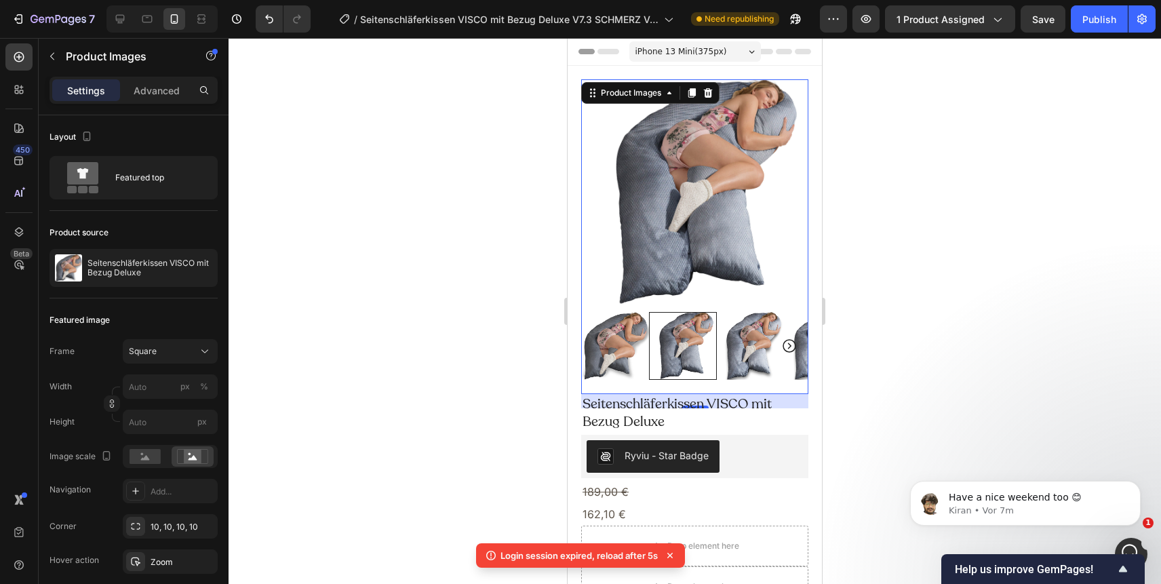
scroll to position [774, 0]
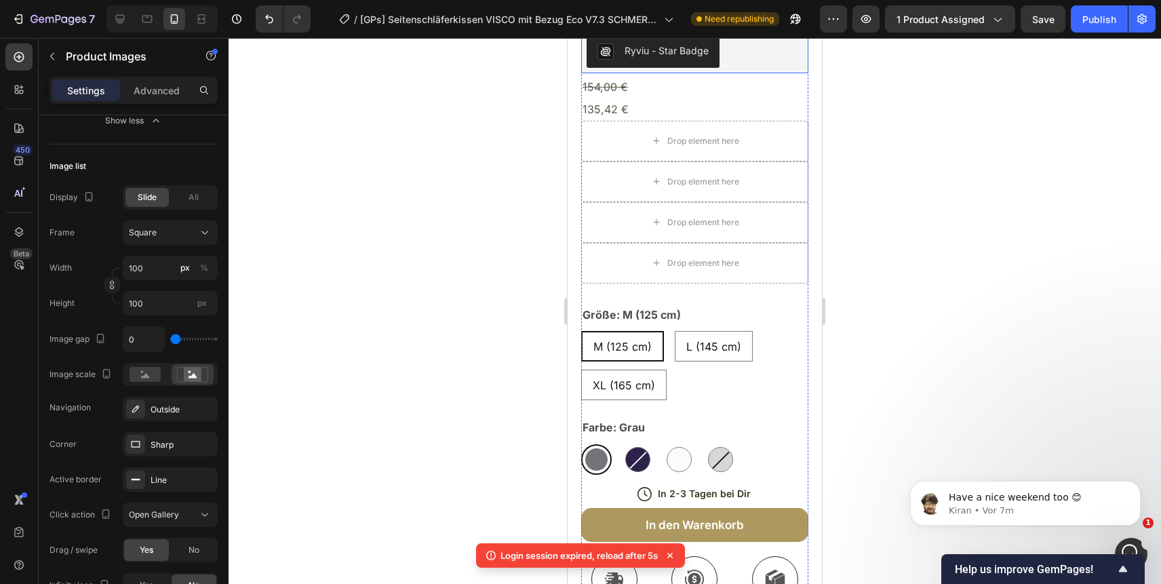
scroll to position [403, 0]
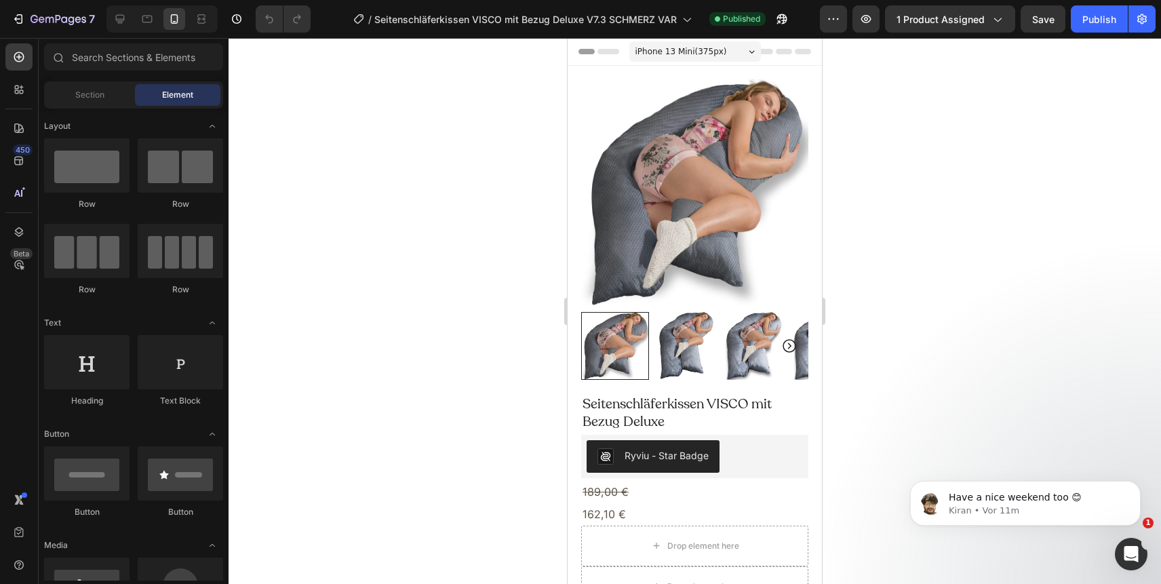
click at [134, 16] on div at bounding box center [161, 18] width 111 height 27
click at [124, 17] on icon at bounding box center [120, 19] width 9 height 9
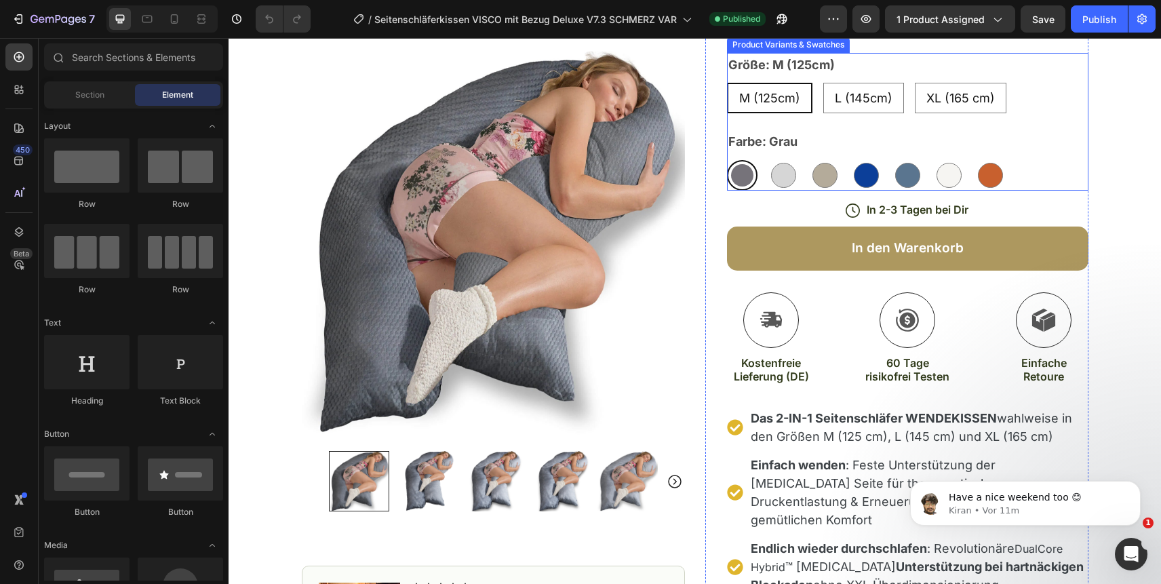
scroll to position [181, 0]
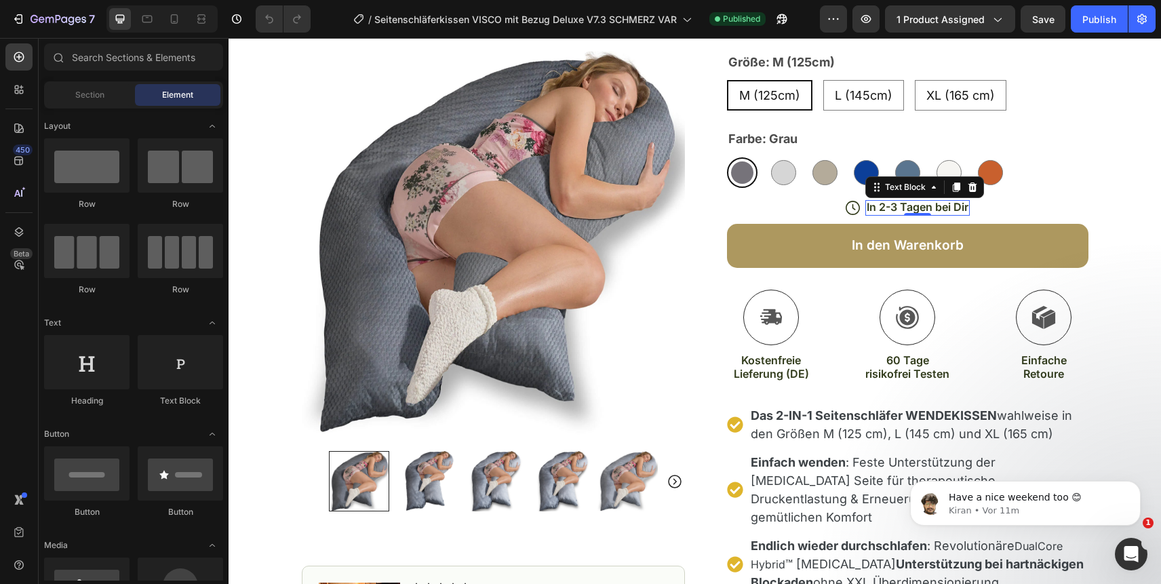
click at [938, 200] on p "In 2-3 Tagen bei Dir" at bounding box center [917, 207] width 102 height 14
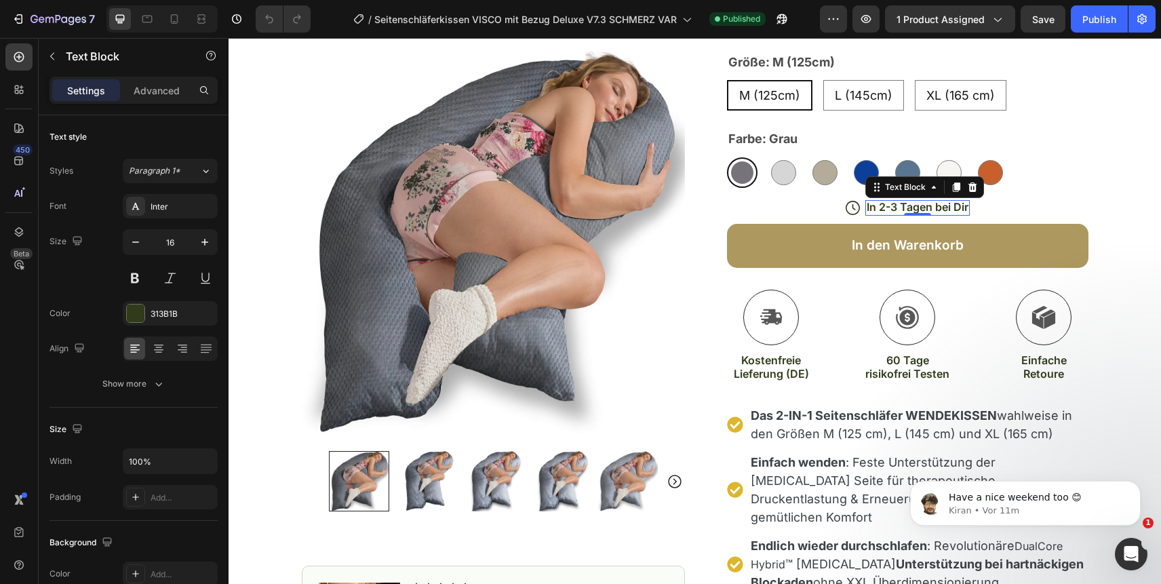
click at [938, 200] on p "In 2-3 Tagen bei Dir" at bounding box center [917, 207] width 102 height 14
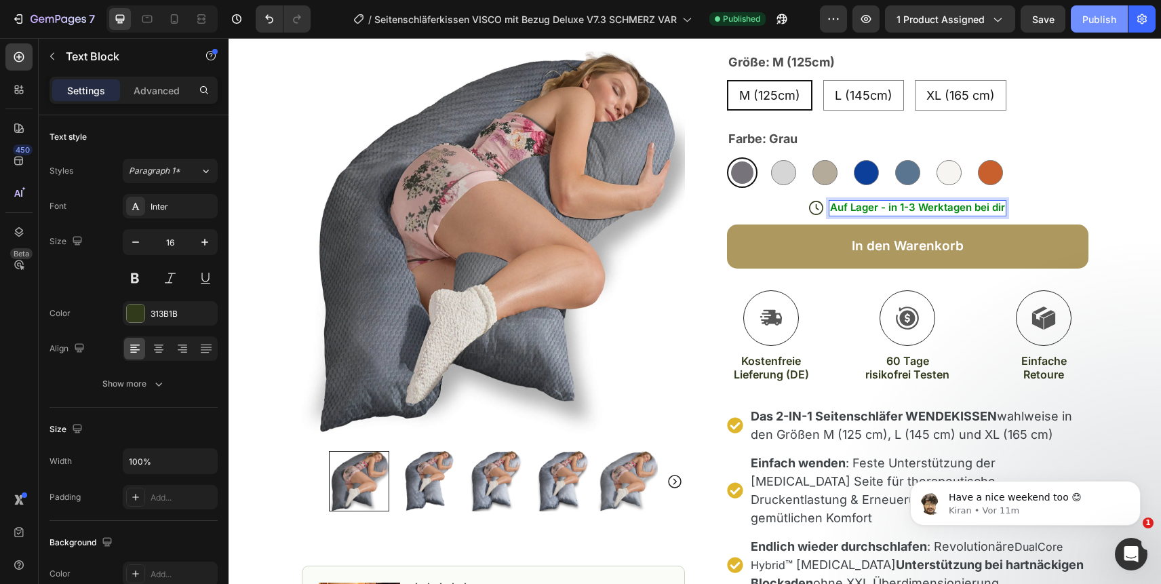
click at [1094, 18] on div "Publish" at bounding box center [1099, 19] width 34 height 14
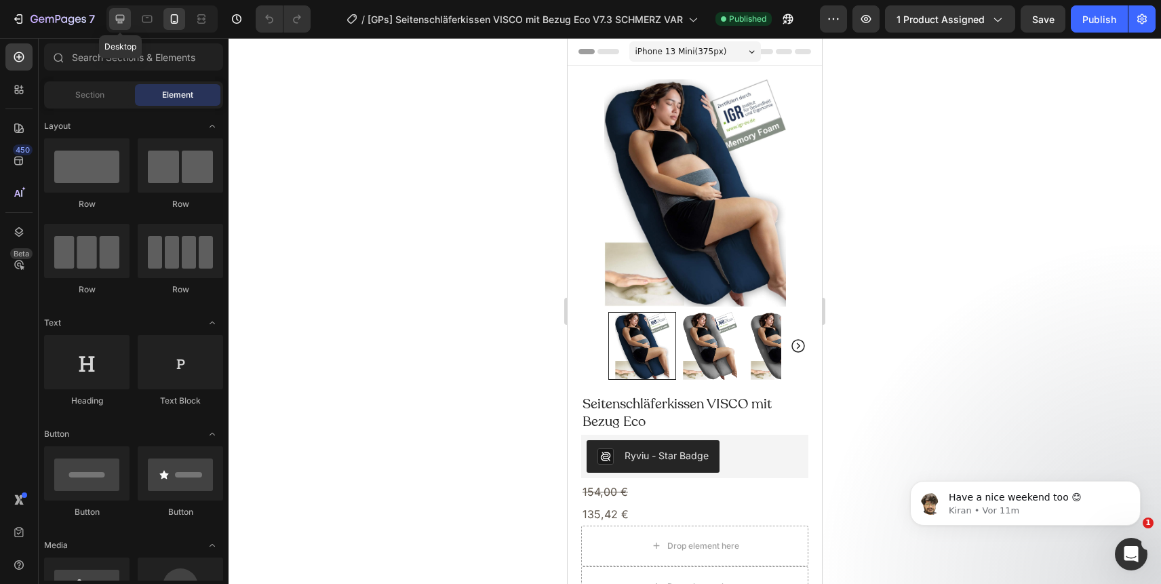
click at [115, 22] on icon at bounding box center [120, 19] width 14 height 14
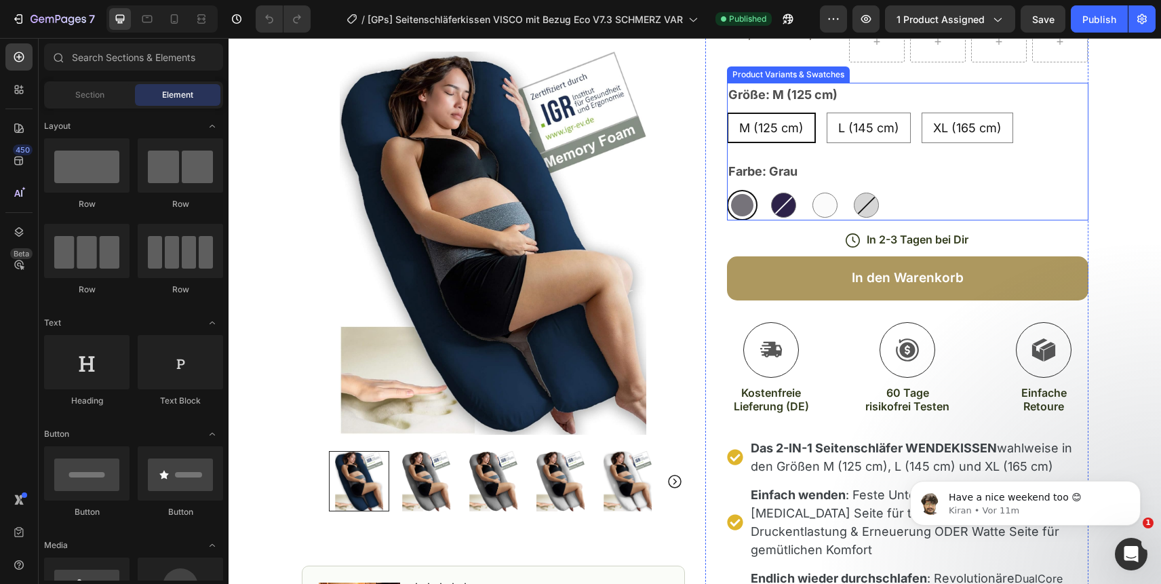
scroll to position [142, 0]
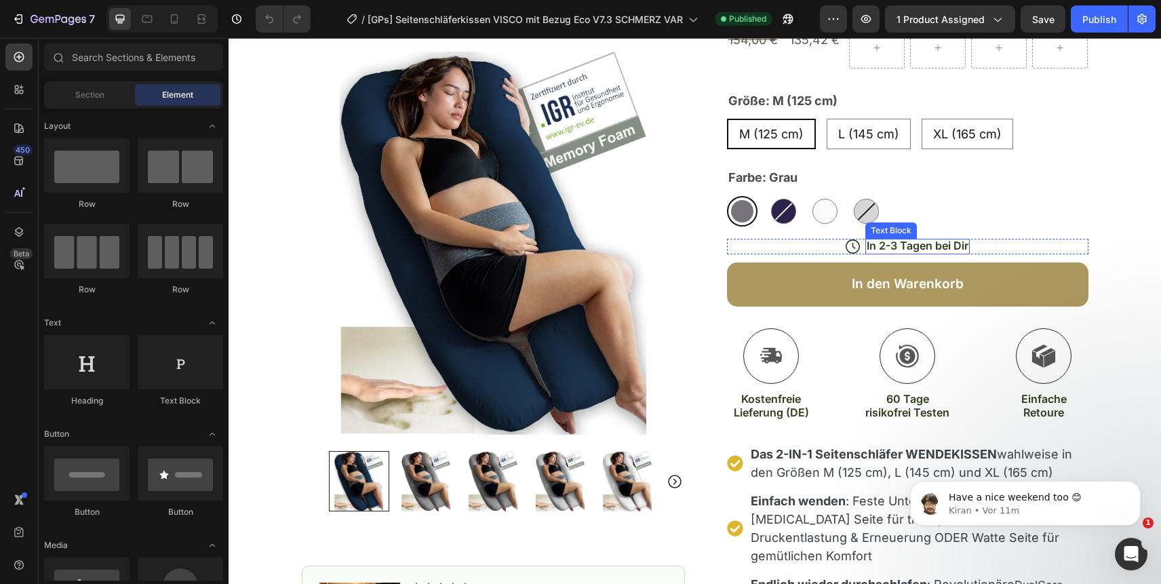
click at [890, 242] on p "In 2-3 Tagen bei Dir" at bounding box center [917, 246] width 102 height 14
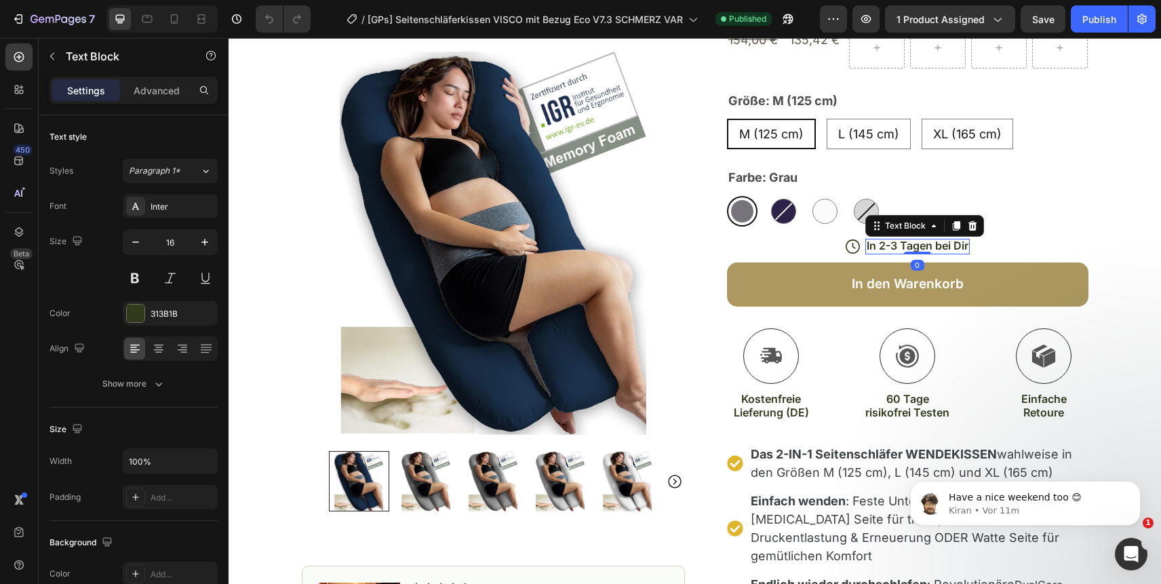
click at [890, 242] on p "In 2-3 Tagen bei Dir" at bounding box center [917, 246] width 102 height 14
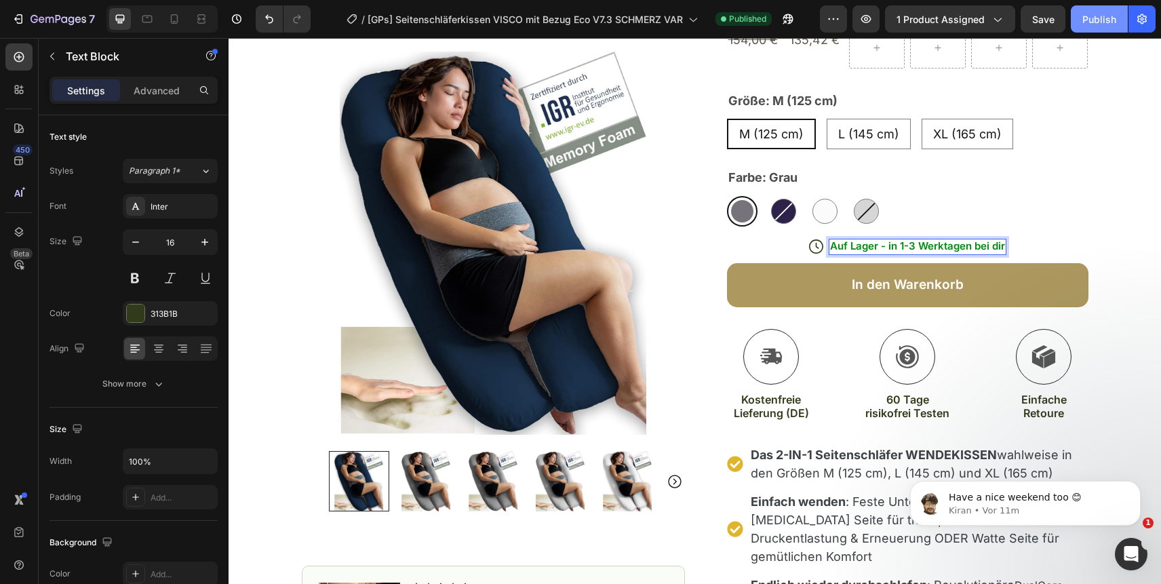
click at [1098, 9] on button "Publish" at bounding box center [1099, 18] width 57 height 27
